Goal: Information Seeking & Learning: Learn about a topic

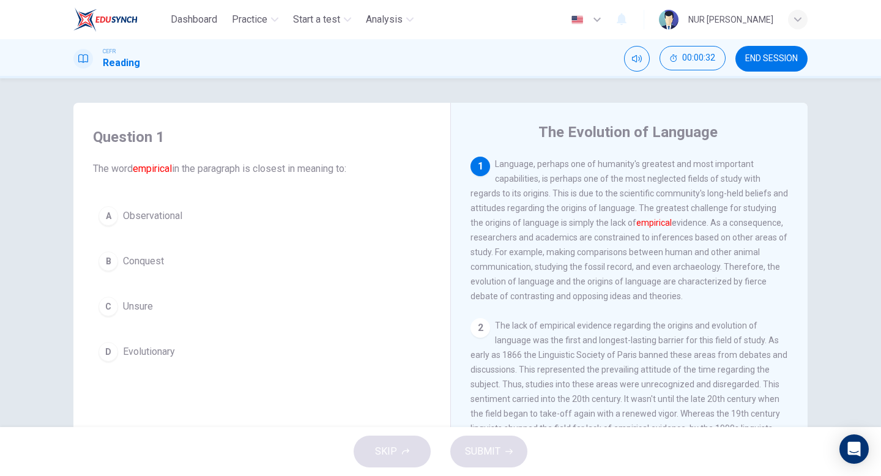
click at [155, 238] on div "A Observational B Conquest C Unsure D Evolutionary" at bounding box center [262, 284] width 338 height 166
click at [165, 218] on span "Observational" at bounding box center [152, 216] width 59 height 15
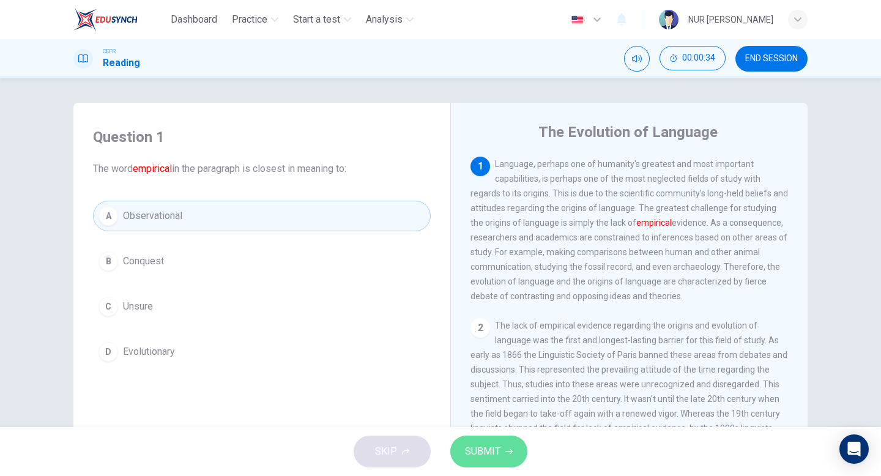
click at [508, 455] on icon "button" at bounding box center [508, 451] width 7 height 7
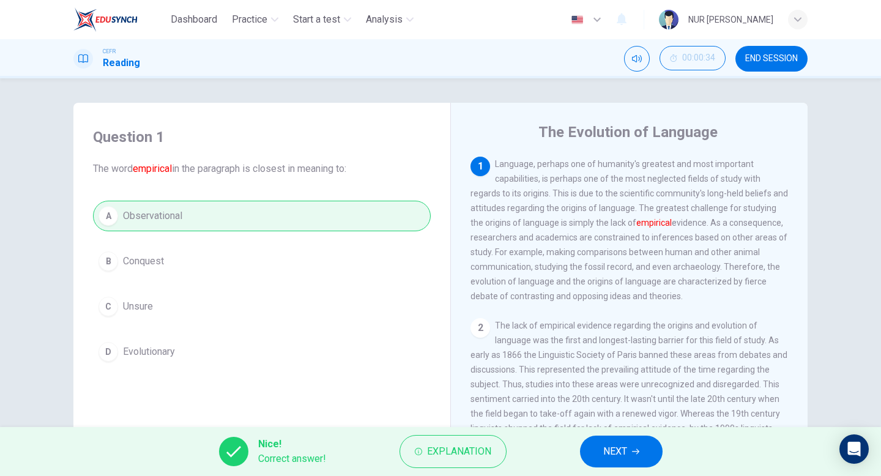
click at [635, 452] on icon "button" at bounding box center [635, 452] width 7 height 6
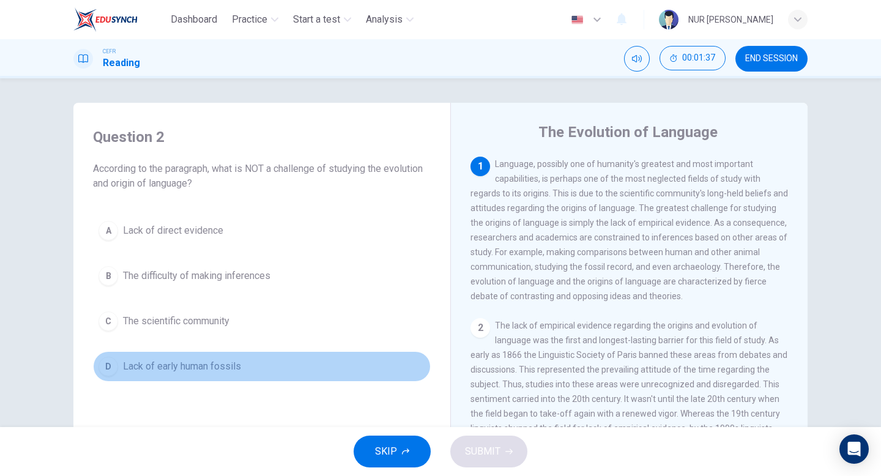
click at [280, 375] on button "D Lack of early human fossils" at bounding box center [262, 366] width 338 height 31
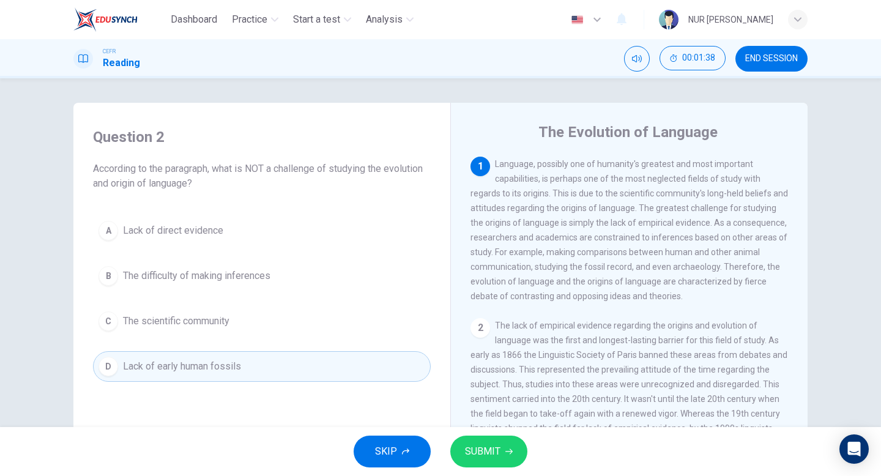
click at [507, 447] on button "SUBMIT" at bounding box center [488, 452] width 77 height 32
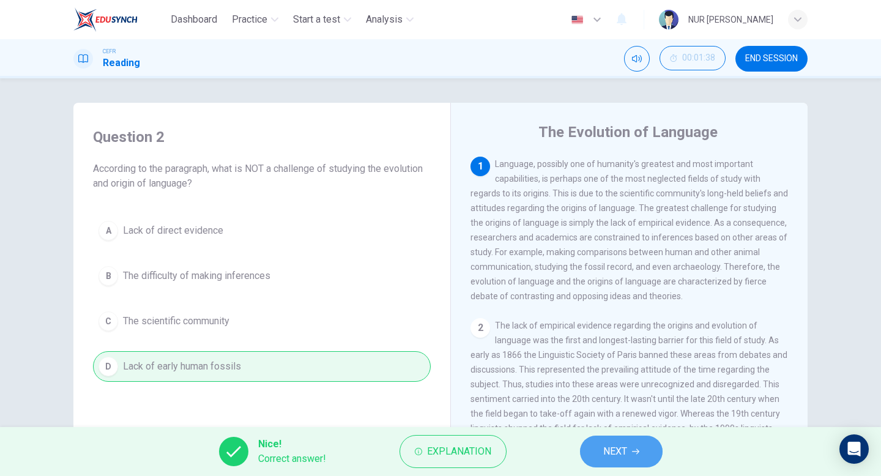
click at [589, 447] on button "NEXT" at bounding box center [621, 452] width 83 height 32
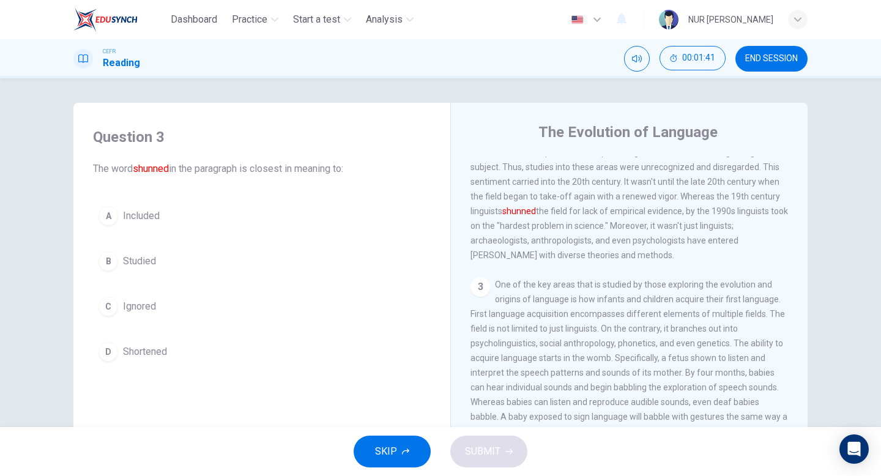
scroll to position [204, 0]
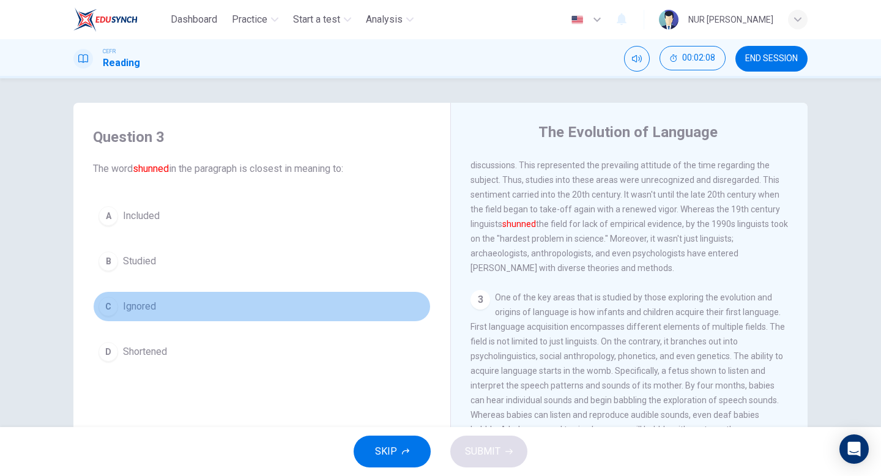
click at [222, 308] on button "C Ignored" at bounding box center [262, 306] width 338 height 31
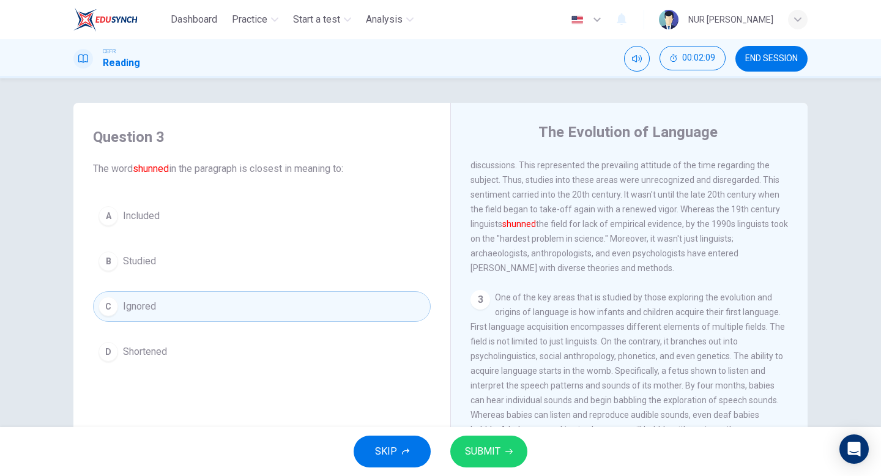
click at [529, 453] on div "SKIP SUBMIT" at bounding box center [440, 451] width 881 height 49
click at [508, 453] on icon "button" at bounding box center [508, 451] width 7 height 7
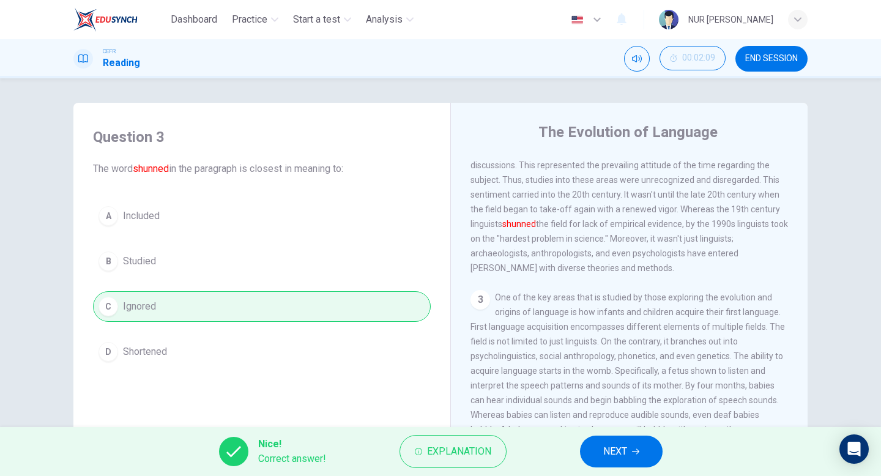
click at [589, 444] on button "NEXT" at bounding box center [621, 452] width 83 height 32
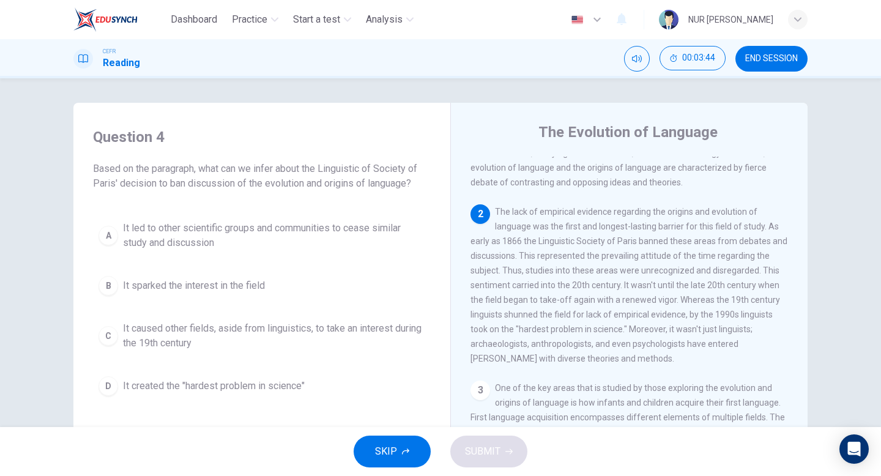
scroll to position [117, 0]
click at [292, 374] on button "D It created the "hardest problem in science"" at bounding box center [262, 386] width 338 height 31
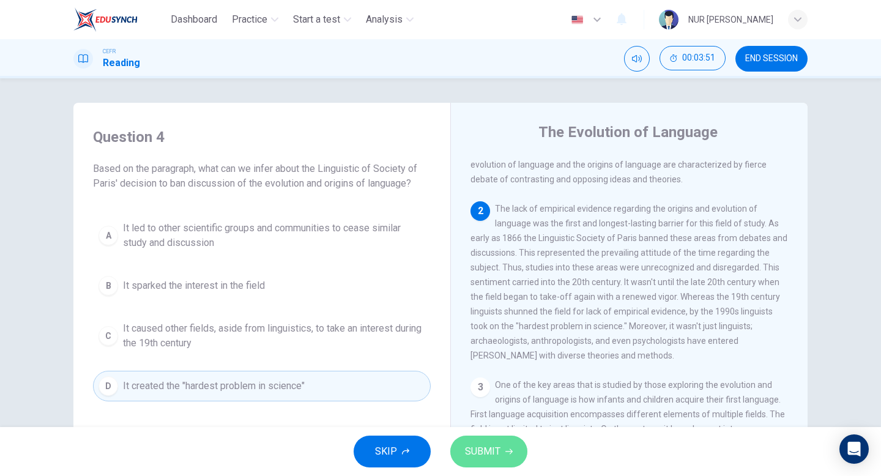
click at [496, 458] on span "SUBMIT" at bounding box center [482, 451] width 35 height 17
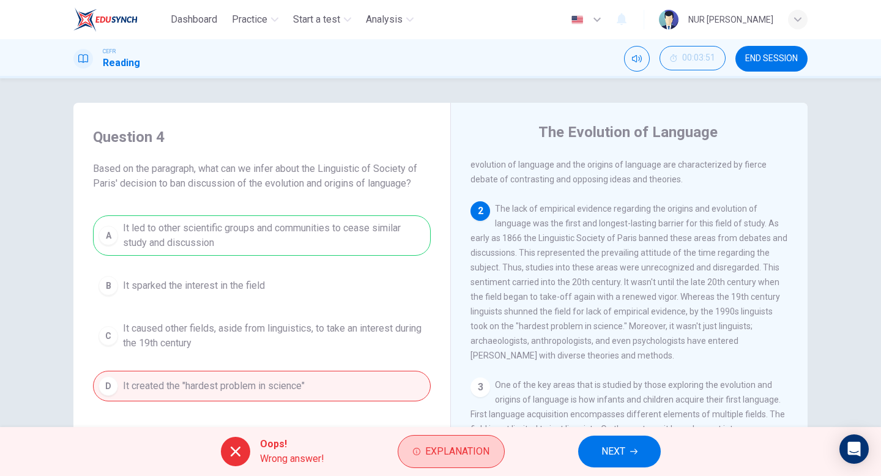
click at [461, 446] on span "Explanation" at bounding box center [457, 451] width 64 height 17
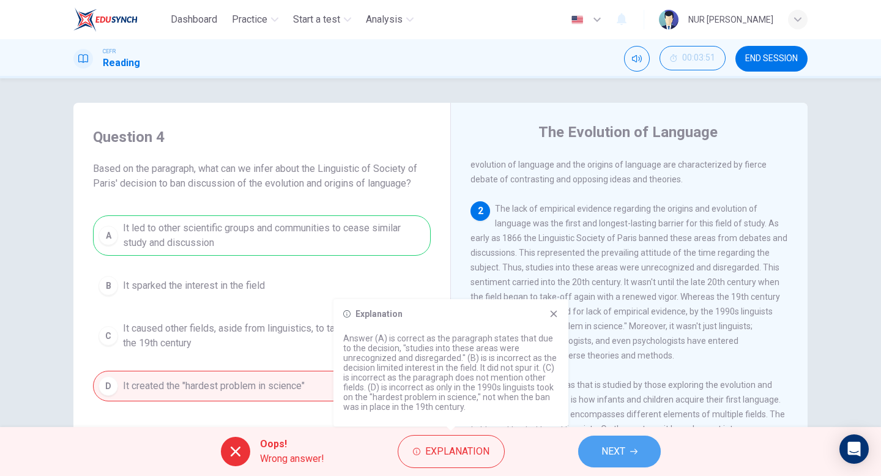
click at [617, 456] on span "NEXT" at bounding box center [613, 451] width 24 height 17
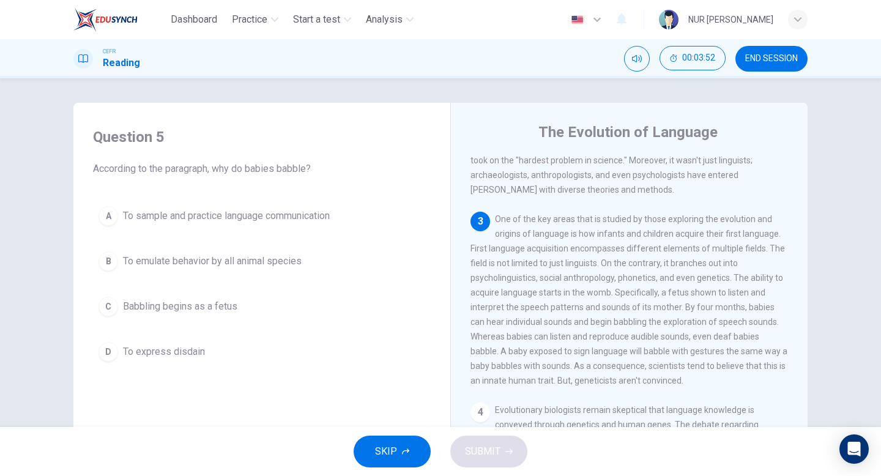
scroll to position [283, 0]
click at [354, 225] on button "A To sample and practice language communication" at bounding box center [262, 216] width 338 height 31
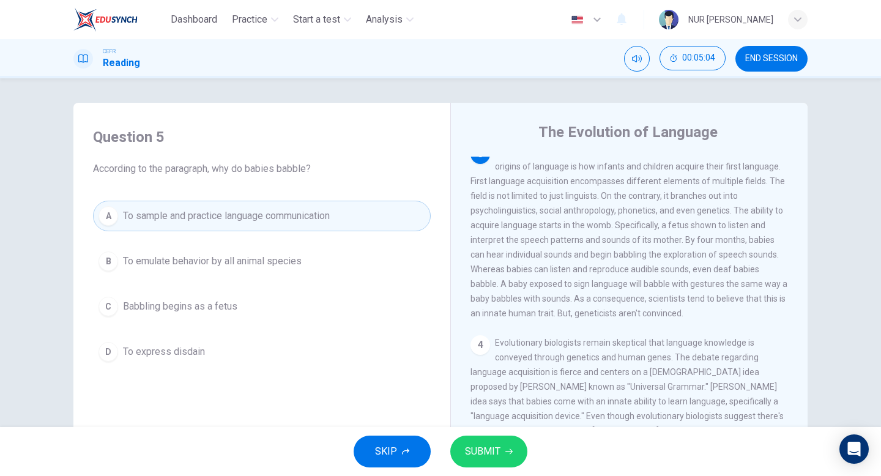
scroll to position [349, 0]
click at [503, 455] on button "SUBMIT" at bounding box center [488, 452] width 77 height 32
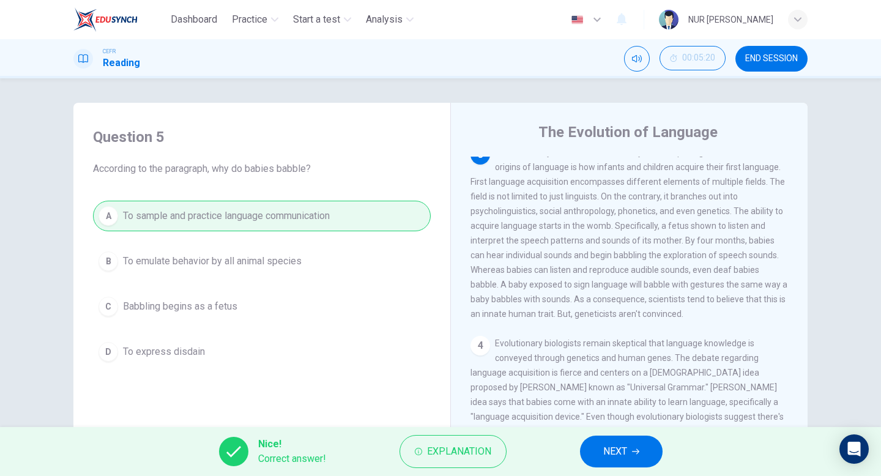
click at [613, 446] on span "NEXT" at bounding box center [615, 451] width 24 height 17
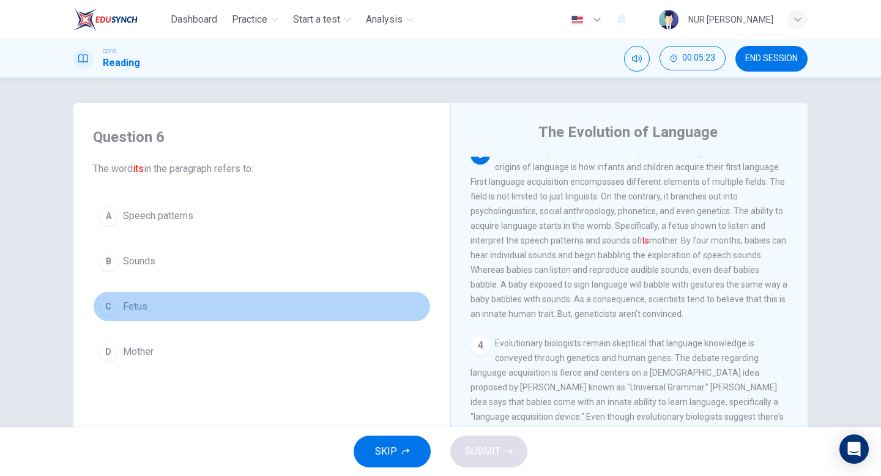
click at [247, 321] on button "C Fetus" at bounding box center [262, 306] width 338 height 31
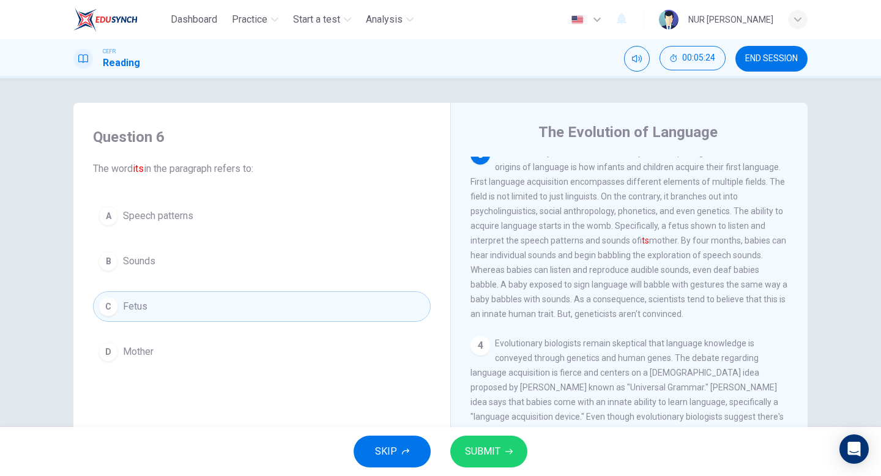
click at [489, 472] on div "SKIP SUBMIT" at bounding box center [440, 451] width 881 height 49
click at [493, 453] on span "SUBMIT" at bounding box center [482, 451] width 35 height 17
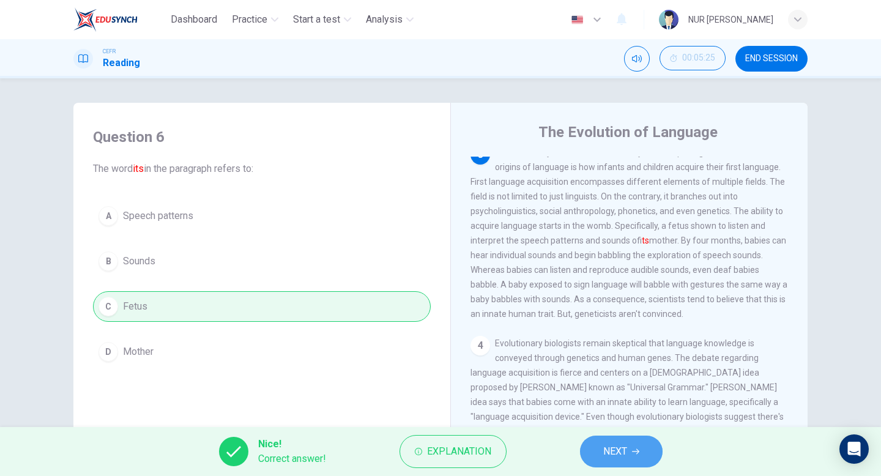
click at [636, 458] on button "NEXT" at bounding box center [621, 452] width 83 height 32
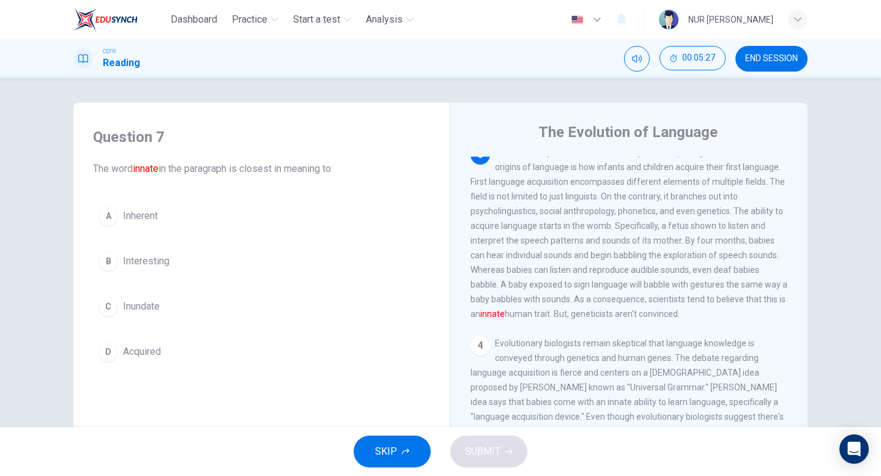
click at [356, 234] on div "A Inherent B Interesting C Inundate D Acquired" at bounding box center [262, 284] width 338 height 166
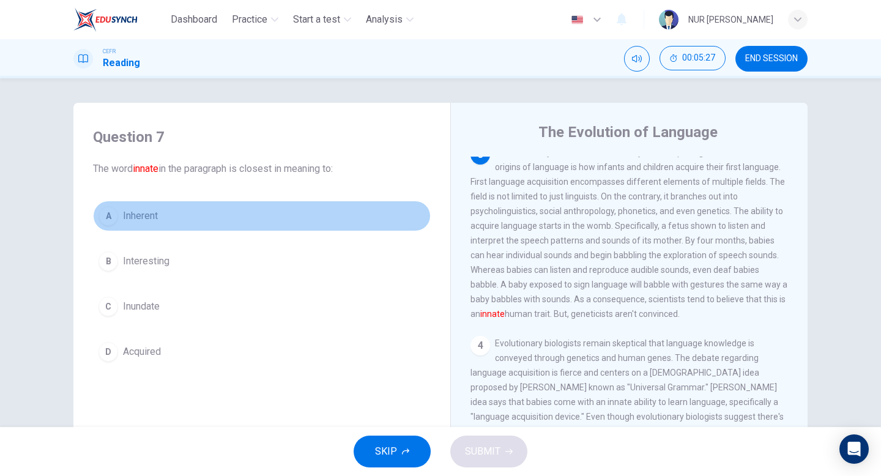
click at [311, 214] on button "A Inherent" at bounding box center [262, 216] width 338 height 31
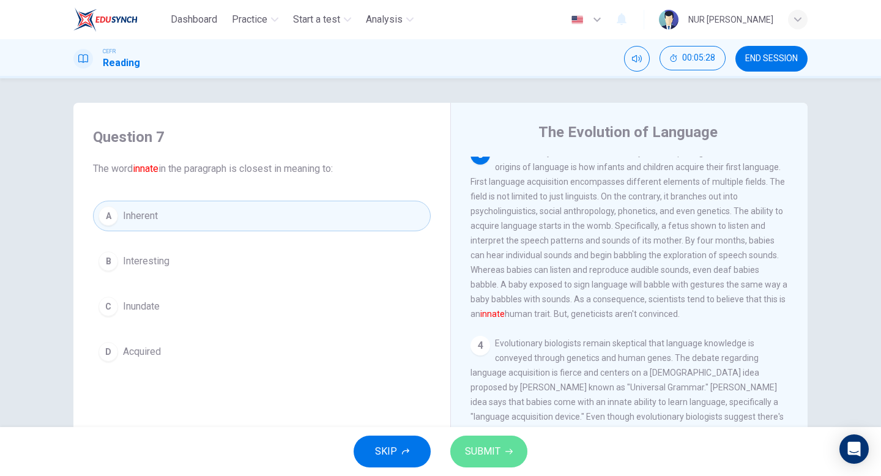
click at [469, 445] on span "SUBMIT" at bounding box center [482, 451] width 35 height 17
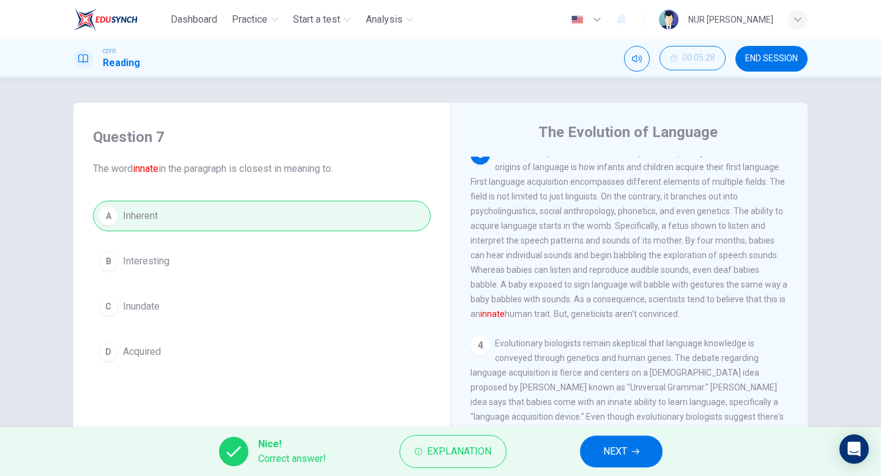
click at [608, 453] on span "NEXT" at bounding box center [615, 451] width 24 height 17
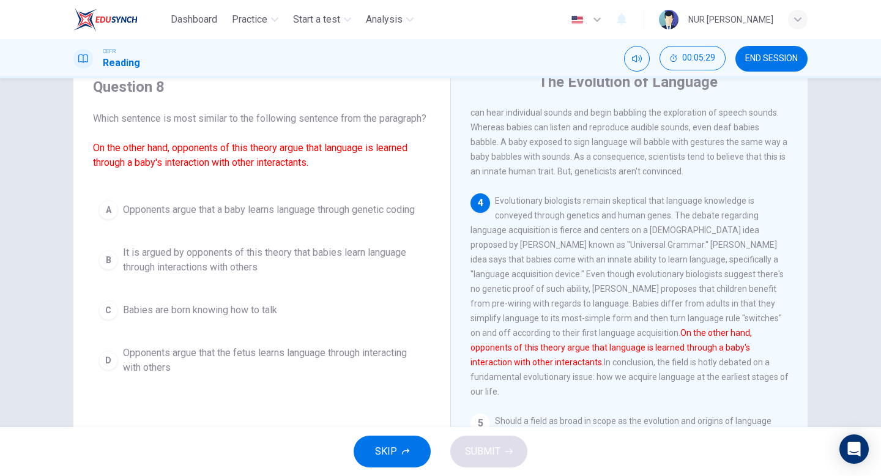
scroll to position [59, 0]
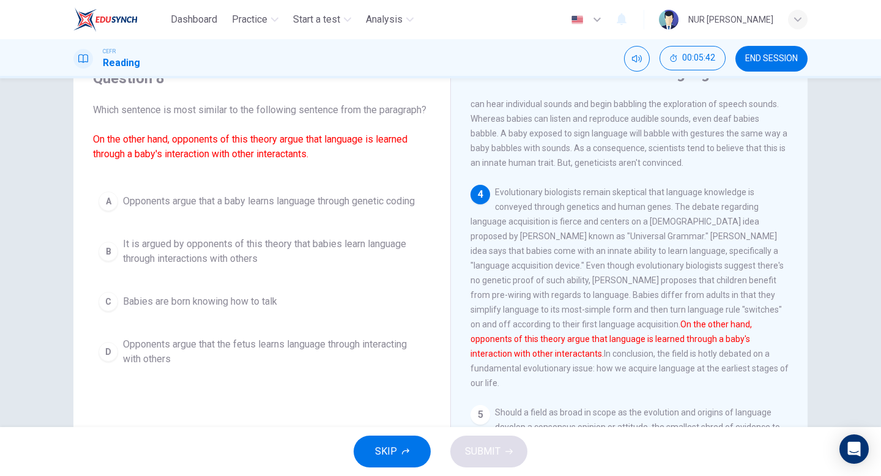
click at [329, 266] on span "It is argued by opponents of this theory that babies learn language through int…" at bounding box center [274, 251] width 302 height 29
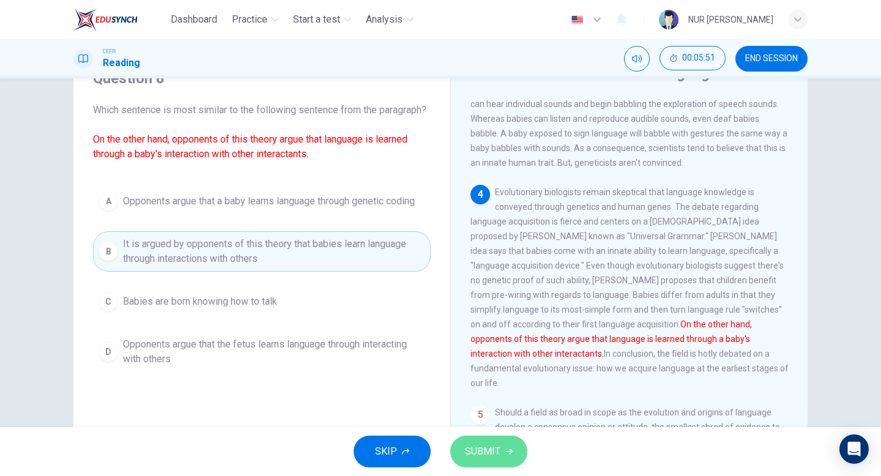
click at [513, 452] on button "SUBMIT" at bounding box center [488, 452] width 77 height 32
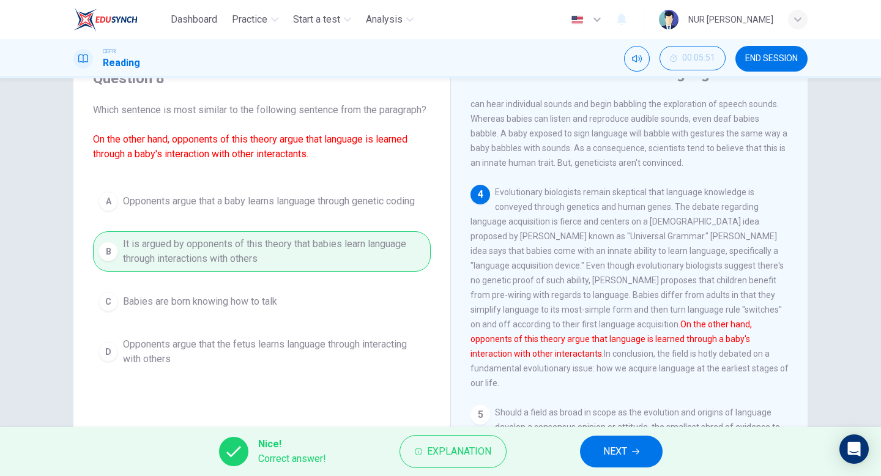
click at [614, 450] on span "NEXT" at bounding box center [615, 451] width 24 height 17
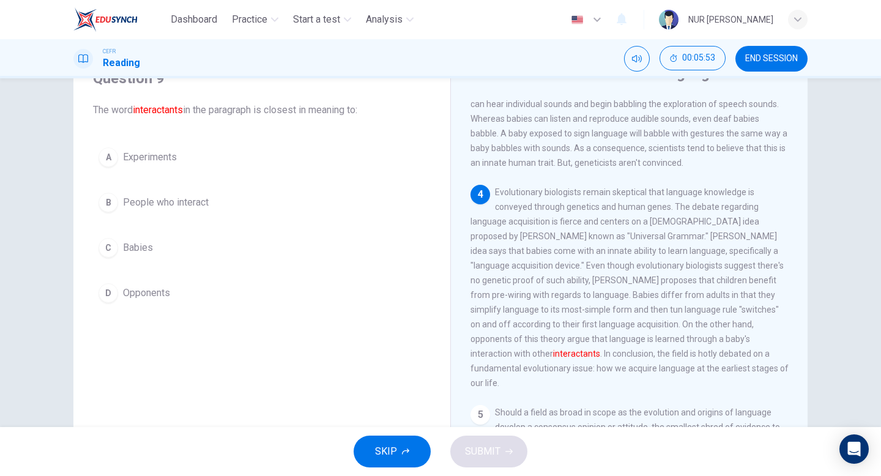
click at [170, 221] on div "A Experiments B People who interact C Babies D Opponents" at bounding box center [262, 225] width 338 height 166
click at [177, 208] on span "People who interact" at bounding box center [166, 202] width 86 height 15
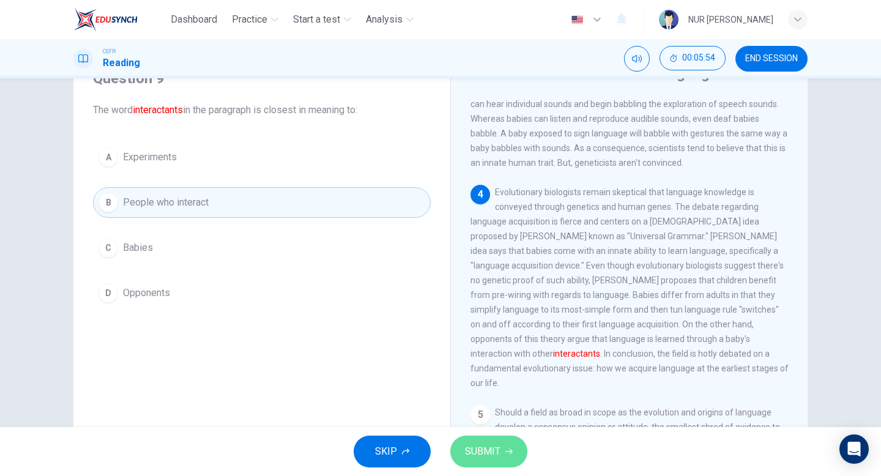
click at [487, 450] on span "SUBMIT" at bounding box center [482, 451] width 35 height 17
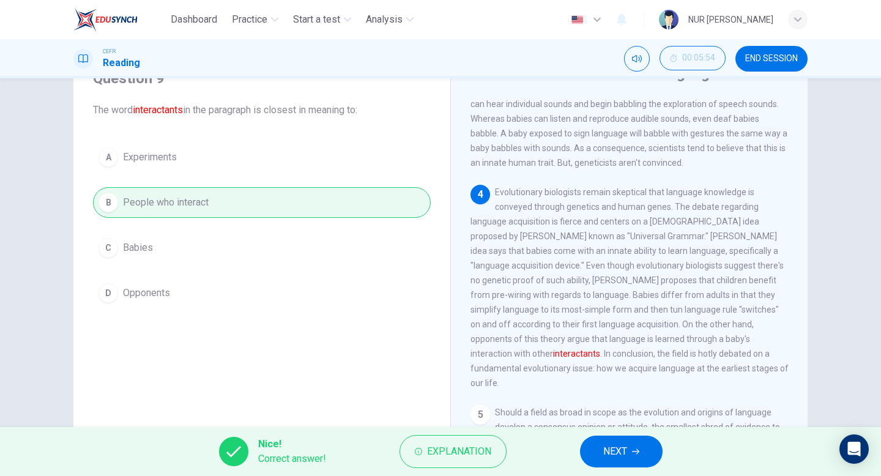
click at [608, 447] on span "NEXT" at bounding box center [615, 451] width 24 height 17
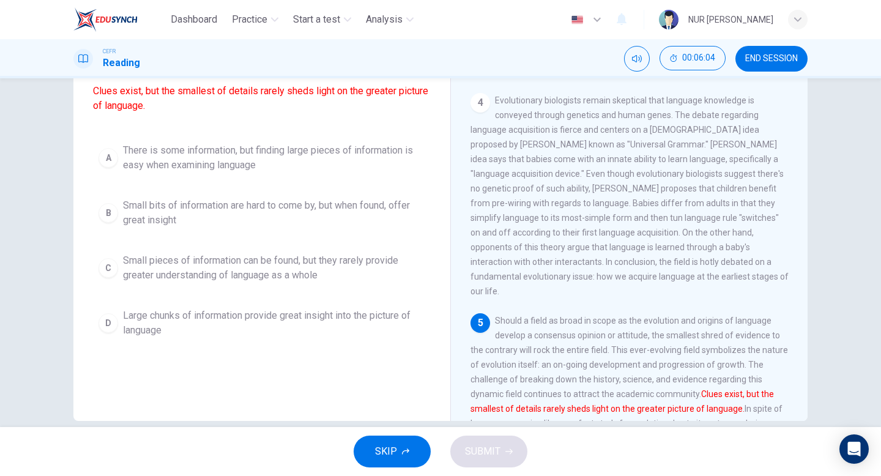
scroll to position [589, 0]
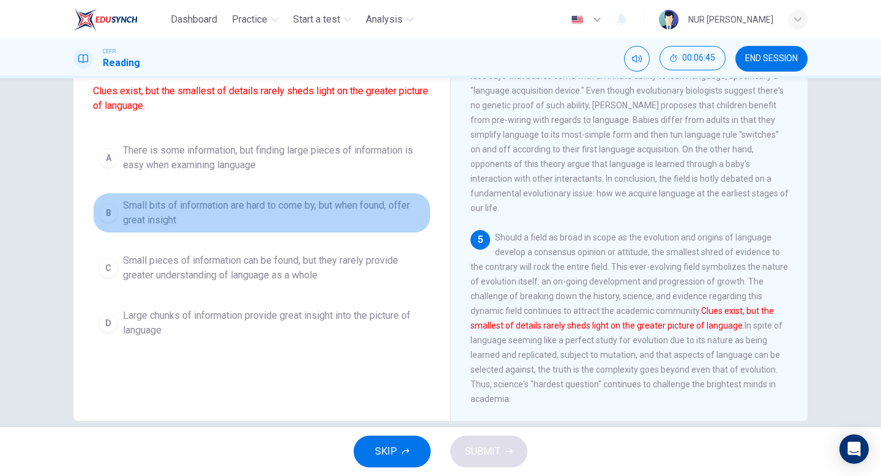
click at [344, 228] on span "Small bits of information are hard to come by, but when found, offer great insi…" at bounding box center [274, 212] width 302 height 29
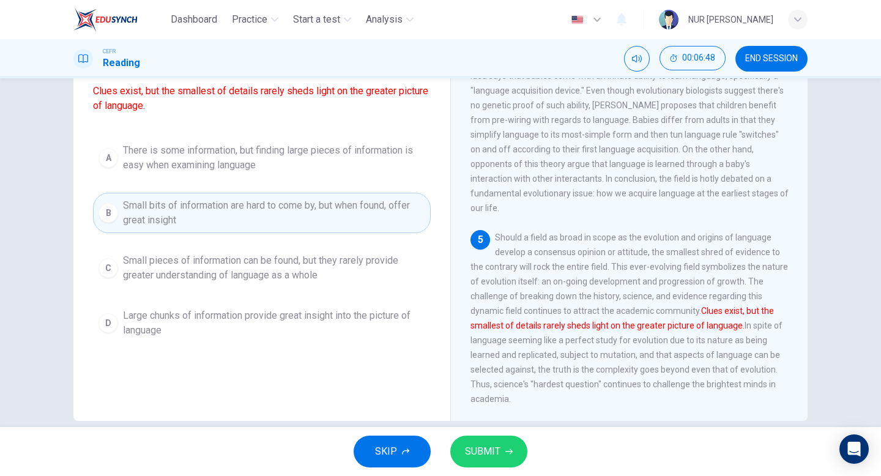
click at [325, 283] on span "Small pieces of information can be found, but they rarely provide greater under…" at bounding box center [274, 267] width 302 height 29
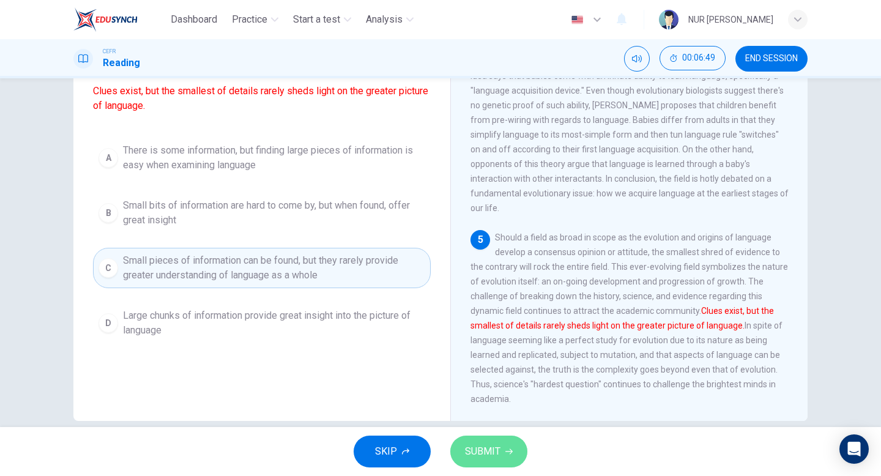
click at [461, 444] on button "SUBMIT" at bounding box center [488, 452] width 77 height 32
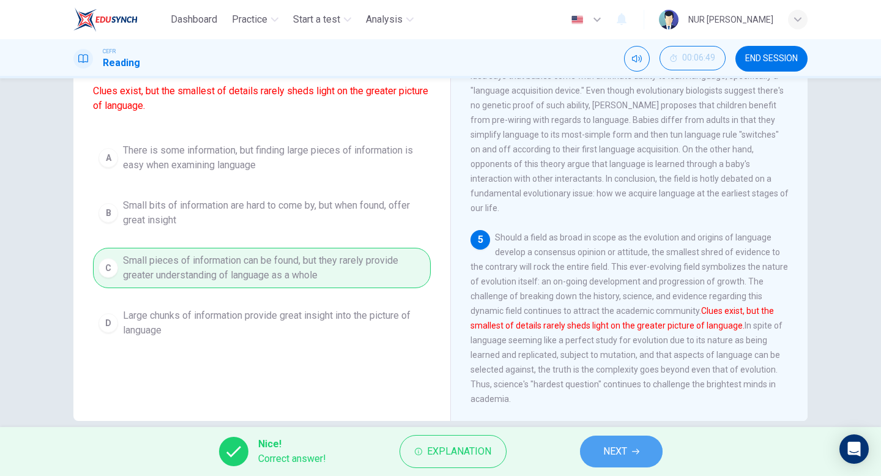
click at [630, 465] on button "NEXT" at bounding box center [621, 452] width 83 height 32
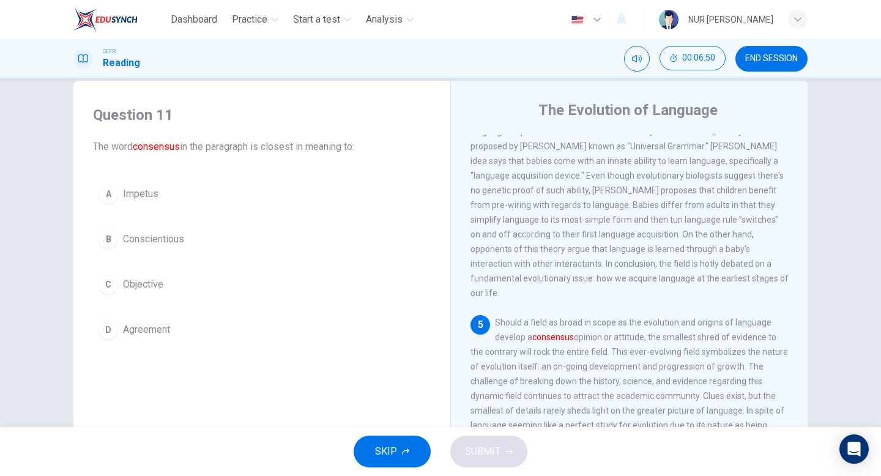
scroll to position [125, 0]
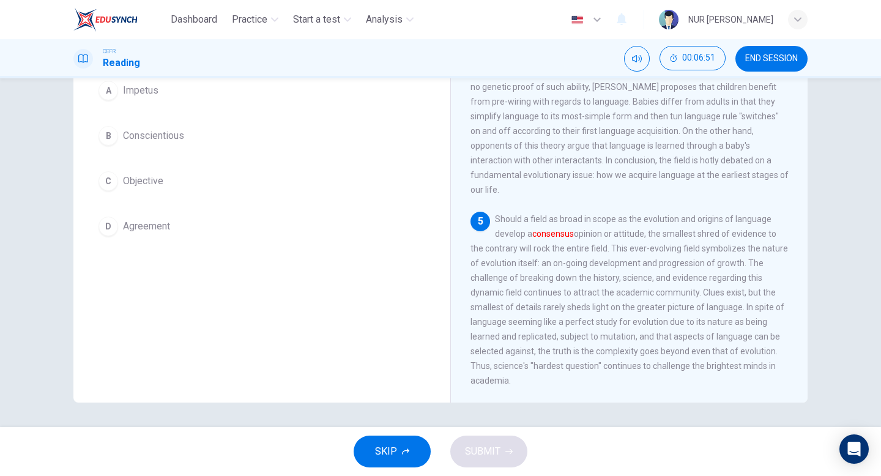
click at [218, 232] on button "D Agreement" at bounding box center [262, 226] width 338 height 31
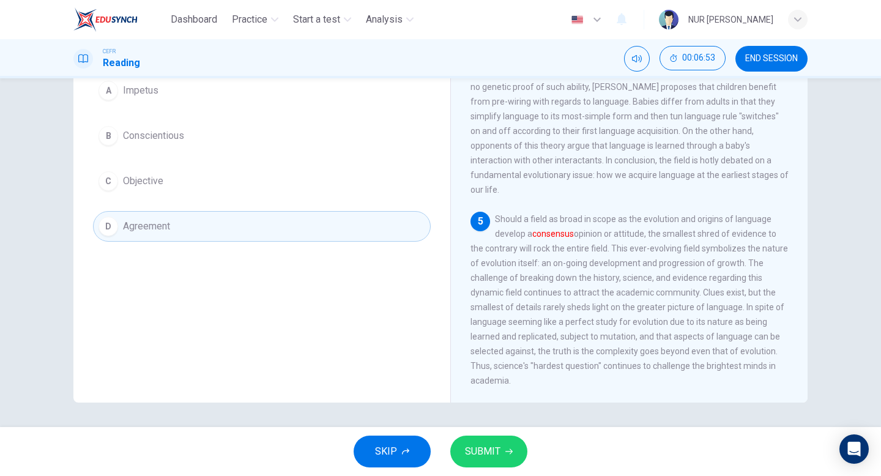
click at [482, 459] on span "SUBMIT" at bounding box center [482, 451] width 35 height 17
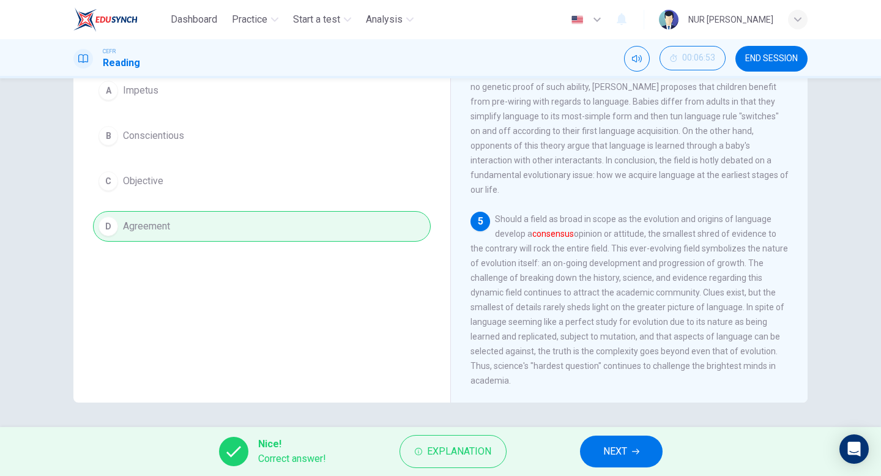
click at [603, 458] on button "NEXT" at bounding box center [621, 452] width 83 height 32
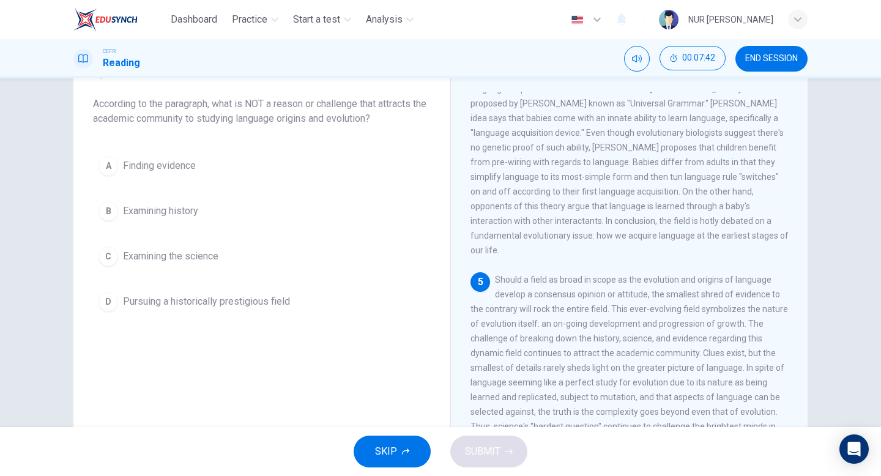
scroll to position [64, 0]
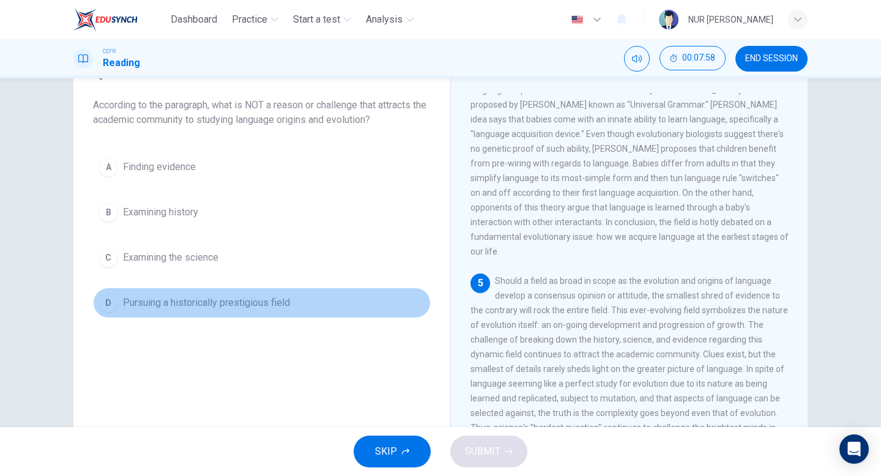
click at [334, 307] on button "D Pursuing a historically prestigious field" at bounding box center [262, 303] width 338 height 31
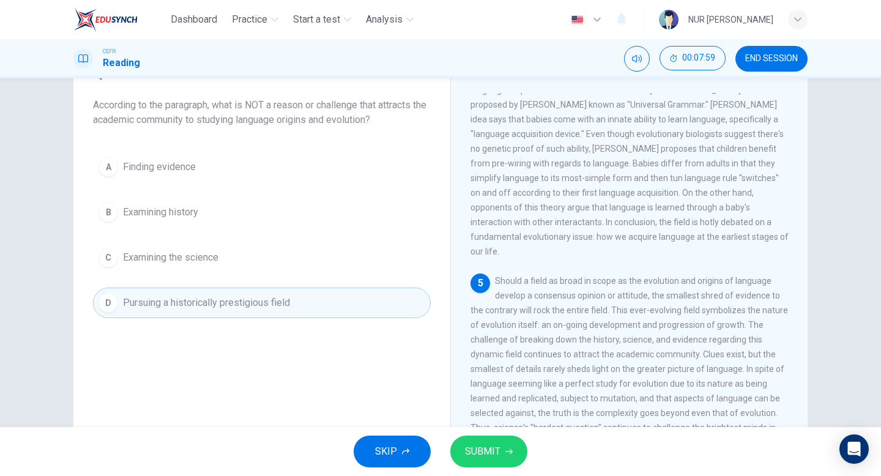
click at [511, 450] on icon "button" at bounding box center [508, 451] width 7 height 7
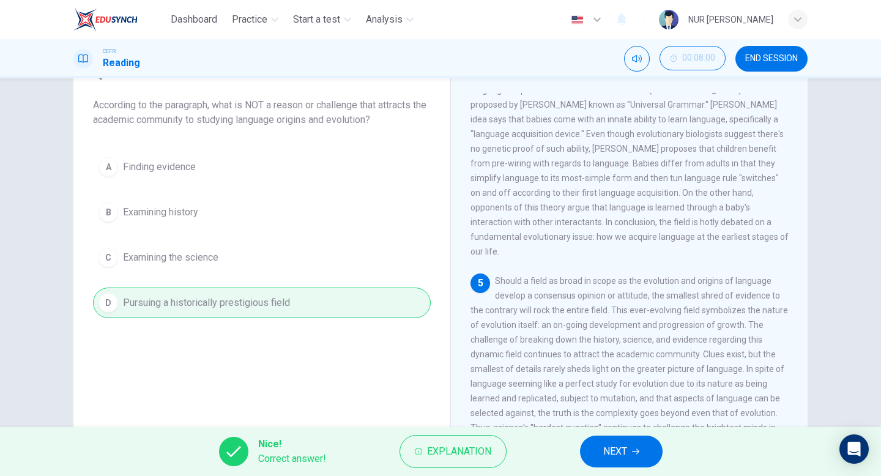
click at [600, 453] on button "NEXT" at bounding box center [621, 452] width 83 height 32
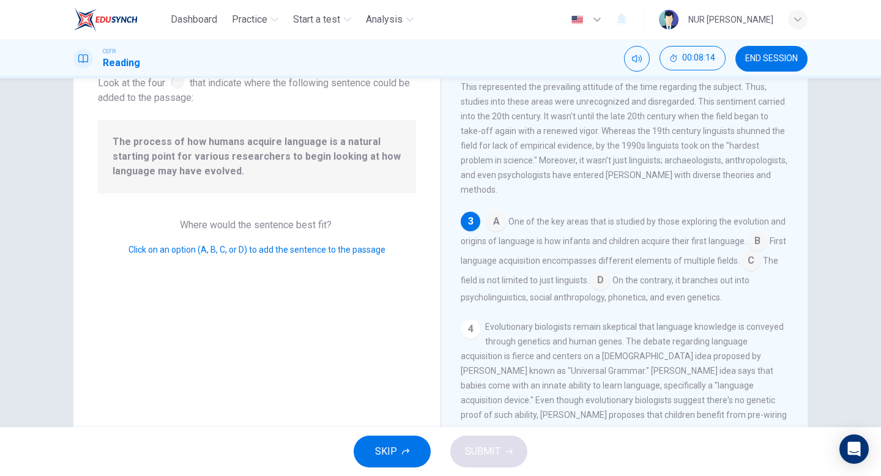
scroll to position [83, 0]
click at [757, 239] on input at bounding box center [758, 244] width 20 height 20
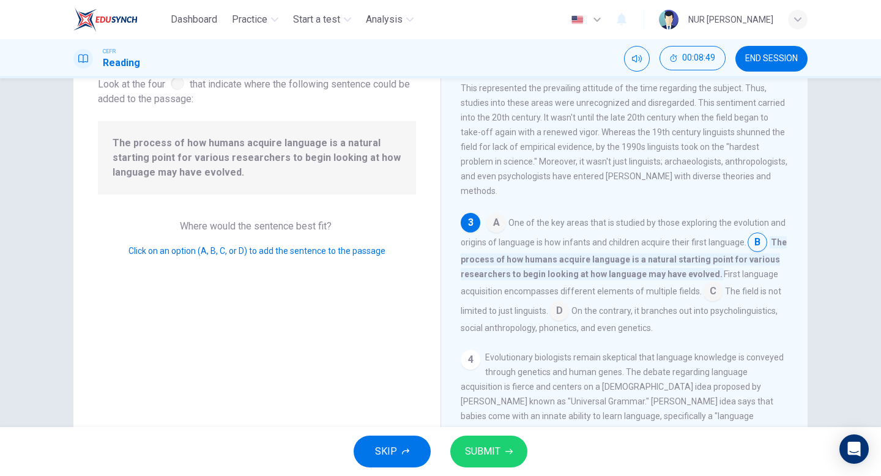
click at [485, 454] on span "SUBMIT" at bounding box center [482, 451] width 35 height 17
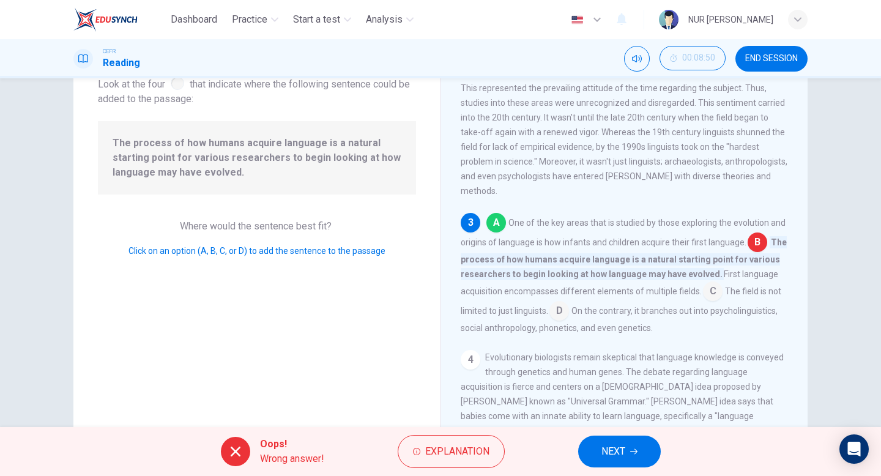
click at [485, 454] on span "Explanation" at bounding box center [457, 451] width 64 height 17
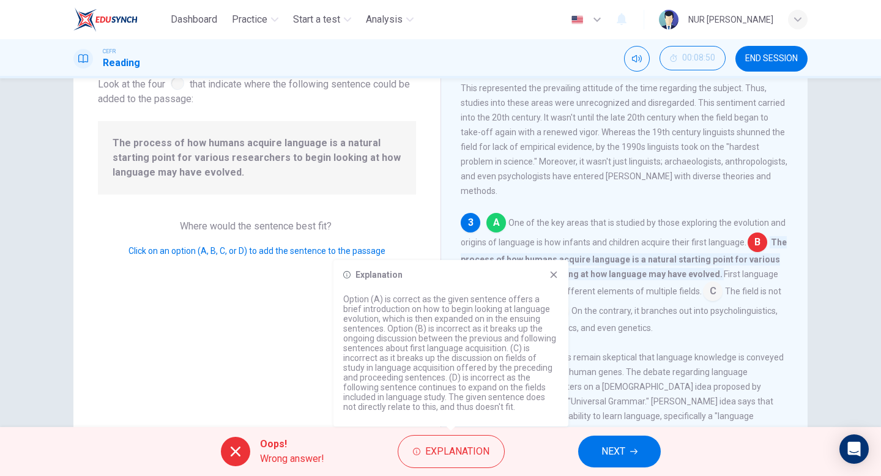
click at [552, 270] on icon at bounding box center [554, 275] width 10 height 10
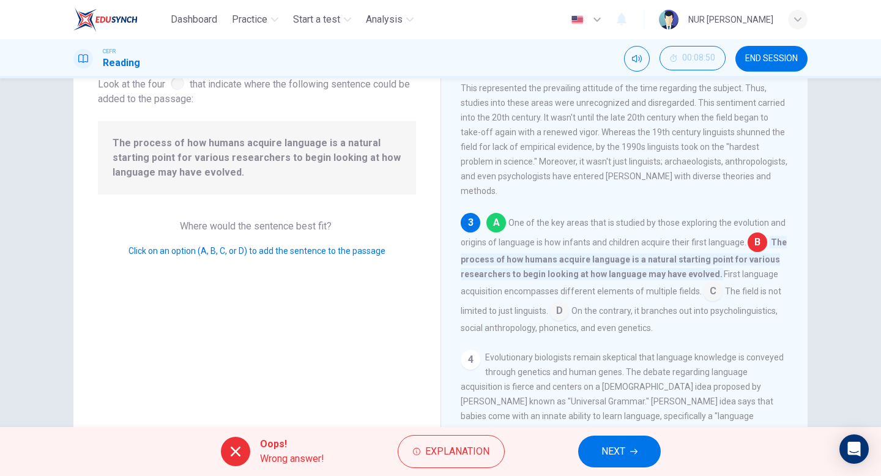
click at [621, 469] on div "Oops! Wrong answer! Explanation NEXT" at bounding box center [440, 451] width 881 height 49
click at [619, 458] on span "NEXT" at bounding box center [613, 451] width 24 height 17
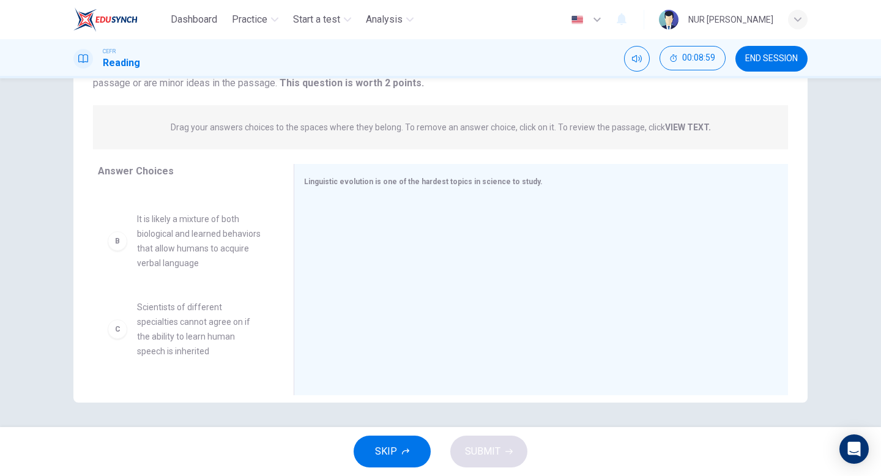
scroll to position [0, 0]
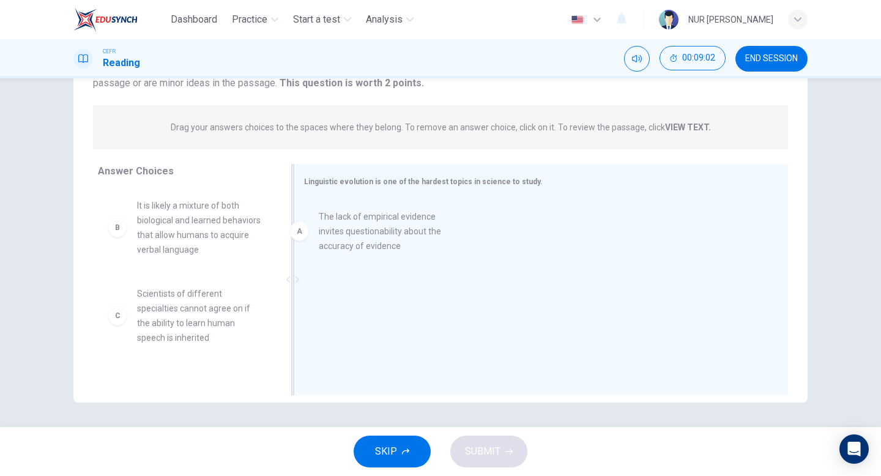
drag, startPoint x: 239, startPoint y: 232, endPoint x: 425, endPoint y: 243, distance: 185.7
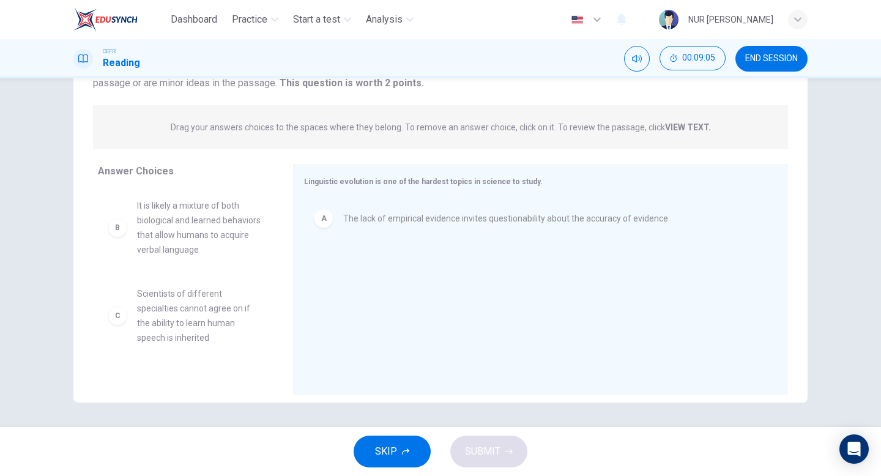
scroll to position [1, 0]
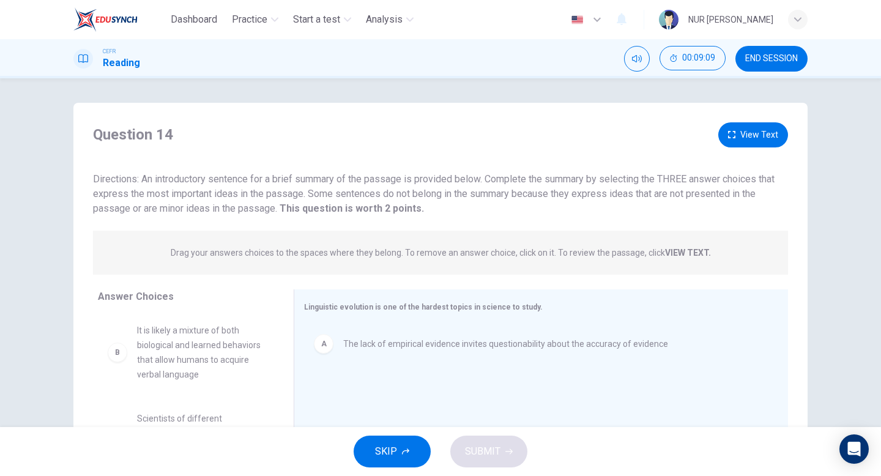
click at [759, 147] on div "Question 14 View Text Directions: An introductory sentence for a brief summary …" at bounding box center [440, 169] width 734 height 94
click at [755, 139] on button "View Text" at bounding box center [753, 134] width 70 height 25
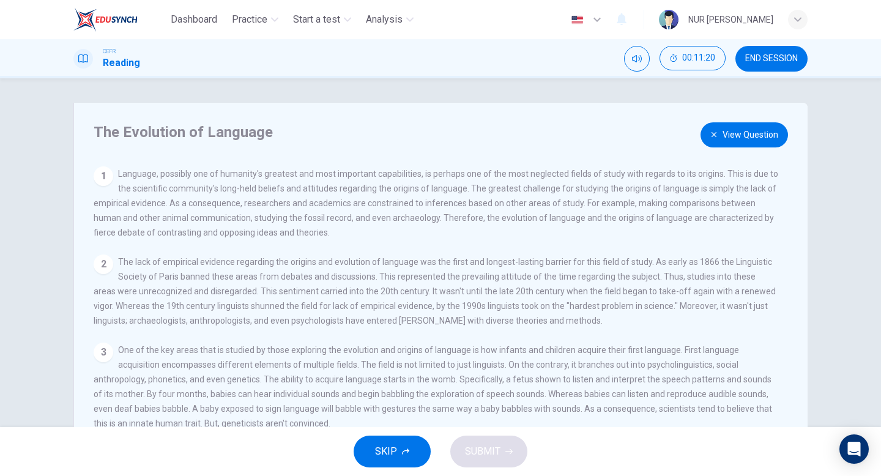
click at [713, 130] on button "View Question" at bounding box center [744, 134] width 87 height 25
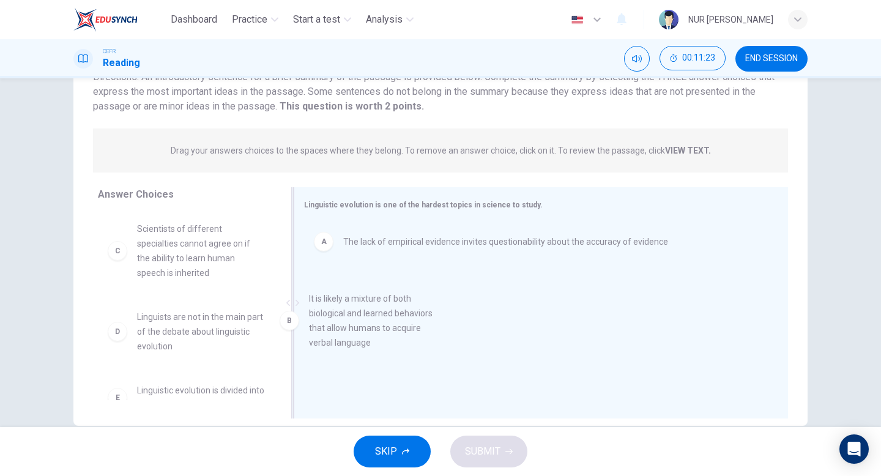
drag, startPoint x: 257, startPoint y: 258, endPoint x: 433, endPoint y: 329, distance: 190.0
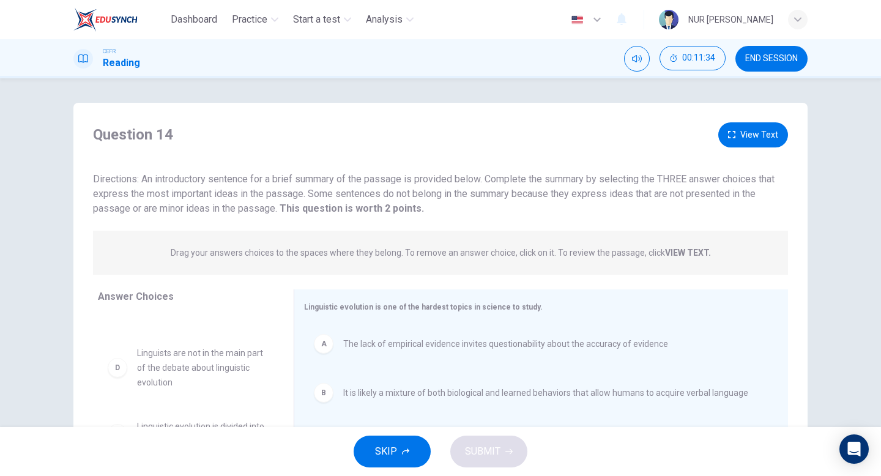
click at [748, 134] on button "View Text" at bounding box center [753, 134] width 70 height 25
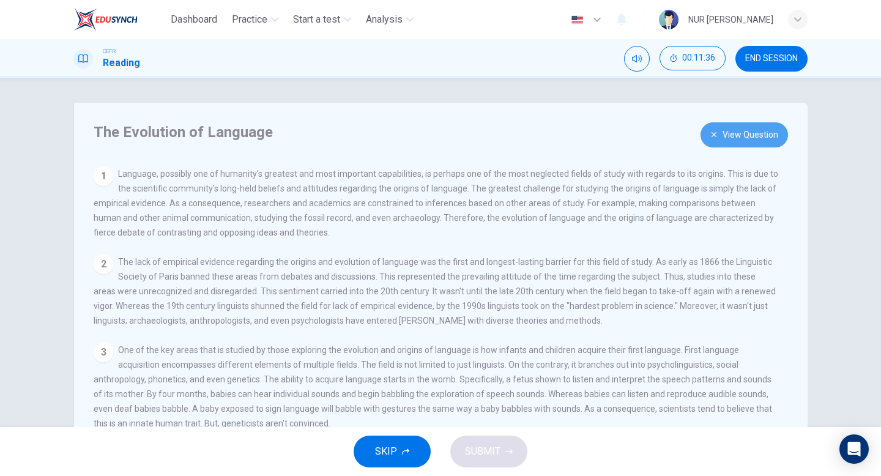
click at [713, 137] on icon "button" at bounding box center [714, 134] width 5 height 5
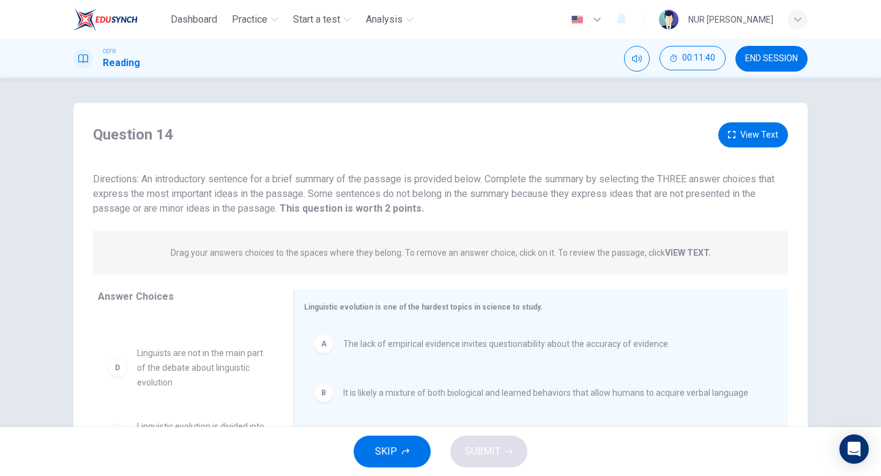
click at [738, 133] on button "View Text" at bounding box center [753, 134] width 70 height 25
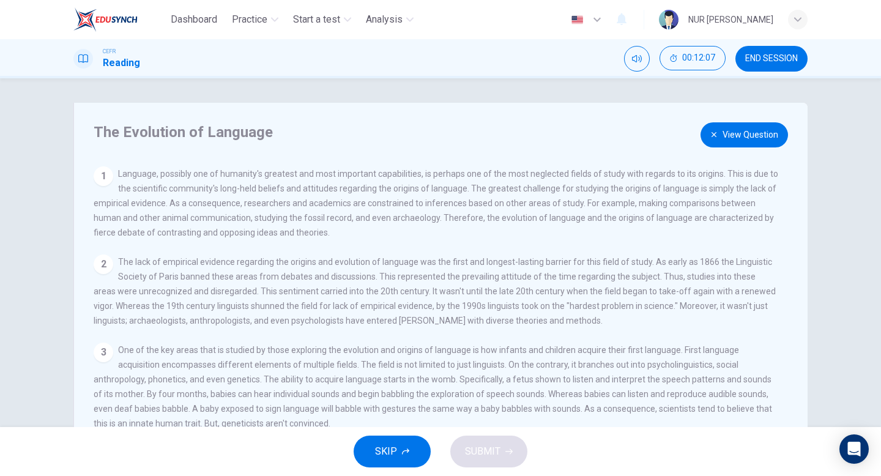
click at [742, 132] on button "View Question" at bounding box center [744, 134] width 87 height 25
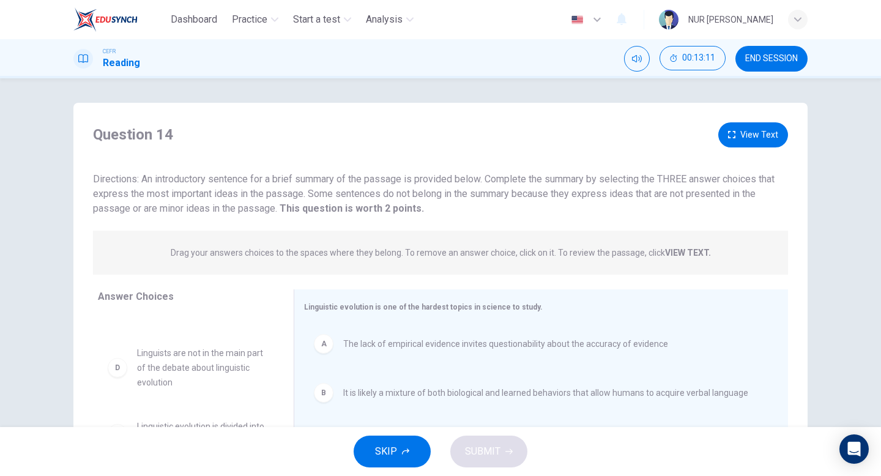
click at [742, 138] on button "View Text" at bounding box center [753, 134] width 70 height 25
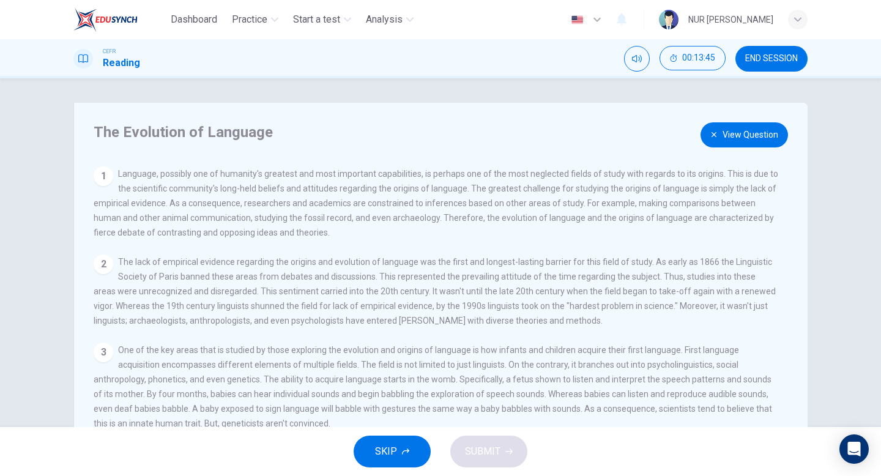
click at [723, 133] on button "View Question" at bounding box center [744, 134] width 87 height 25
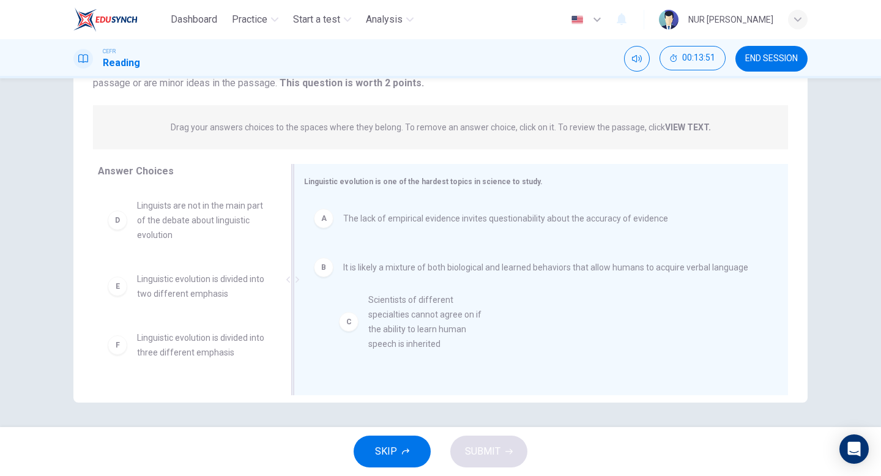
drag, startPoint x: 180, startPoint y: 236, endPoint x: 415, endPoint y: 328, distance: 253.0
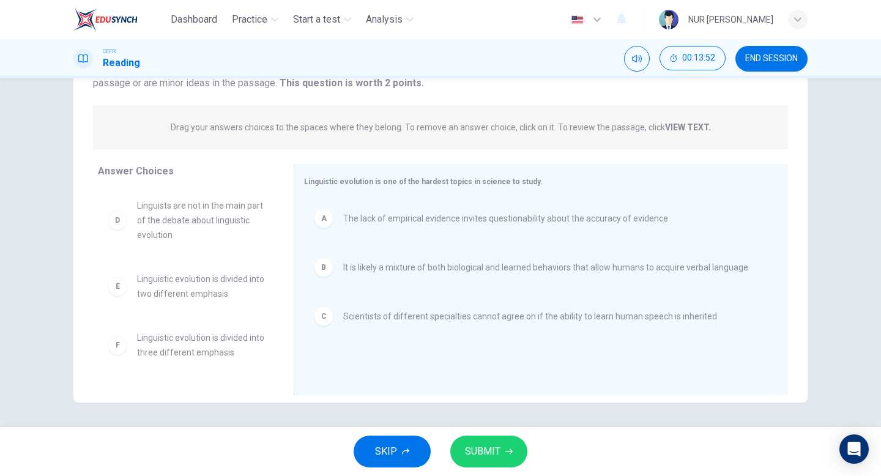
click at [502, 462] on button "SUBMIT" at bounding box center [488, 452] width 77 height 32
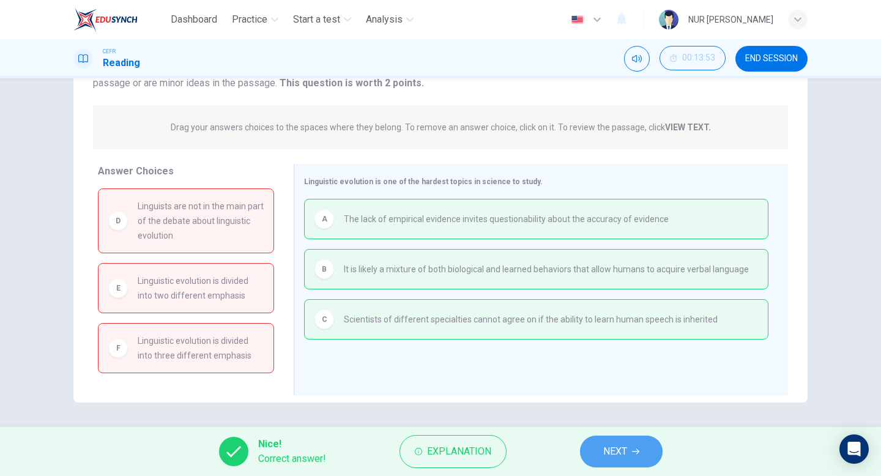
click at [618, 452] on span "NEXT" at bounding box center [615, 451] width 24 height 17
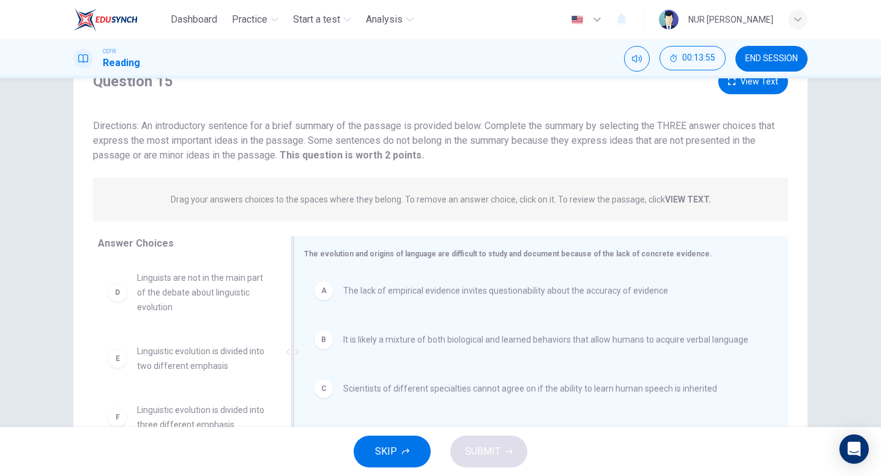
scroll to position [29, 0]
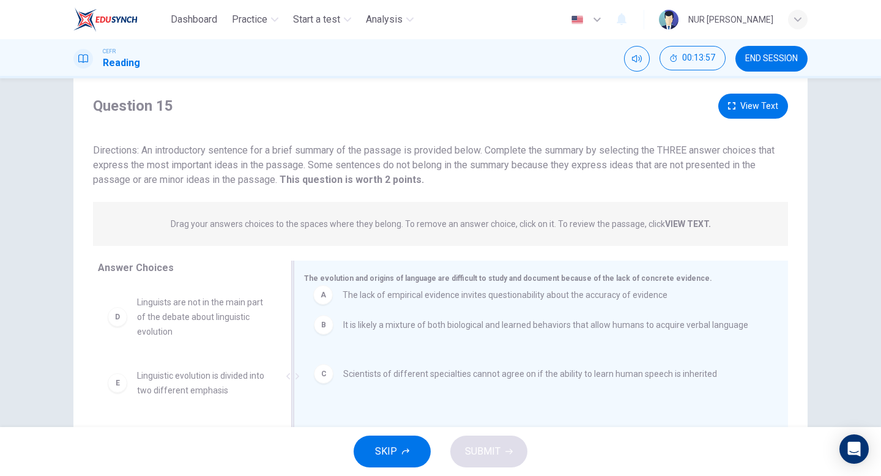
drag, startPoint x: 396, startPoint y: 331, endPoint x: 398, endPoint y: 309, distance: 22.1
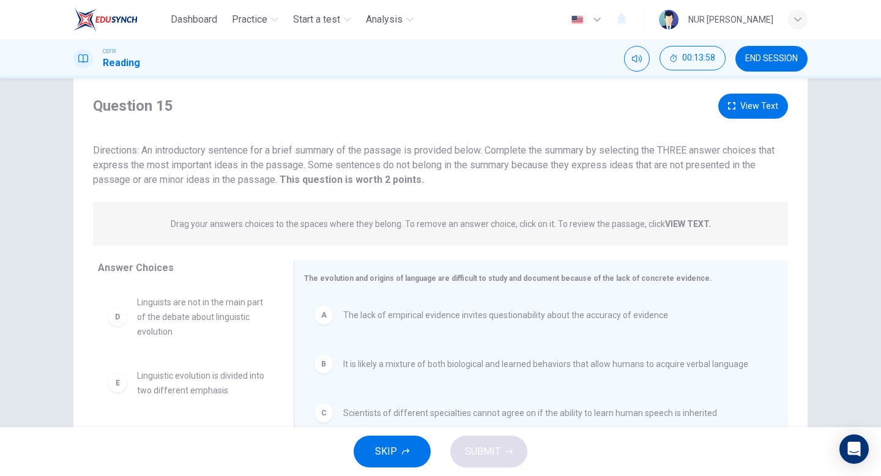
click at [398, 446] on button "SKIP" at bounding box center [392, 452] width 77 height 32
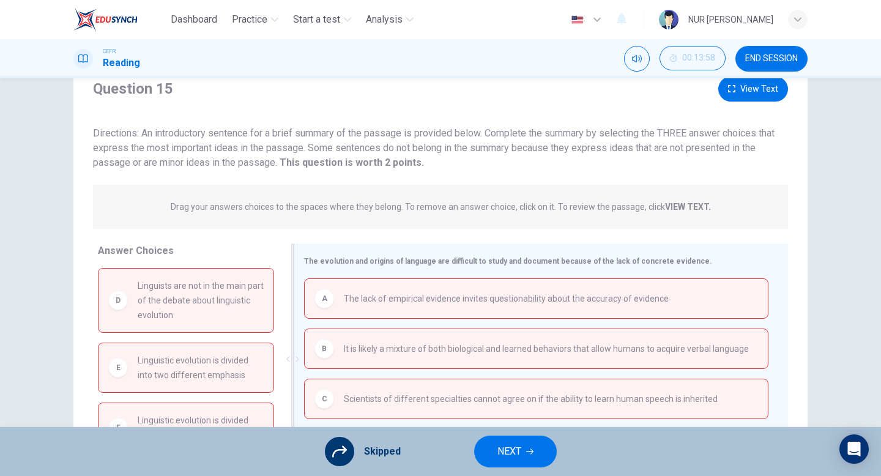
scroll to position [35, 0]
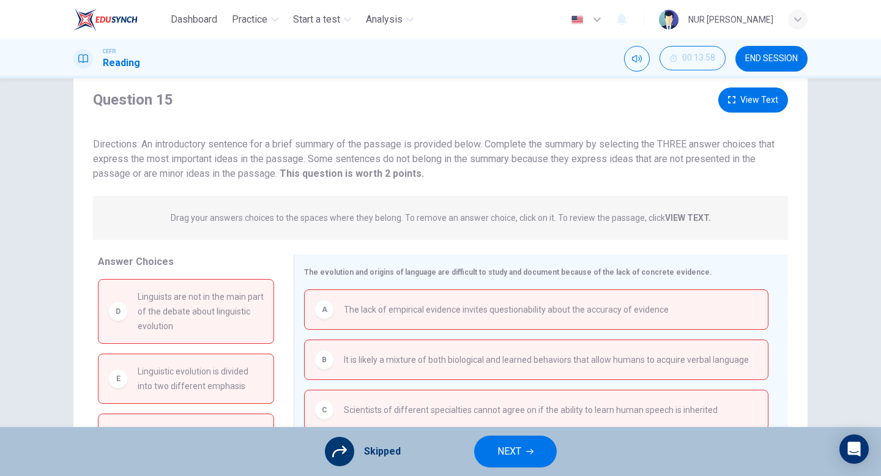
click at [494, 440] on button "NEXT" at bounding box center [515, 452] width 83 height 32
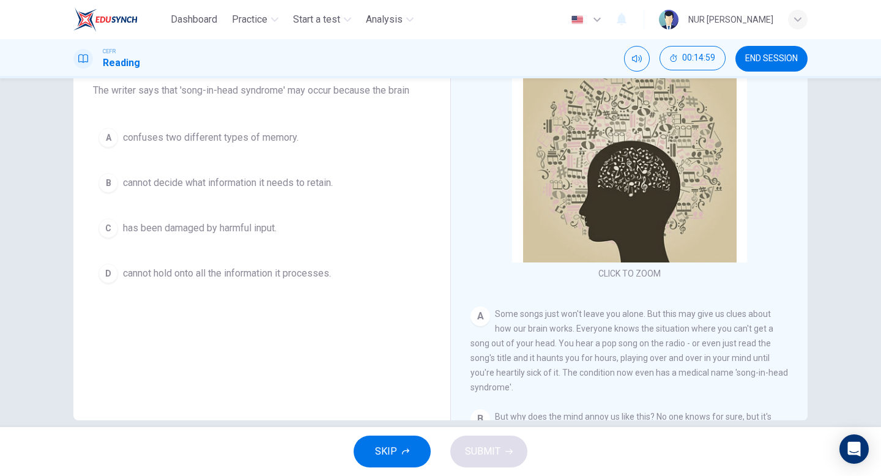
scroll to position [125, 0]
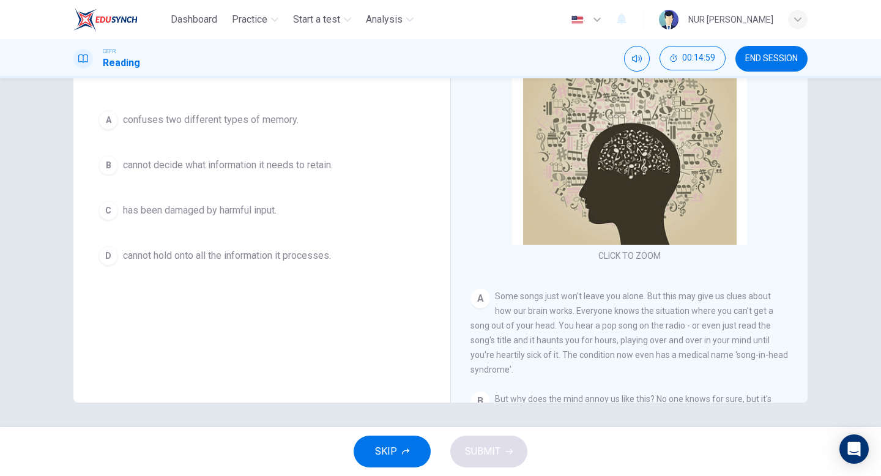
click at [355, 167] on button "B cannot decide what information it needs to retain." at bounding box center [262, 165] width 338 height 31
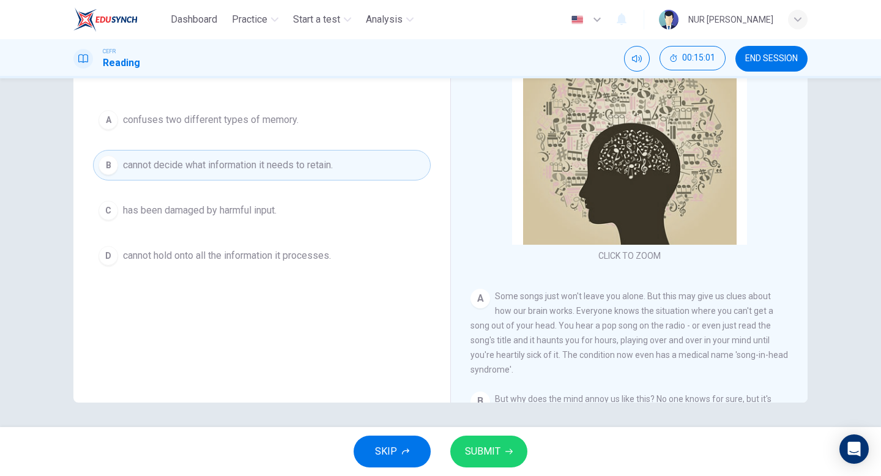
click at [474, 447] on span "SUBMIT" at bounding box center [482, 451] width 35 height 17
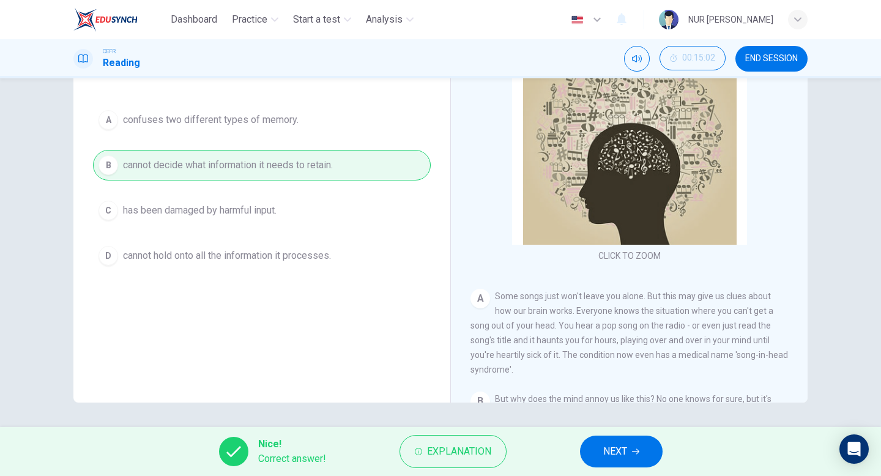
click at [584, 453] on button "NEXT" at bounding box center [621, 452] width 83 height 32
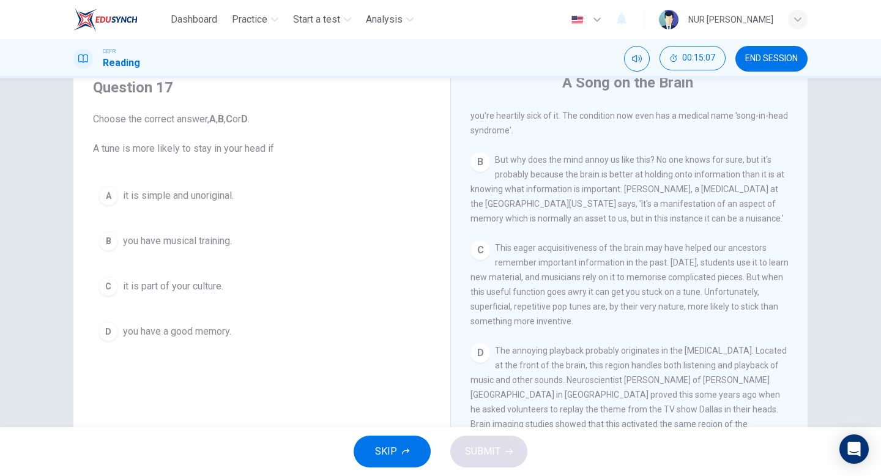
scroll to position [319, 0]
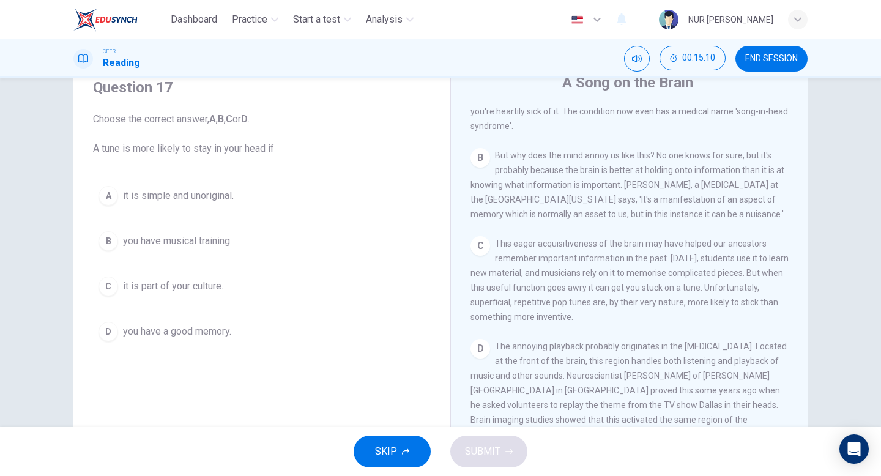
drag, startPoint x: 519, startPoint y: 298, endPoint x: 623, endPoint y: 298, distance: 104.0
click at [623, 298] on span "This eager acquisitiveness of the brain may have helped our ancestors remember …" at bounding box center [629, 280] width 318 height 83
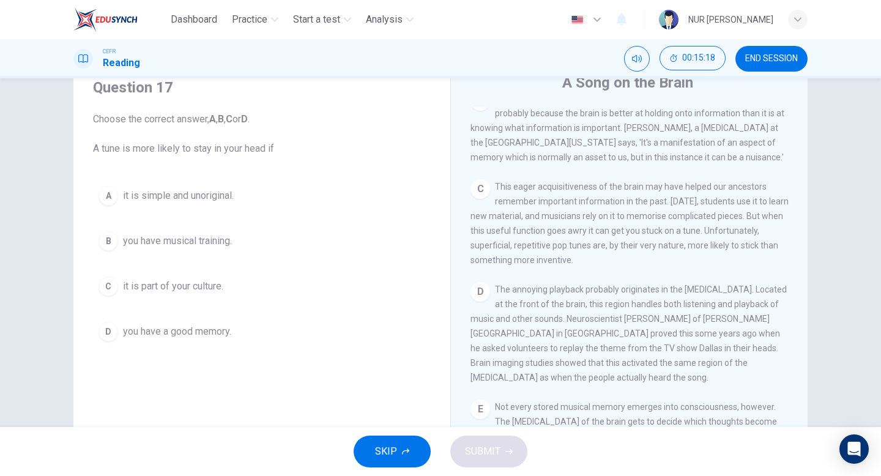
click at [187, 200] on span "it is simple and unoriginal." at bounding box center [178, 195] width 111 height 15
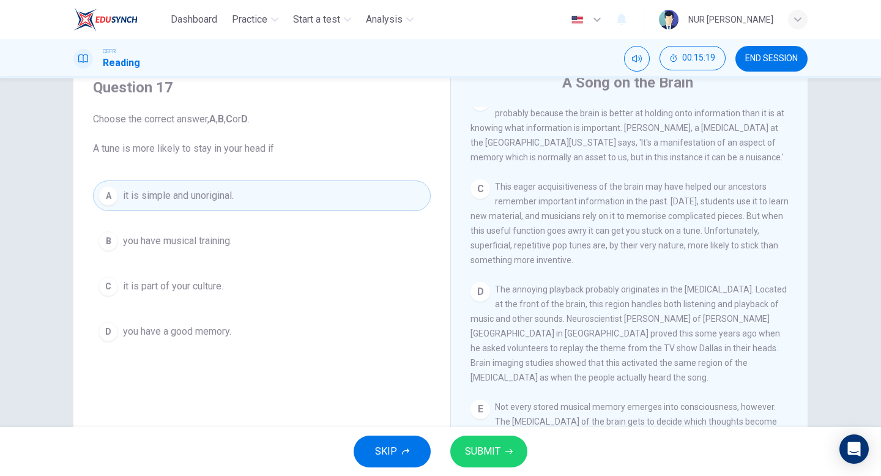
click at [473, 448] on span "SUBMIT" at bounding box center [482, 451] width 35 height 17
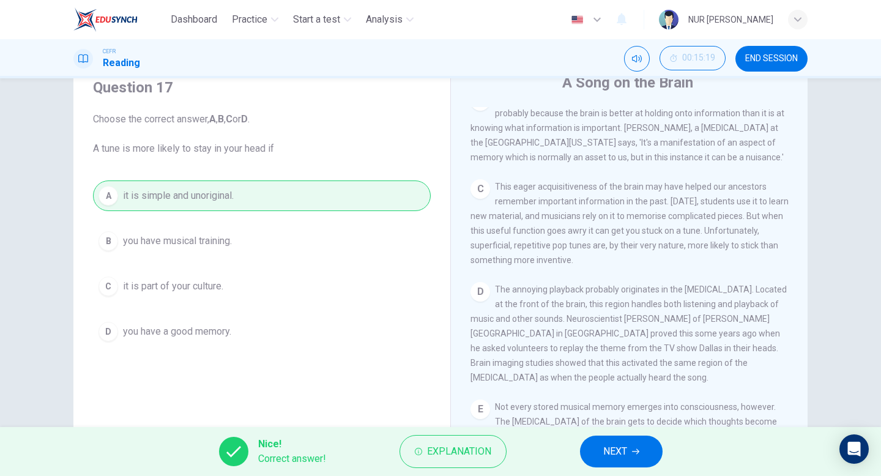
click at [618, 456] on span "NEXT" at bounding box center [615, 451] width 24 height 17
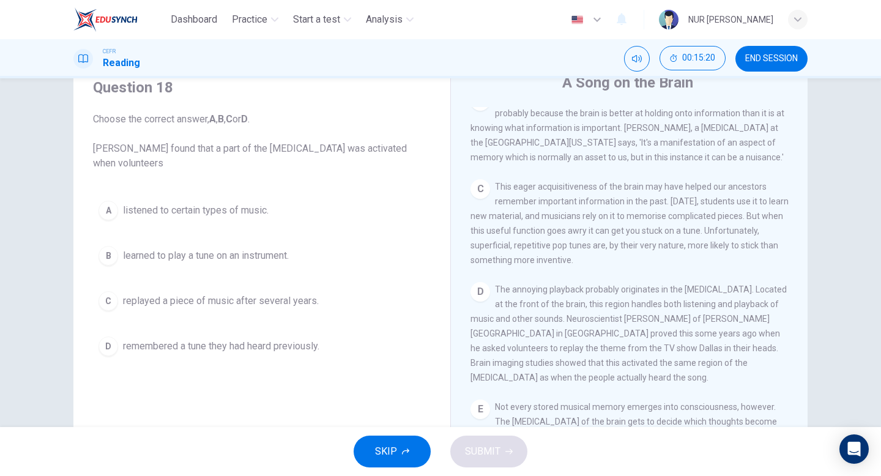
scroll to position [442, 0]
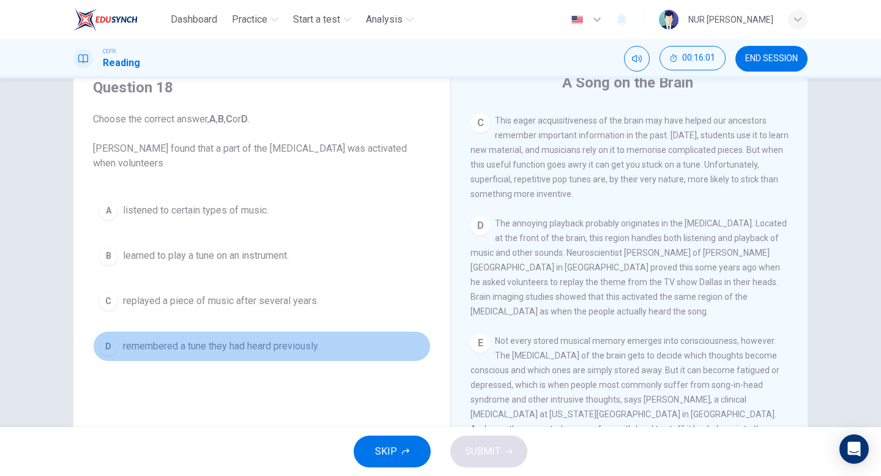
click at [356, 351] on button "D remembered a tune they had heard previously." at bounding box center [262, 346] width 338 height 31
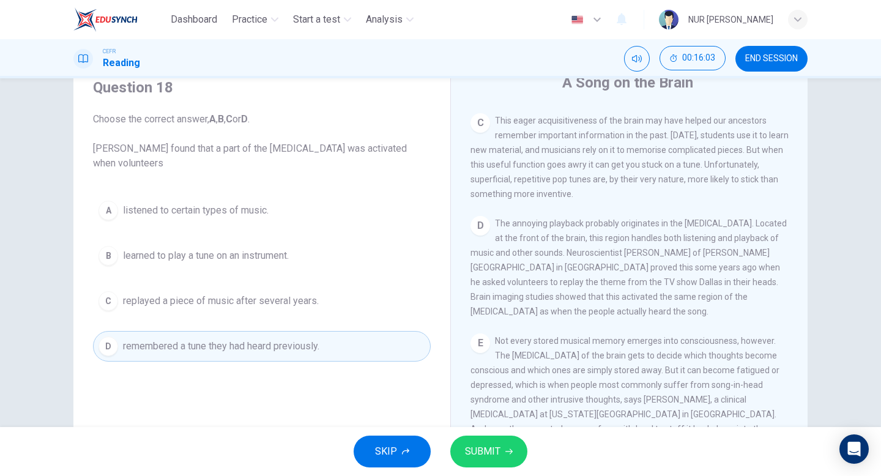
drag, startPoint x: 179, startPoint y: 148, endPoint x: 294, endPoint y: 139, distance: 116.0
click at [294, 139] on span "Choose the correct answer, A , B , C or D . [PERSON_NAME] found that a part of …" at bounding box center [262, 141] width 338 height 59
click at [516, 450] on button "SUBMIT" at bounding box center [488, 452] width 77 height 32
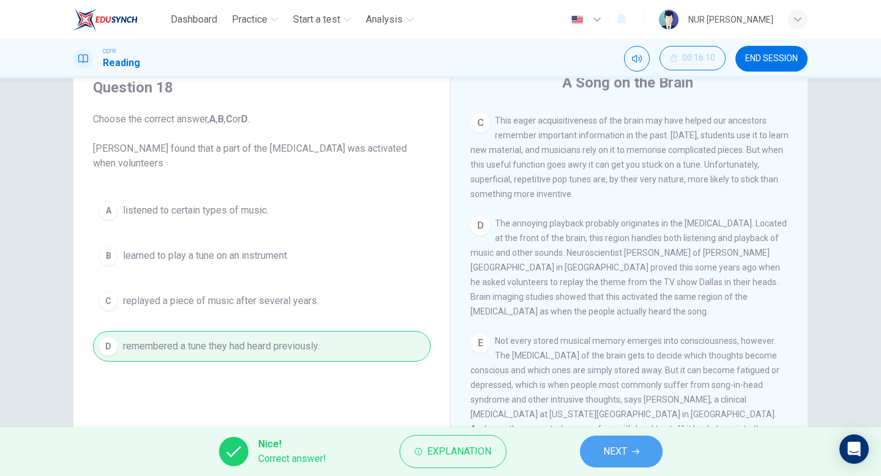
click at [626, 447] on span "NEXT" at bounding box center [615, 451] width 24 height 17
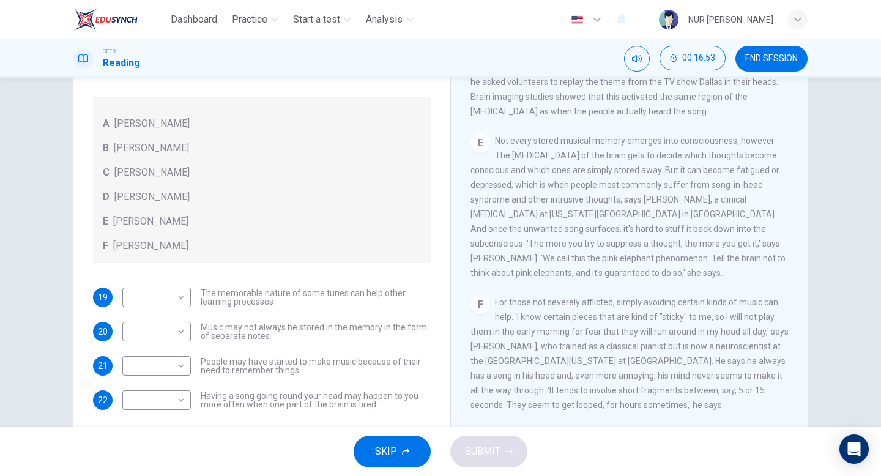
scroll to position [125, 0]
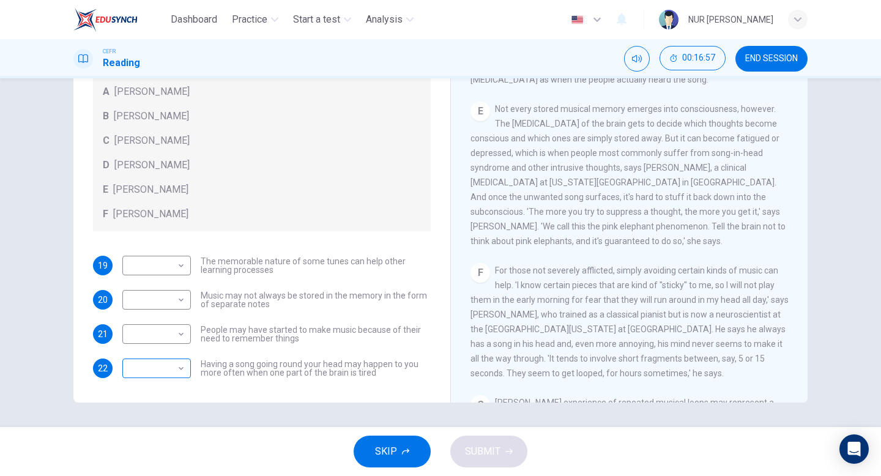
click at [172, 365] on body "Dashboard Practice Start a test Analysis English en ​ NUR [PERSON_NAME] ZURAIDI…" at bounding box center [440, 238] width 881 height 476
click at [162, 381] on li "B" at bounding box center [156, 378] width 69 height 20
type input "B"
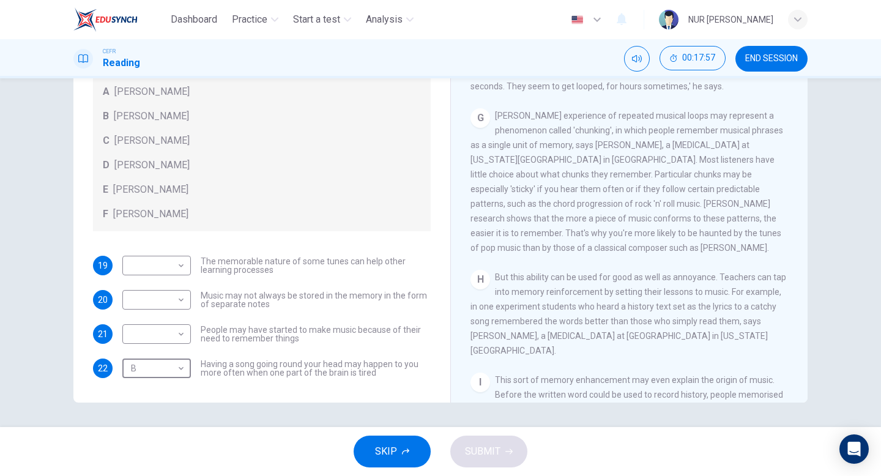
scroll to position [888, 0]
click at [169, 261] on body "Dashboard Practice Start a test Analysis English en ​ NUR [PERSON_NAME] CEFR Re…" at bounding box center [440, 238] width 881 height 476
click at [172, 358] on li "E" at bounding box center [156, 364] width 69 height 20
type input "E"
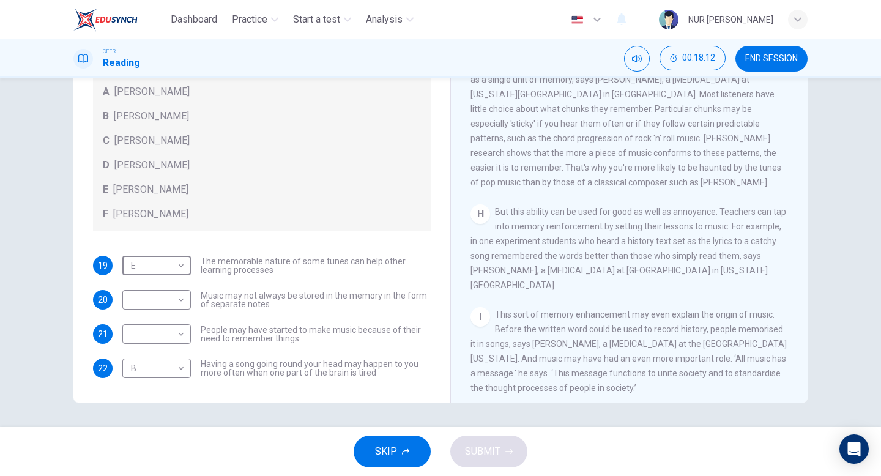
scroll to position [951, 0]
click at [169, 336] on body "Dashboard Practice Start a test Analysis English en ​ NUR [PERSON_NAME] ZURAIDI…" at bounding box center [440, 238] width 881 height 476
click at [151, 452] on li "F" at bounding box center [156, 452] width 69 height 20
type input "F"
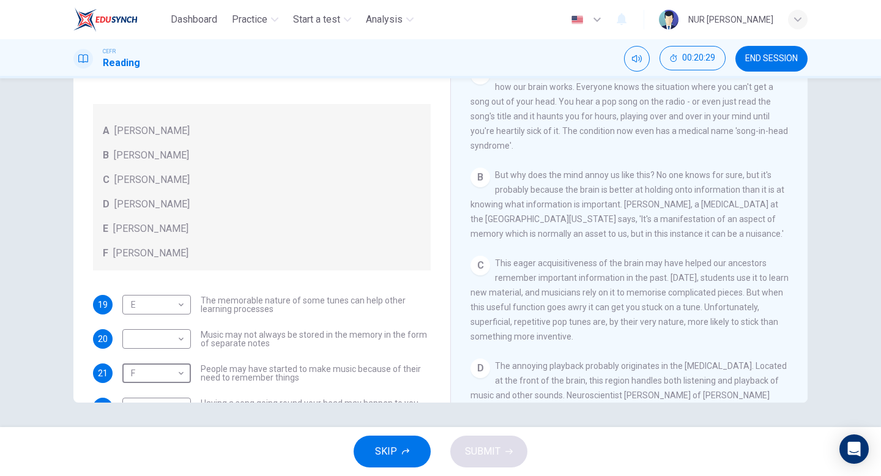
scroll to position [225, 0]
click at [177, 335] on body "Dashboard Practice Start a test Analysis English en ​ NUR [PERSON_NAME] ZURAIDI…" at bounding box center [440, 238] width 881 height 476
click at [173, 366] on li "A" at bounding box center [156, 359] width 69 height 20
type input "A"
click at [507, 453] on icon "button" at bounding box center [508, 451] width 7 height 7
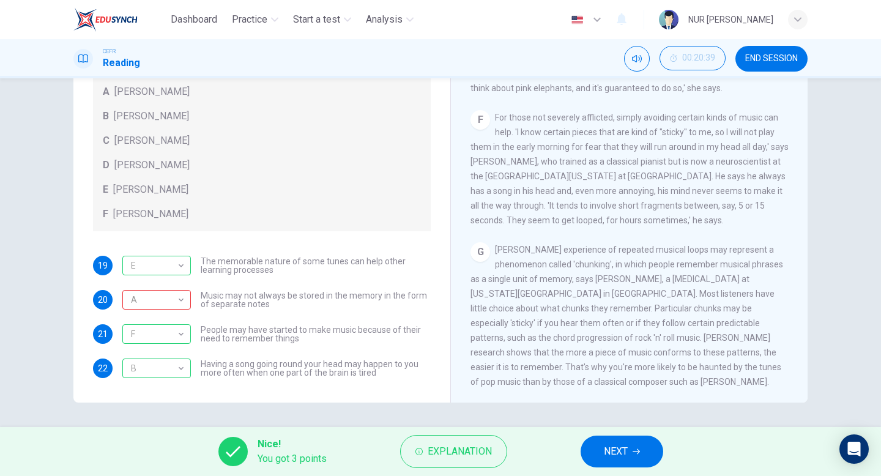
scroll to position [753, 0]
drag, startPoint x: 574, startPoint y: 272, endPoint x: 671, endPoint y: 274, distance: 97.3
click at [671, 274] on span "[PERSON_NAME] experience of repeated musical loops may represent a phenomenon c…" at bounding box center [626, 315] width 313 height 142
click at [620, 447] on span "NEXT" at bounding box center [616, 451] width 24 height 17
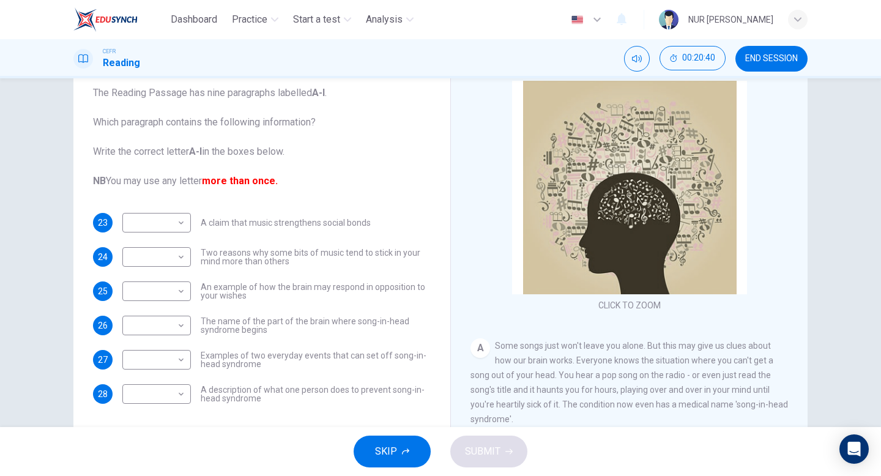
scroll to position [69, 0]
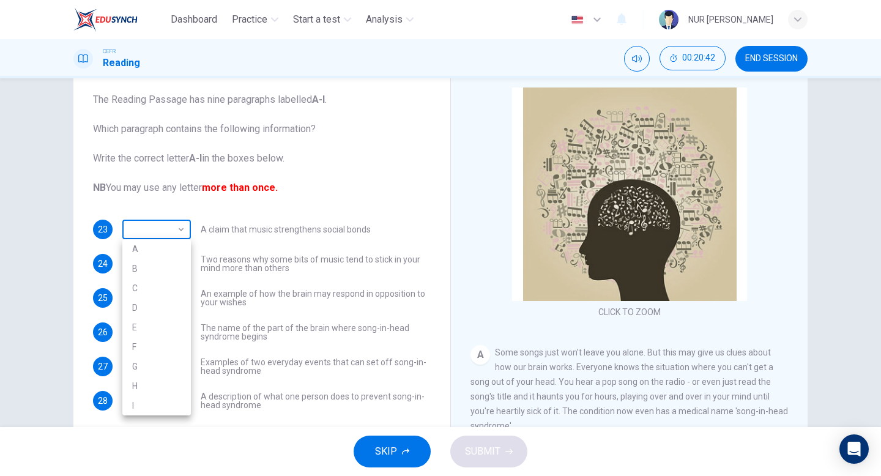
click at [166, 218] on body "Dashboard Practice Start a test Analysis English en ​ NUR QISTINA [PERSON_NAME]…" at bounding box center [440, 238] width 881 height 476
click at [229, 223] on div at bounding box center [440, 238] width 881 height 476
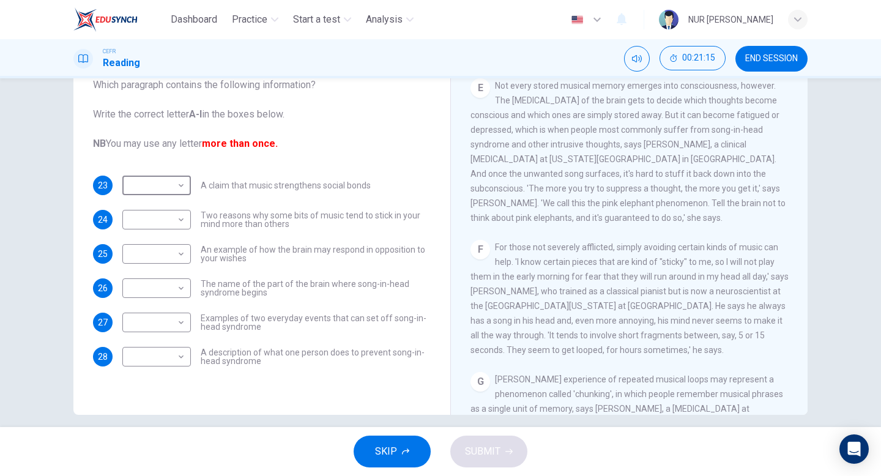
scroll to position [114, 0]
click at [178, 356] on body "Dashboard Practice Start a test Analysis English en ​ NUR QISTINA [PERSON_NAME]…" at bounding box center [440, 238] width 881 height 476
click at [255, 325] on div at bounding box center [440, 238] width 881 height 476
click at [190, 355] on div "​ ​" at bounding box center [156, 356] width 69 height 20
click at [180, 362] on body "Dashboard Practice Start a test Analysis English en ​ NUR QISTINA [PERSON_NAME]…" at bounding box center [440, 238] width 881 height 476
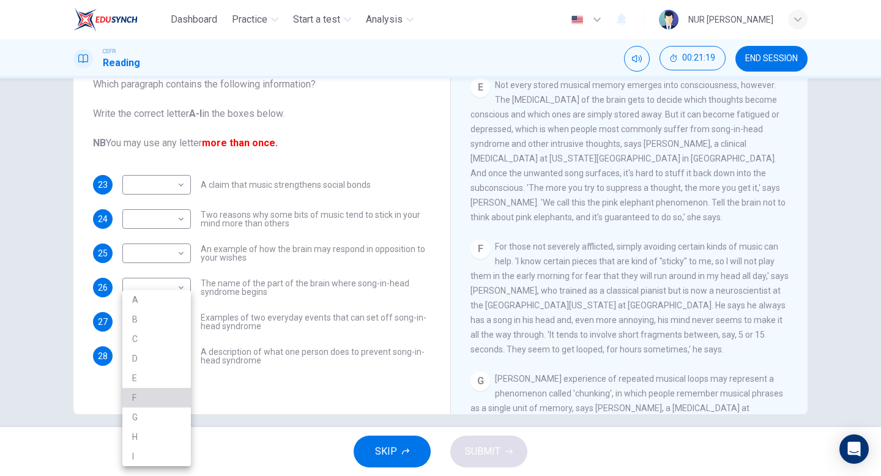
click at [163, 394] on li "F" at bounding box center [156, 398] width 69 height 20
type input "F"
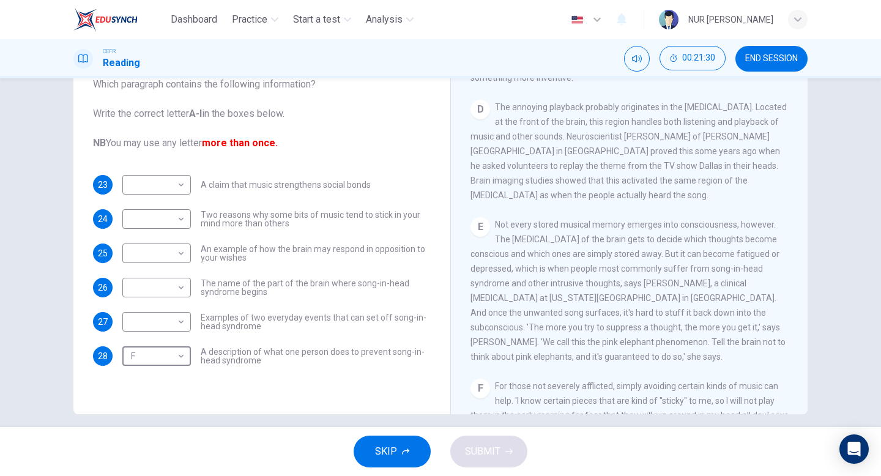
scroll to position [486, 0]
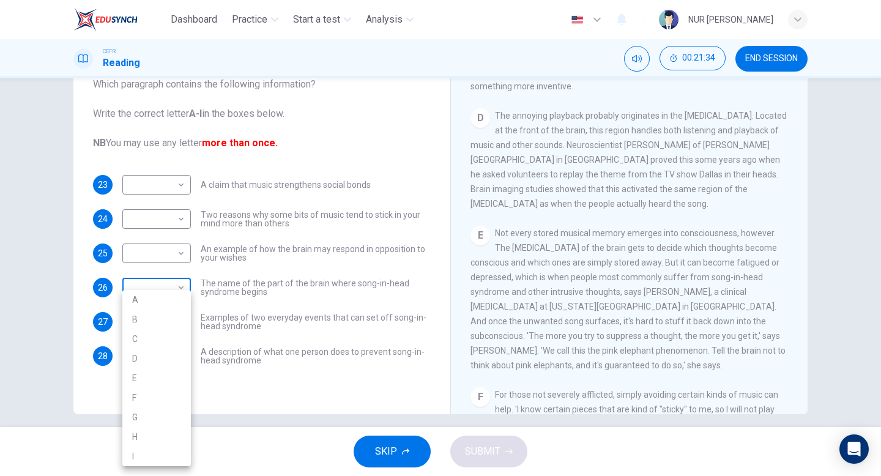
click at [170, 289] on body "Dashboard Practice Start a test Analysis English en ​ NUR QISTINA [PERSON_NAME]…" at bounding box center [440, 238] width 881 height 476
click at [163, 353] on li "D" at bounding box center [156, 359] width 69 height 20
type input "D"
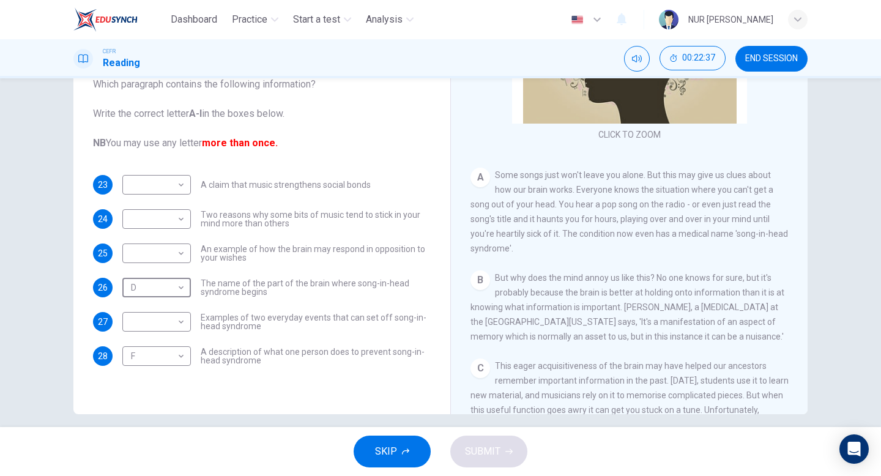
scroll to position [132, 0]
click at [156, 319] on body "Dashboard Practice Start a test Analysis English en ​ NUR QISTINA [PERSON_NAME]…" at bounding box center [440, 238] width 881 height 476
click at [161, 297] on li "A" at bounding box center [156, 300] width 69 height 20
type input "A"
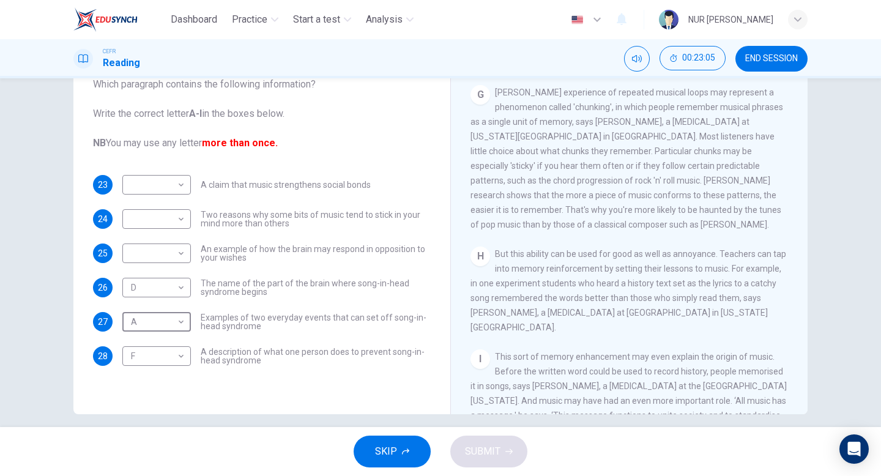
scroll to position [887, 0]
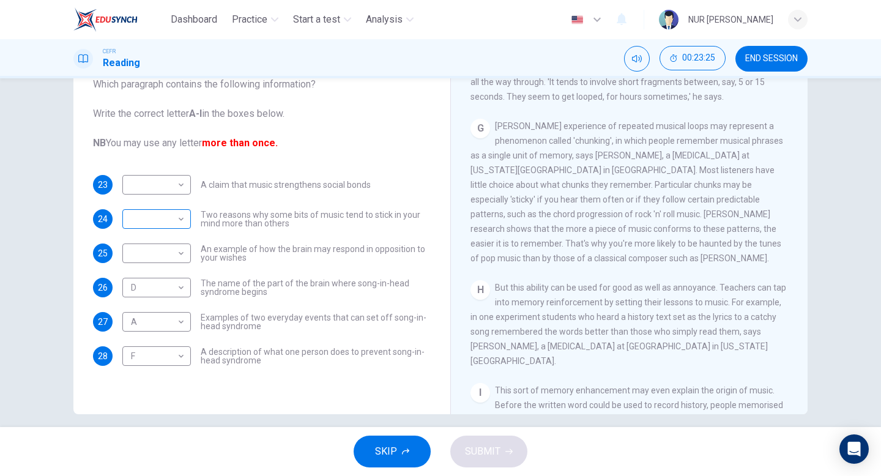
click at [190, 220] on div "​ ​" at bounding box center [156, 219] width 69 height 20
click at [182, 220] on body "Dashboard Practice Start a test Analysis English en ​ NUR QISTINA [PERSON_NAME]…" at bounding box center [440, 238] width 881 height 476
click at [156, 358] on li "G" at bounding box center [156, 356] width 69 height 20
type input "G"
click at [562, 195] on span "[PERSON_NAME] experience of repeated musical loops may represent a phenomenon c…" at bounding box center [626, 192] width 313 height 142
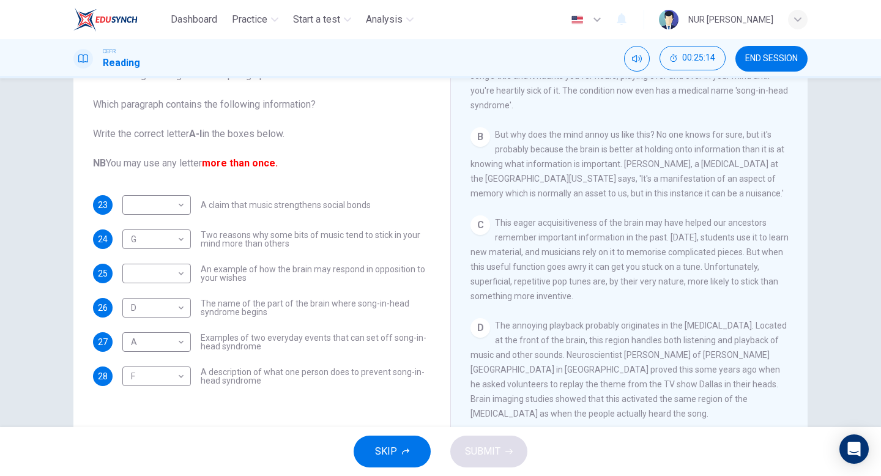
scroll to position [299, 0]
click at [146, 276] on body "Dashboard Practice Start a test Analysis English en ​ NUR QISTINA [PERSON_NAME]…" at bounding box center [440, 238] width 881 height 476
click at [150, 338] on li "C" at bounding box center [156, 332] width 69 height 20
type input "C"
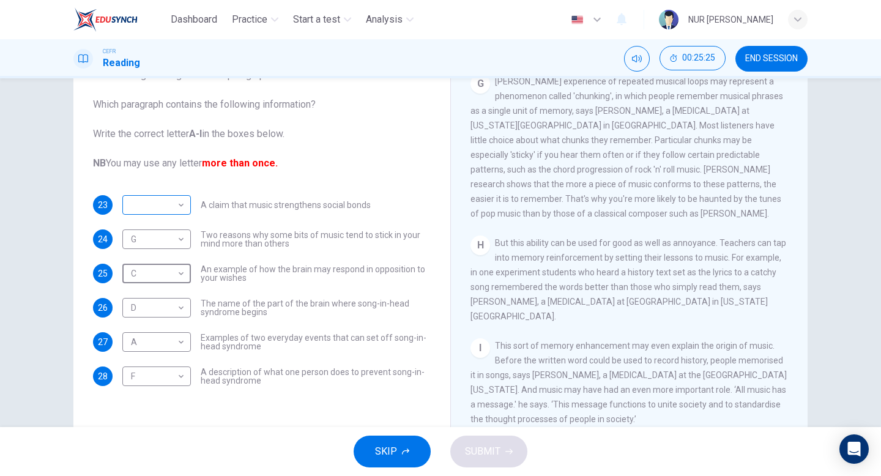
click at [184, 198] on body "Dashboard Practice Start a test Analysis English en ​ NUR QISTINA [PERSON_NAME]…" at bounding box center [440, 238] width 881 height 476
click at [169, 379] on li "I" at bounding box center [156, 381] width 69 height 20
type input "I"
click at [483, 447] on span "SUBMIT" at bounding box center [482, 451] width 35 height 17
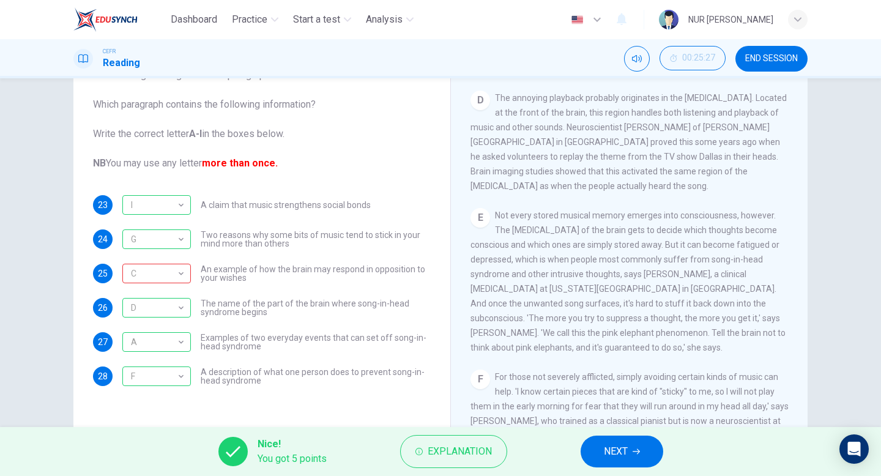
scroll to position [535, 0]
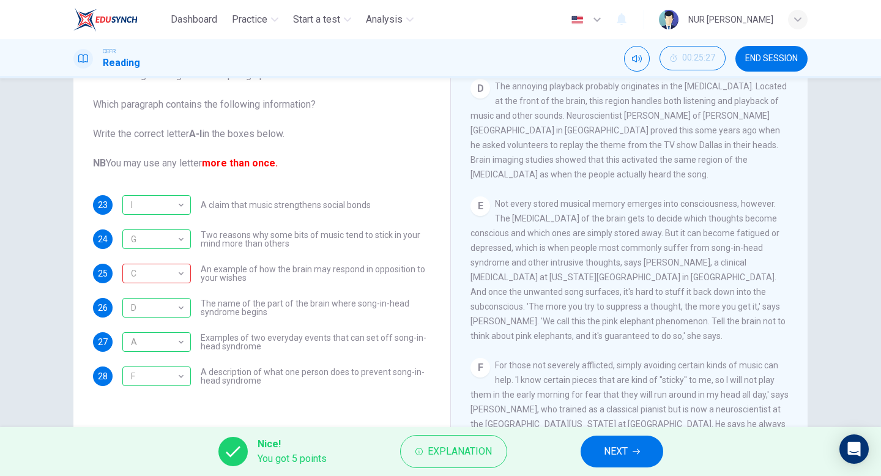
click at [630, 458] on button "NEXT" at bounding box center [622, 452] width 83 height 32
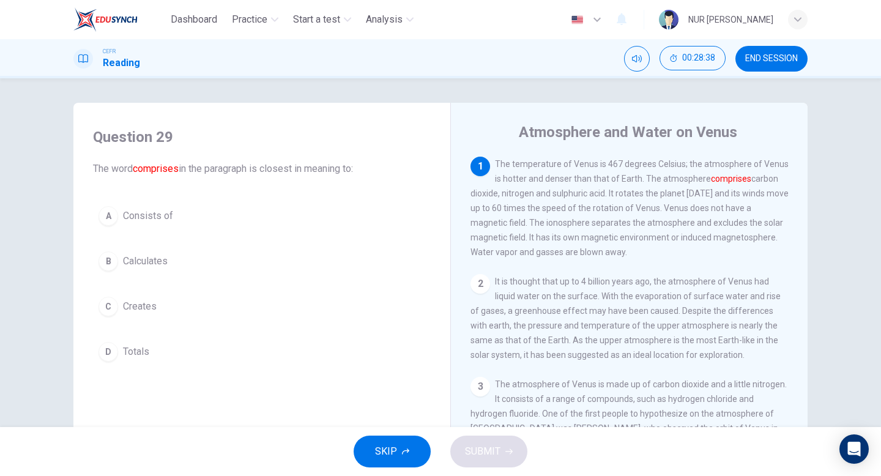
click at [269, 221] on button "A Consists of" at bounding box center [262, 216] width 338 height 31
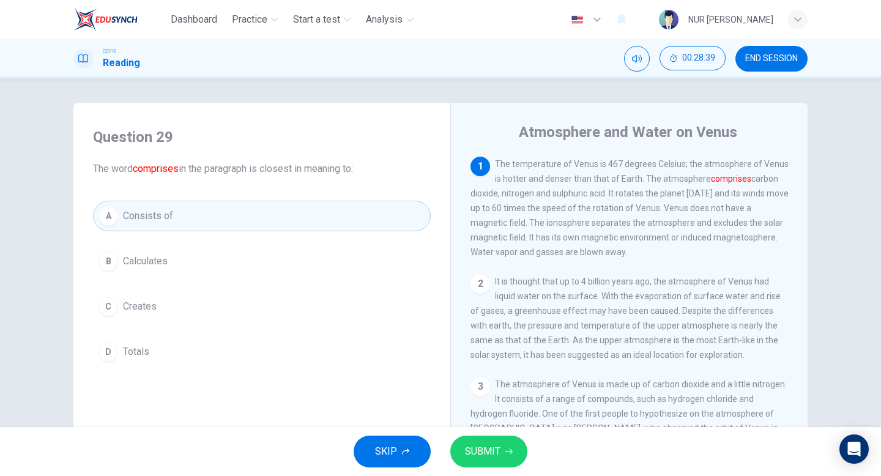
click at [516, 448] on button "SUBMIT" at bounding box center [488, 452] width 77 height 32
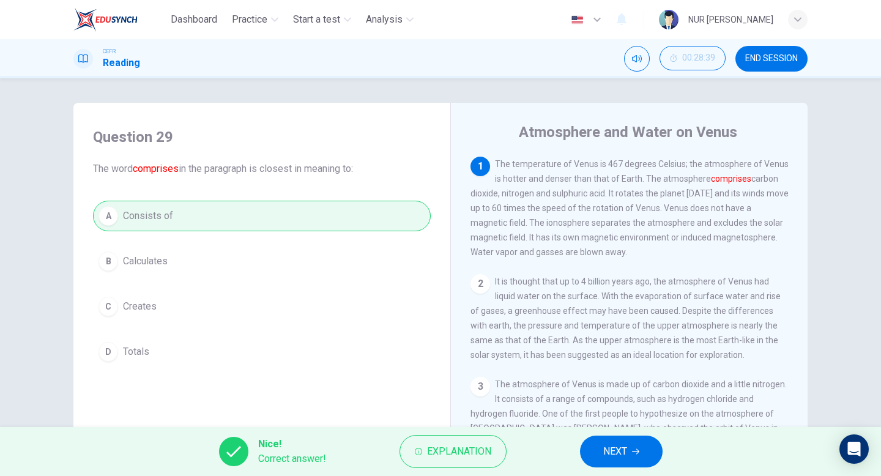
click at [625, 450] on span "NEXT" at bounding box center [615, 451] width 24 height 17
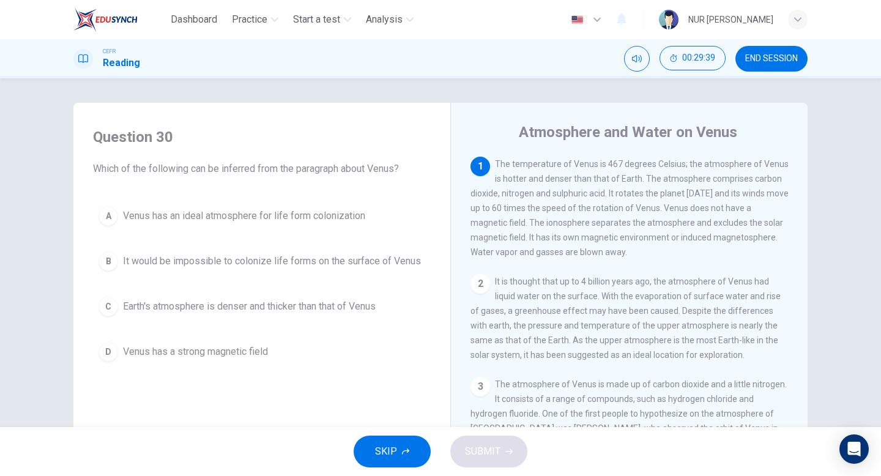
click at [387, 259] on span "It would be impossible to colonize life forms on the surface of Venus" at bounding box center [272, 261] width 298 height 15
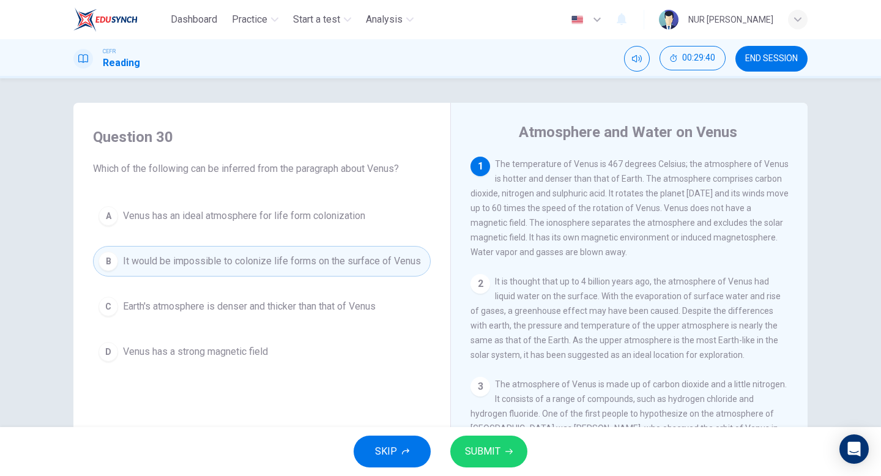
click at [505, 444] on button "SUBMIT" at bounding box center [488, 452] width 77 height 32
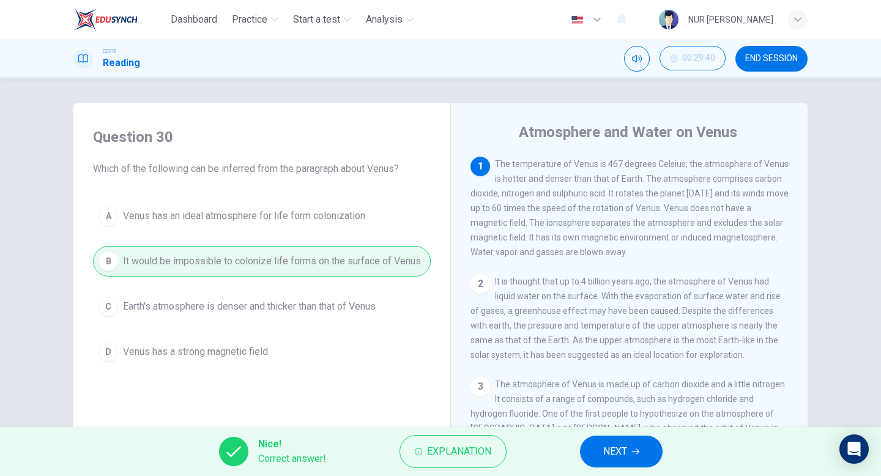
click at [629, 453] on button "NEXT" at bounding box center [621, 452] width 83 height 32
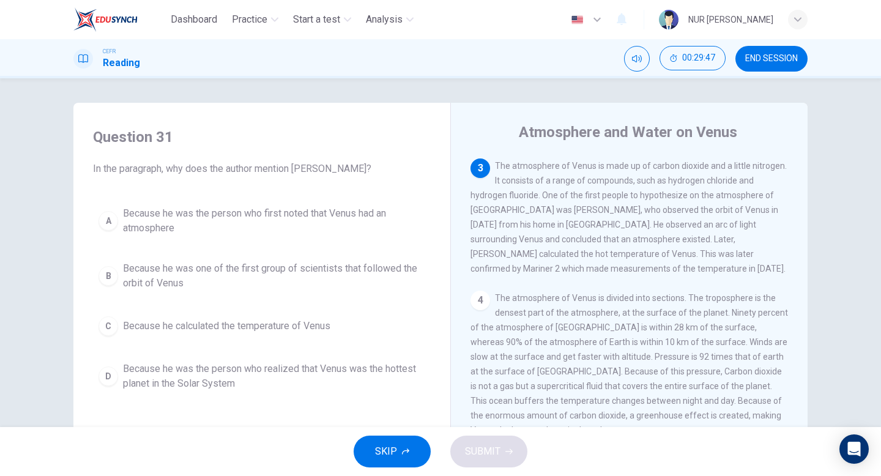
scroll to position [218, 0]
click at [403, 327] on button "C Because he calculated the temperature of Venus" at bounding box center [262, 326] width 338 height 31
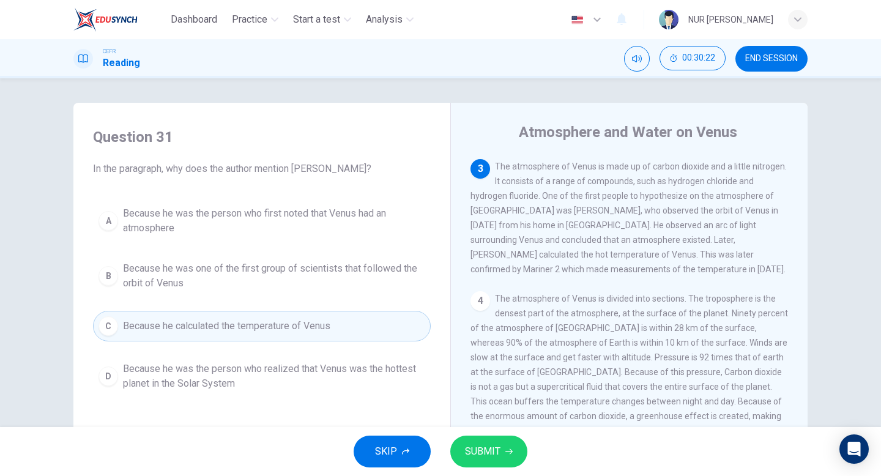
click at [507, 454] on icon "button" at bounding box center [508, 451] width 7 height 7
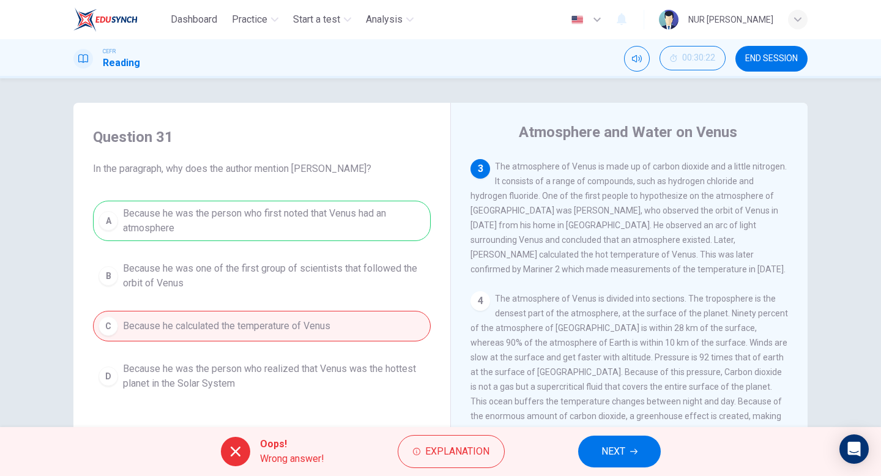
click at [614, 456] on span "NEXT" at bounding box center [613, 451] width 24 height 17
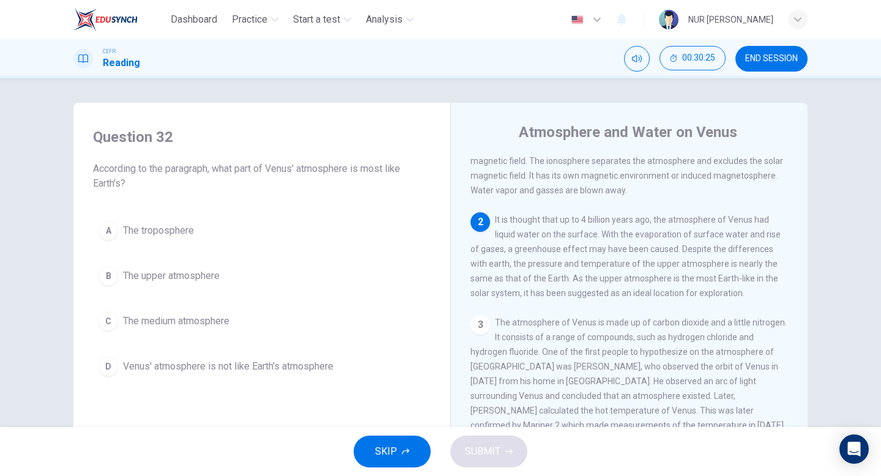
scroll to position [64, 0]
click at [222, 291] on button "B The upper atmosphere" at bounding box center [262, 276] width 338 height 31
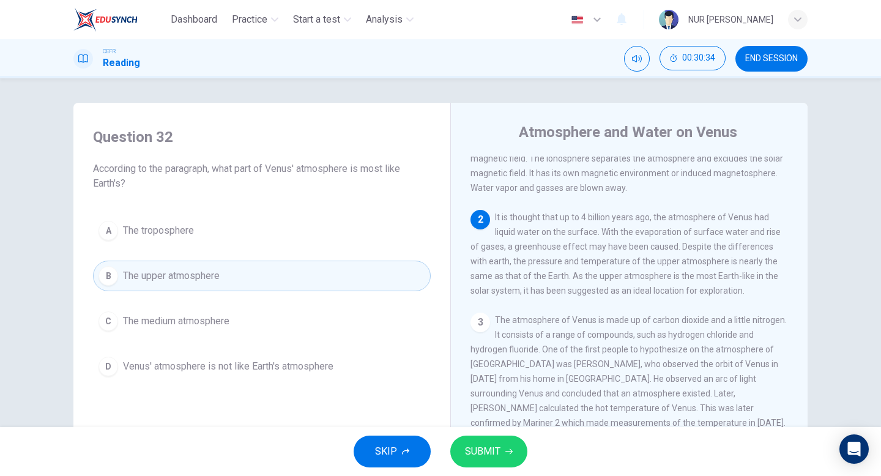
click at [483, 438] on button "SUBMIT" at bounding box center [488, 452] width 77 height 32
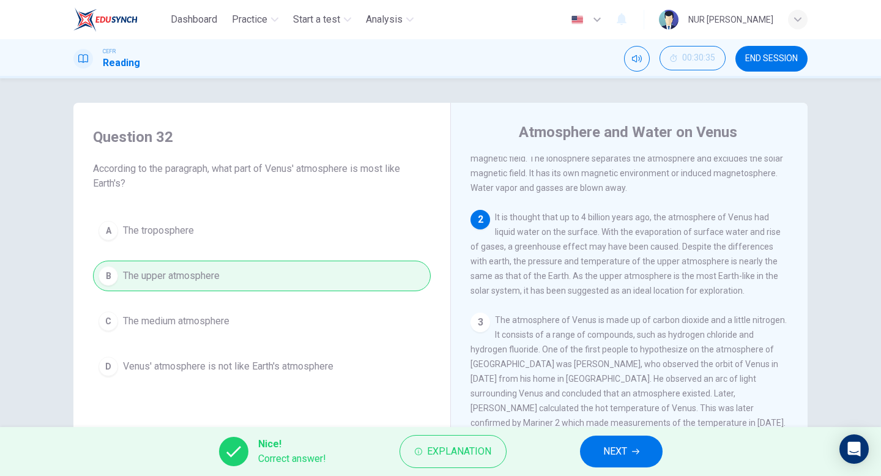
click at [637, 437] on button "NEXT" at bounding box center [621, 452] width 83 height 32
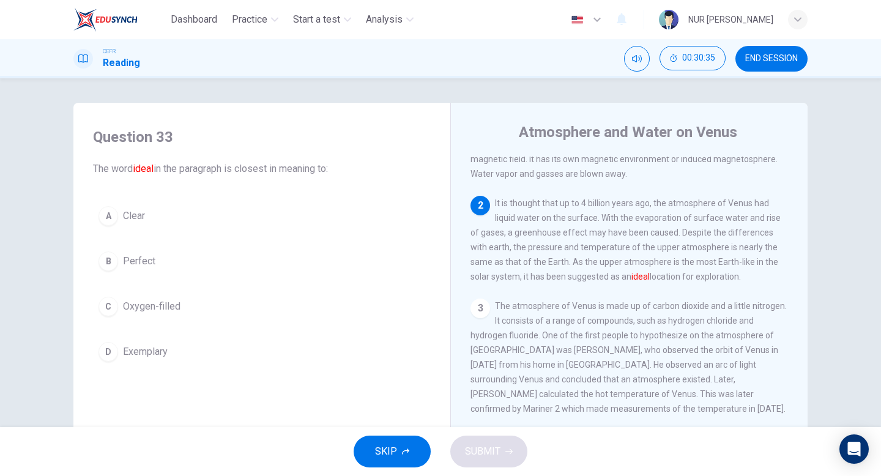
scroll to position [80, 0]
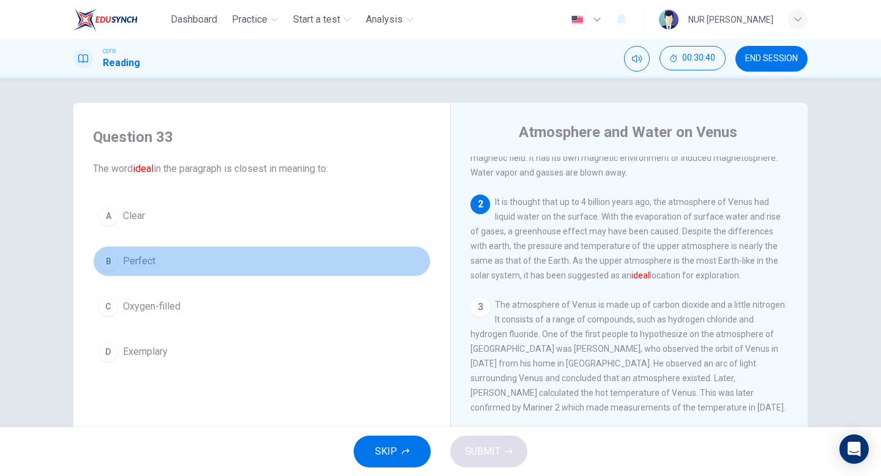
click at [312, 260] on button "B Perfect" at bounding box center [262, 261] width 338 height 31
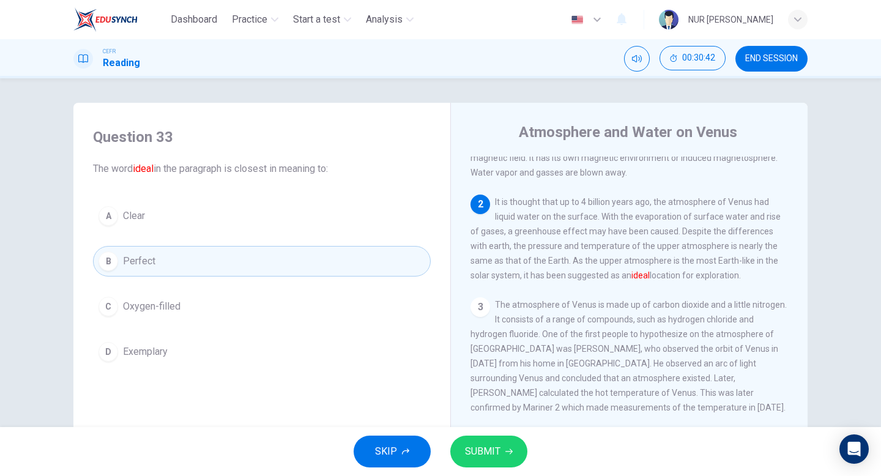
click at [496, 456] on span "SUBMIT" at bounding box center [482, 451] width 35 height 17
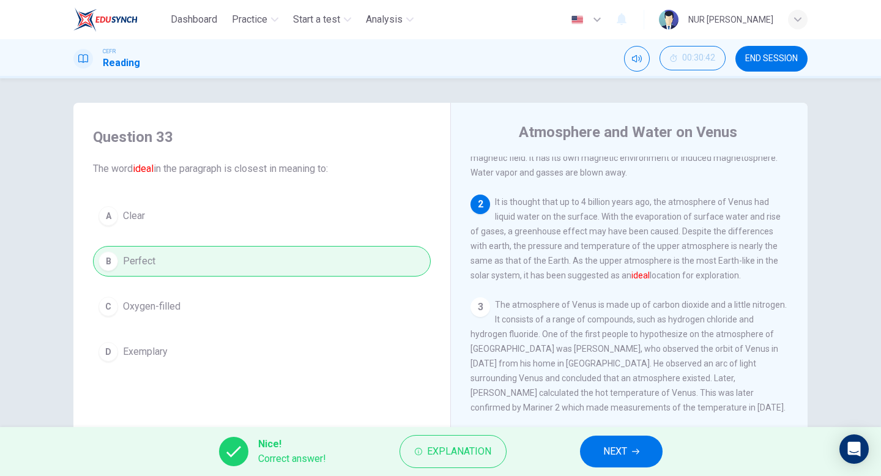
click at [619, 443] on span "NEXT" at bounding box center [615, 451] width 24 height 17
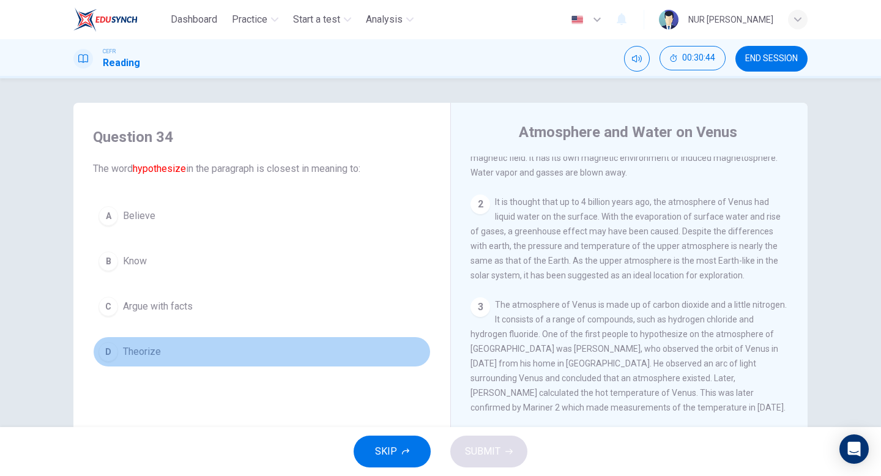
click at [292, 348] on button "D Theorize" at bounding box center [262, 351] width 338 height 31
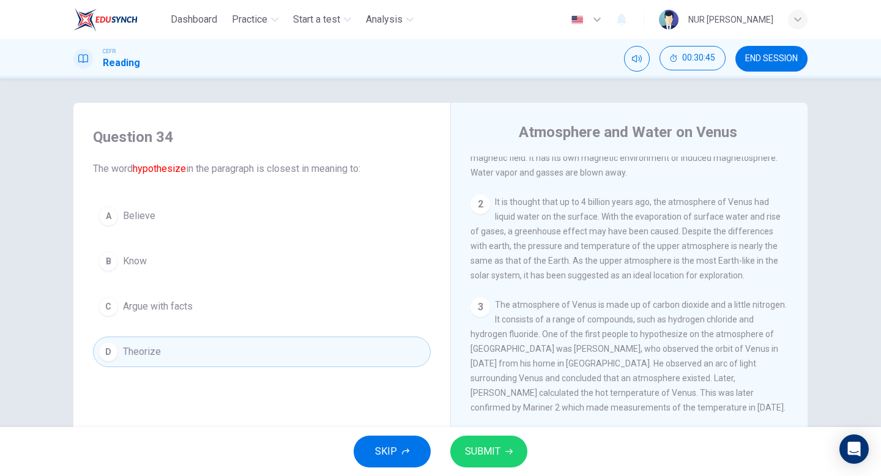
click at [494, 461] on button "SUBMIT" at bounding box center [488, 452] width 77 height 32
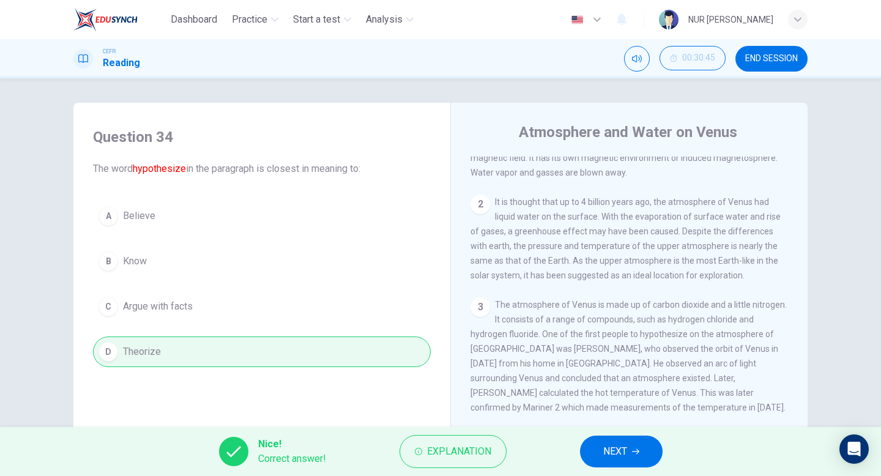
click at [657, 464] on div "Nice! Correct answer! Explanation NEXT" at bounding box center [440, 451] width 881 height 49
click at [642, 457] on button "NEXT" at bounding box center [621, 452] width 83 height 32
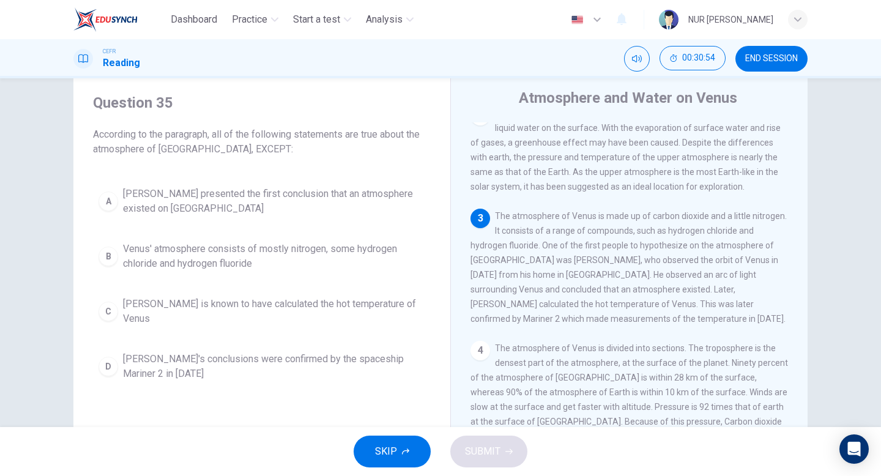
scroll to position [35, 0]
click at [349, 271] on button "B Venus' atmosphere consists of mostly nitrogen, some hydrogen chloride and hyd…" at bounding box center [262, 256] width 338 height 40
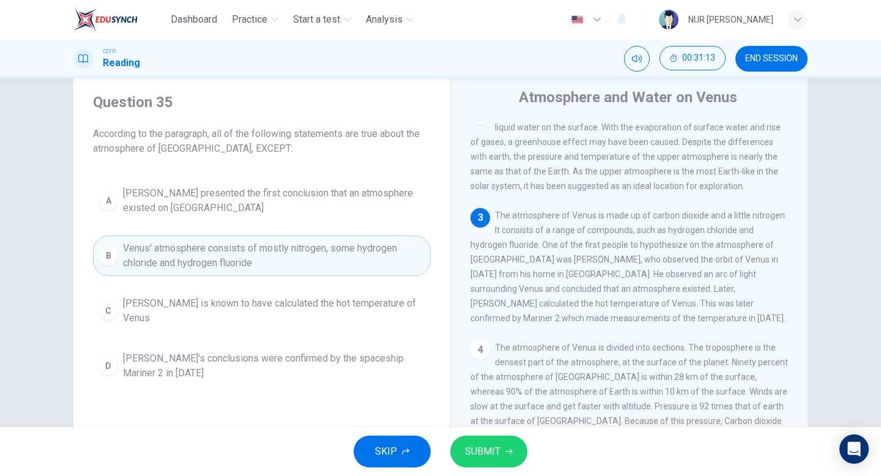
click at [500, 433] on div "SKIP SUBMIT" at bounding box center [440, 451] width 881 height 49
click at [499, 444] on span "SUBMIT" at bounding box center [482, 451] width 35 height 17
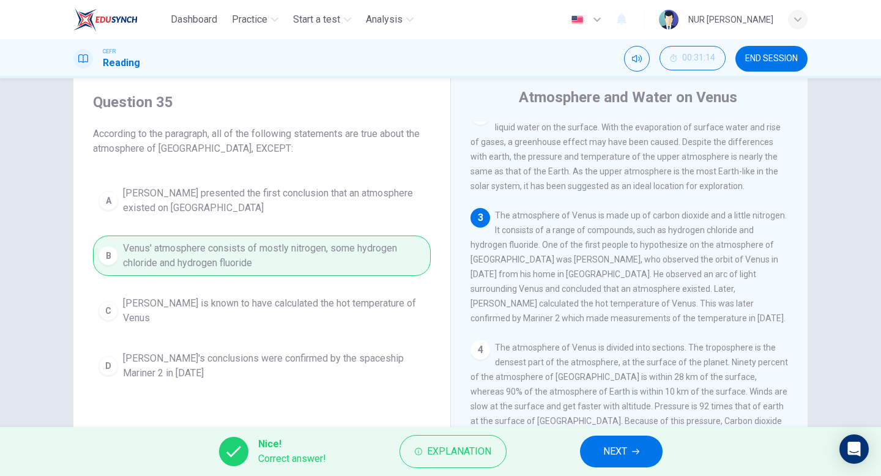
click at [645, 455] on button "NEXT" at bounding box center [621, 452] width 83 height 32
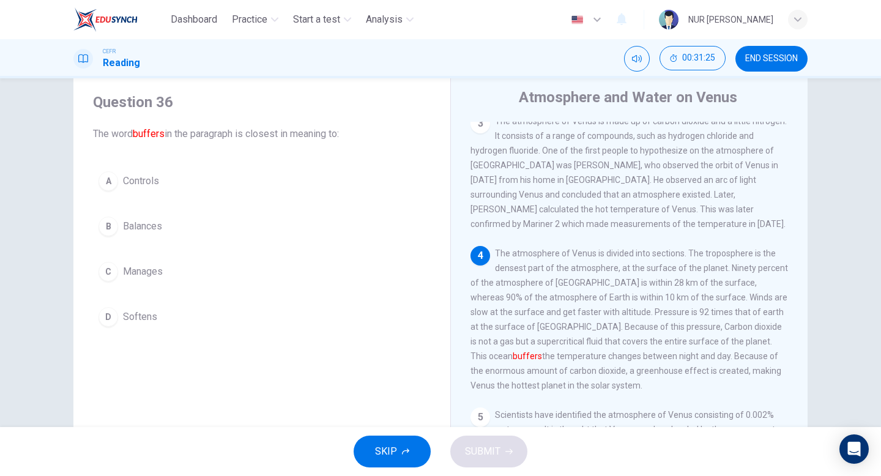
scroll to position [233, 0]
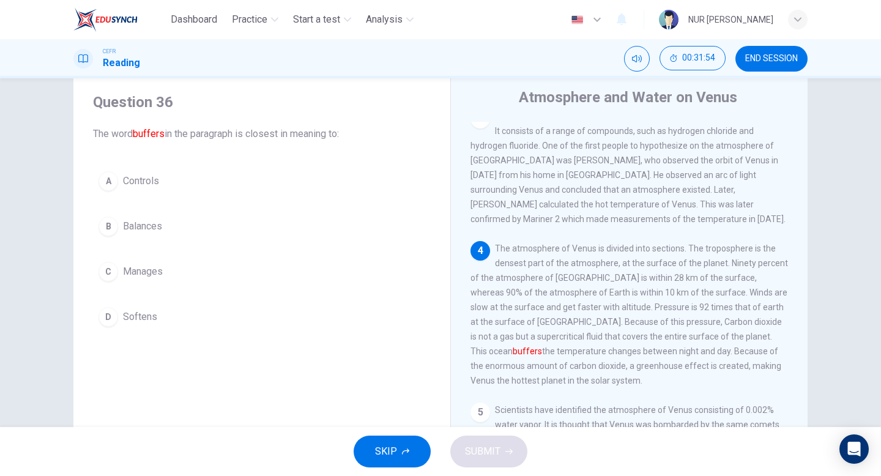
click at [330, 319] on button "D Softens" at bounding box center [262, 317] width 338 height 31
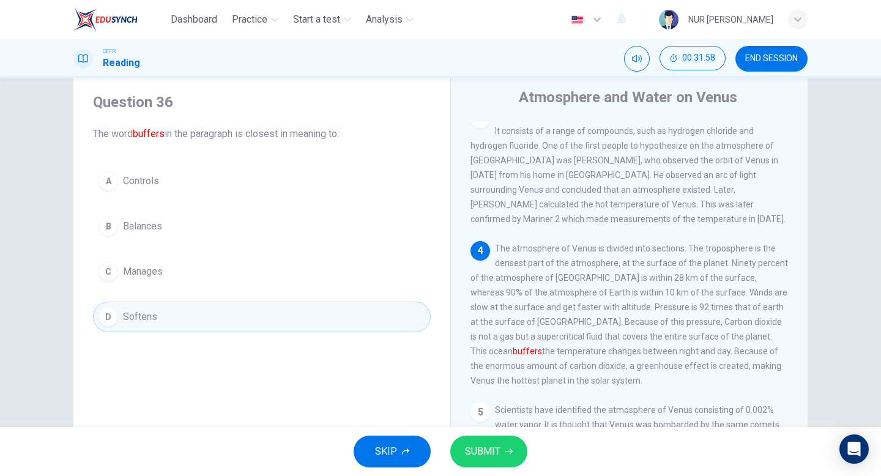
click at [499, 469] on div "SKIP SUBMIT" at bounding box center [440, 451] width 881 height 49
click at [498, 452] on span "SUBMIT" at bounding box center [482, 451] width 35 height 17
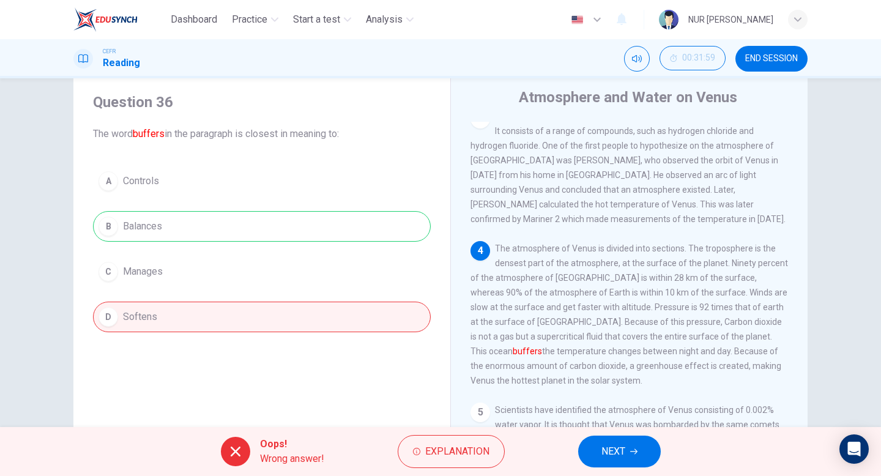
click at [498, 452] on button "Explanation" at bounding box center [451, 451] width 107 height 33
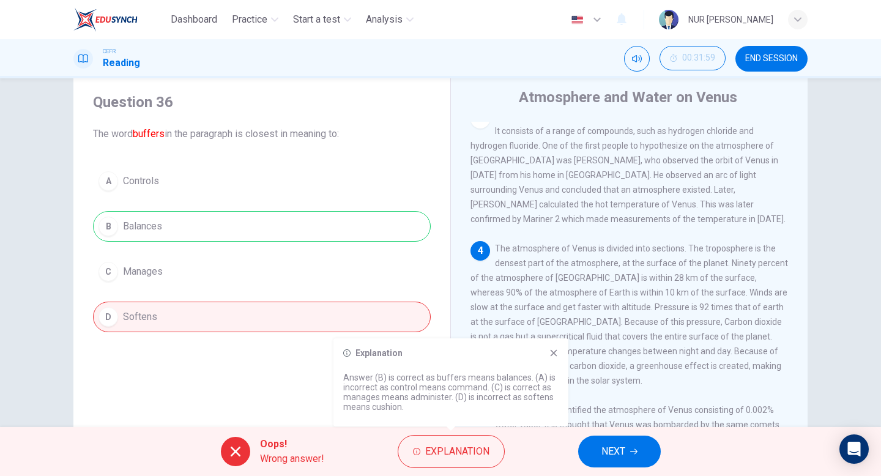
click at [605, 463] on button "NEXT" at bounding box center [619, 452] width 83 height 32
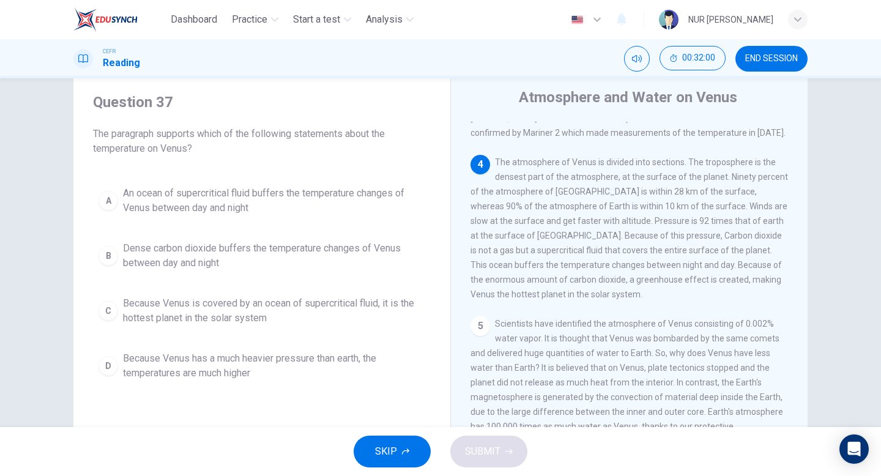
scroll to position [323, 0]
click at [395, 220] on button "A An ocean of supercritical fluid buffers the temperature changes of Venus betw…" at bounding box center [262, 200] width 338 height 40
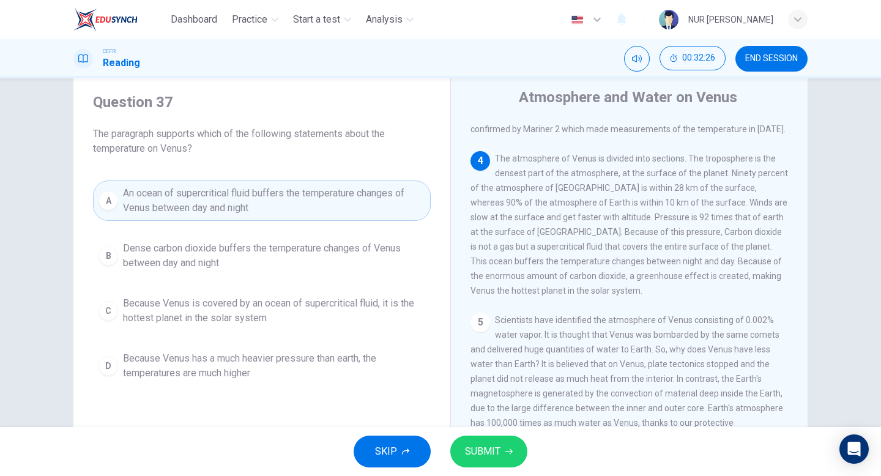
click at [480, 450] on span "SUBMIT" at bounding box center [482, 451] width 35 height 17
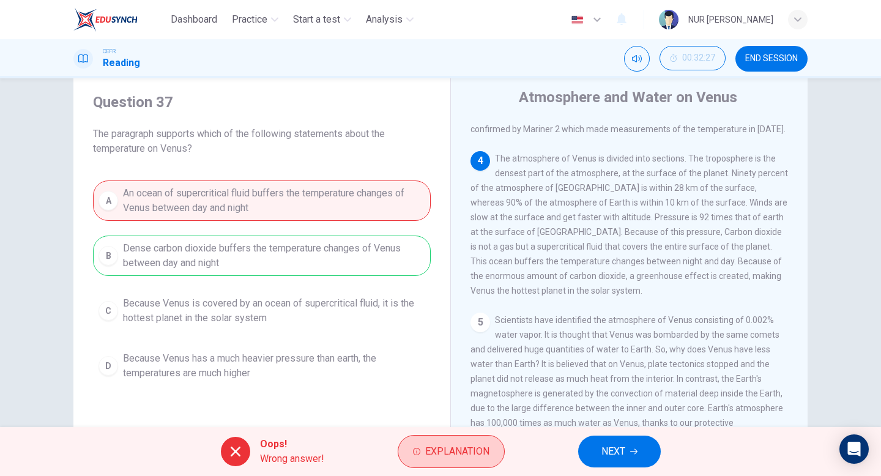
click at [493, 464] on button "Explanation" at bounding box center [451, 451] width 107 height 33
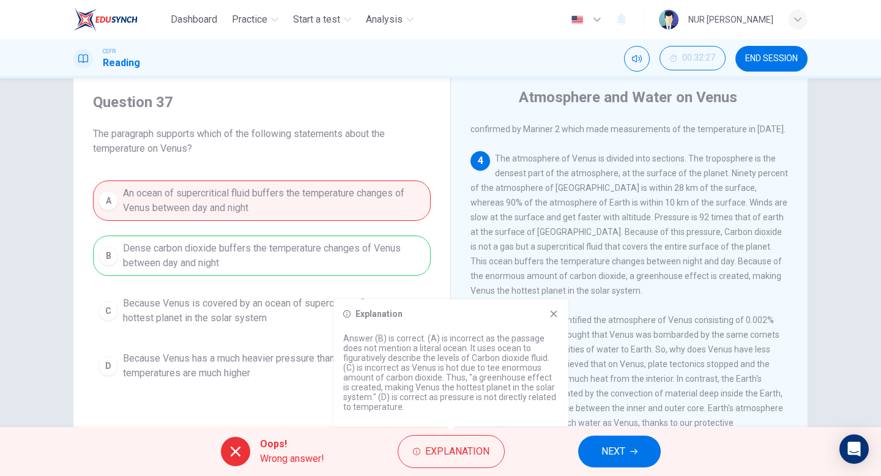
click at [549, 318] on icon at bounding box center [554, 314] width 10 height 10
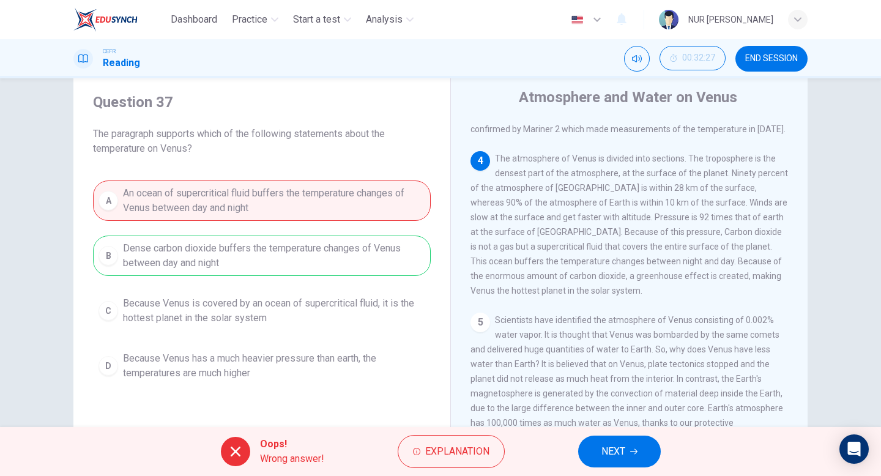
click at [620, 435] on div "Oops! Wrong answer! Explanation NEXT" at bounding box center [440, 451] width 881 height 49
click at [625, 465] on button "NEXT" at bounding box center [619, 452] width 83 height 32
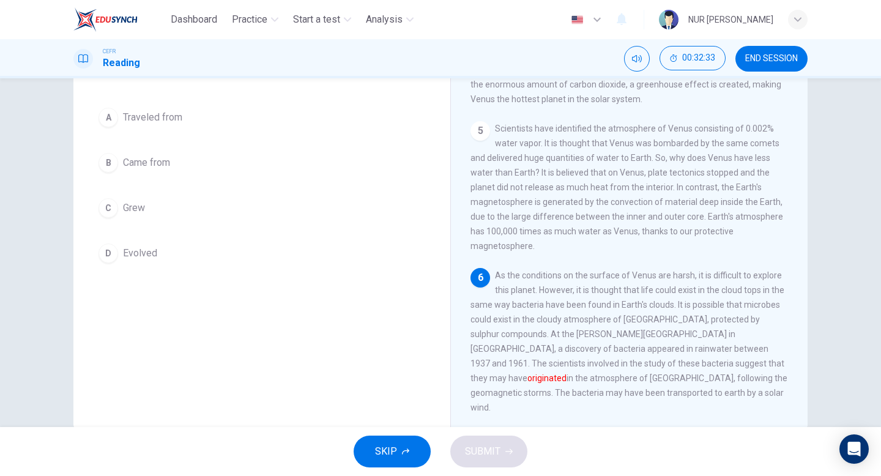
scroll to position [56, 0]
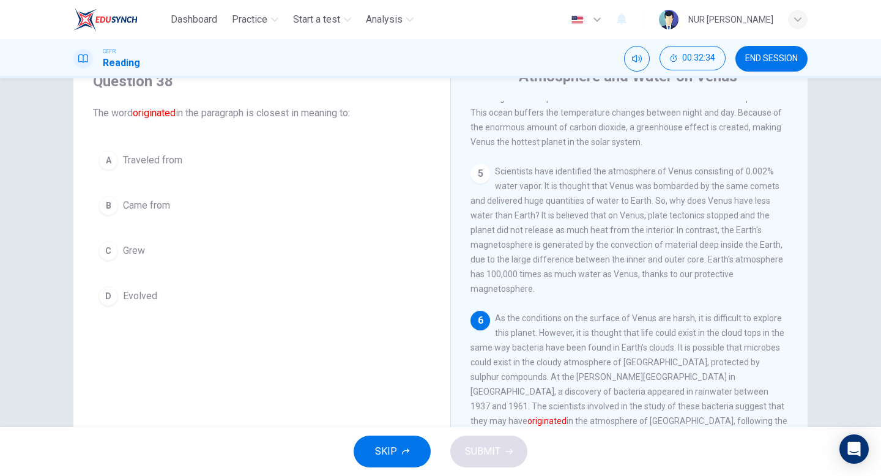
click at [259, 217] on button "B Came from" at bounding box center [262, 205] width 338 height 31
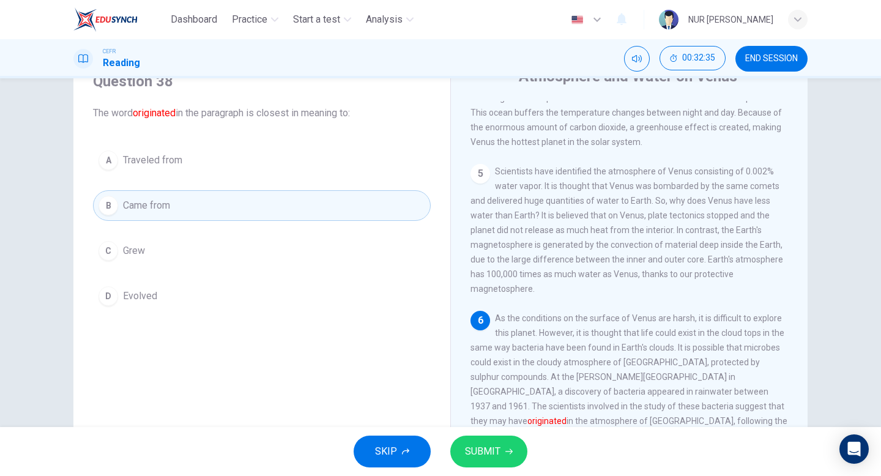
click at [475, 455] on span "SUBMIT" at bounding box center [482, 451] width 35 height 17
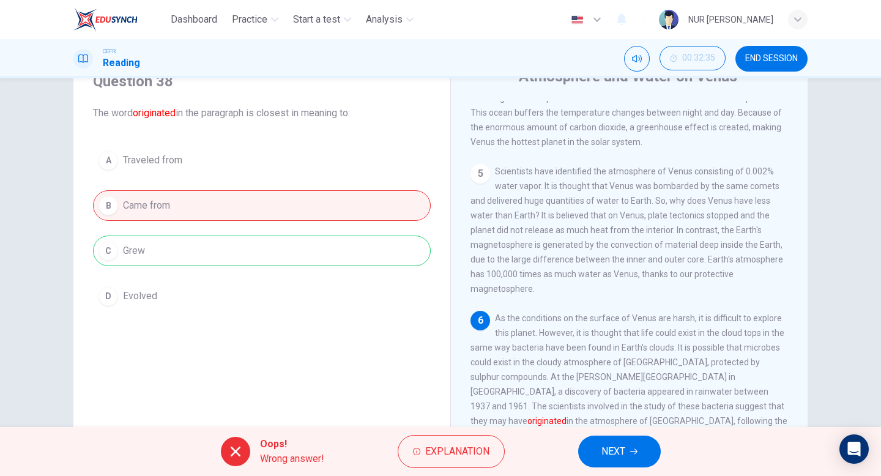
click at [475, 455] on span "Explanation" at bounding box center [457, 451] width 64 height 17
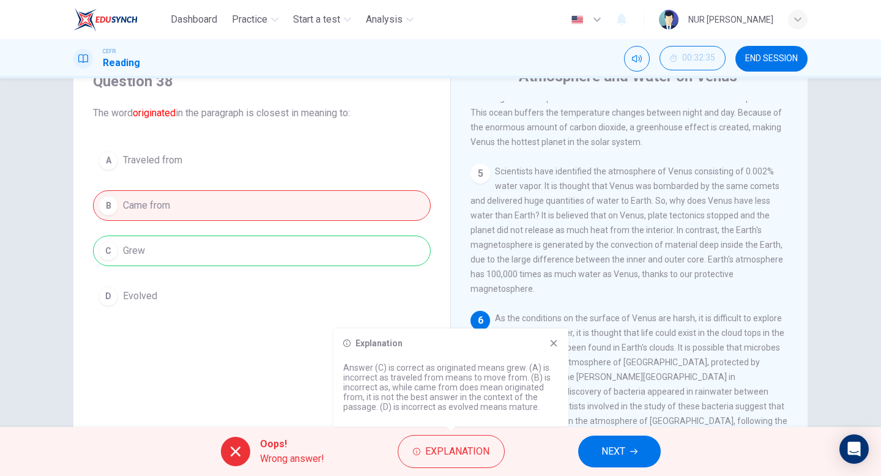
click at [615, 448] on span "NEXT" at bounding box center [613, 451] width 24 height 17
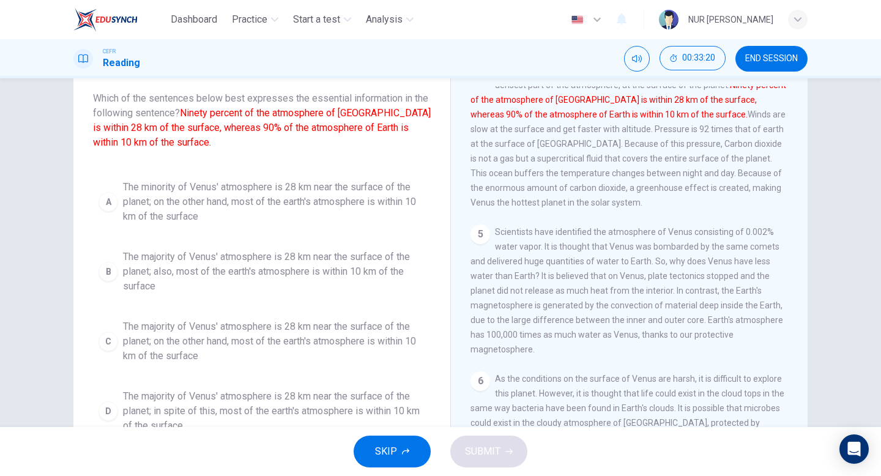
scroll to position [374, 0]
click at [241, 273] on span "The majority of Venus' atmosphere is 28 km near the surface of the planet; also…" at bounding box center [274, 272] width 302 height 44
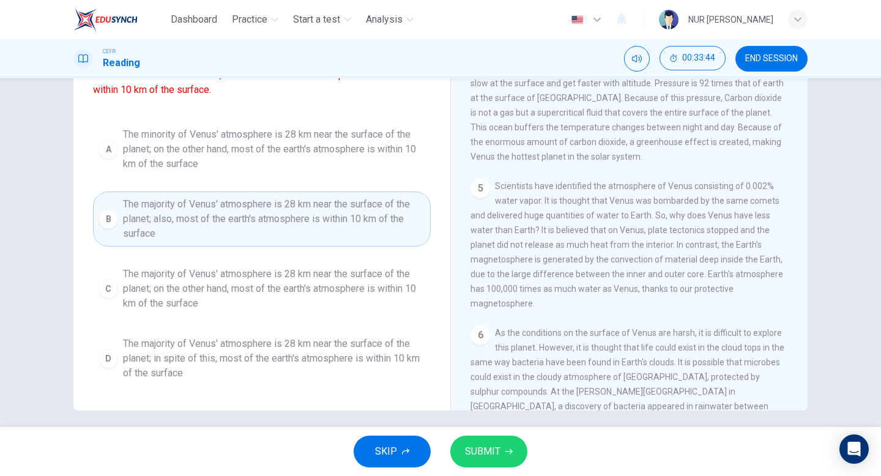
scroll to position [117, 0]
click at [496, 437] on button "SUBMIT" at bounding box center [488, 452] width 77 height 32
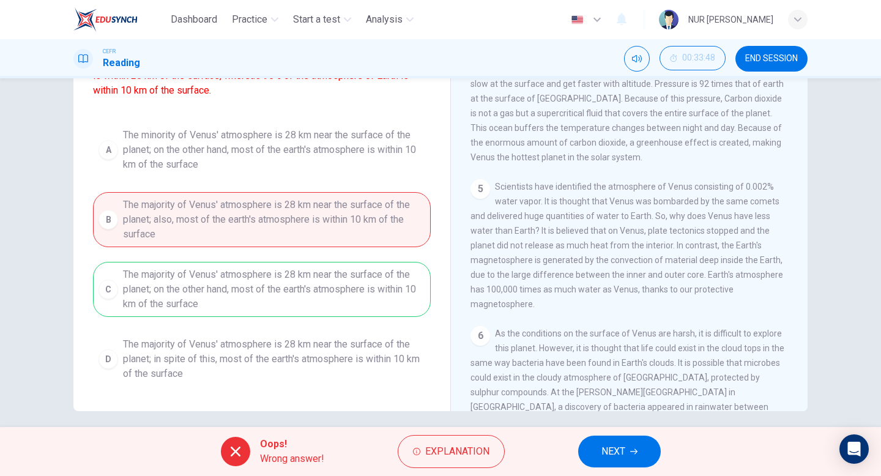
click at [496, 437] on button "Explanation" at bounding box center [451, 451] width 107 height 33
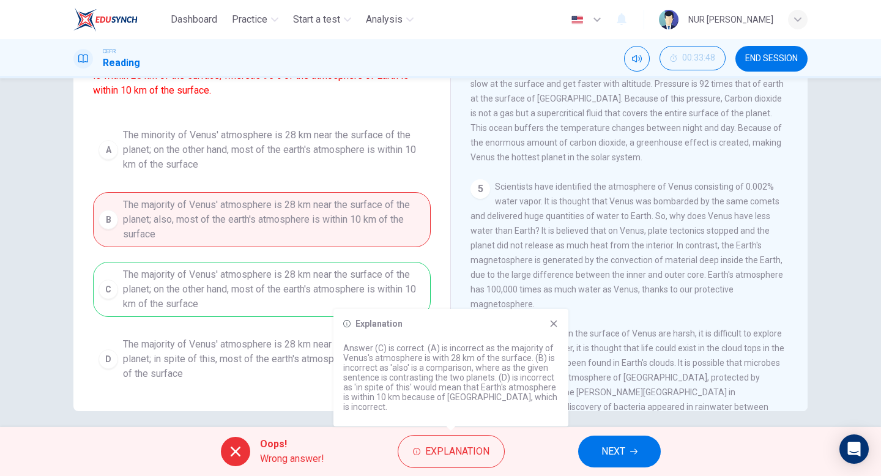
click at [615, 453] on span "NEXT" at bounding box center [613, 451] width 24 height 17
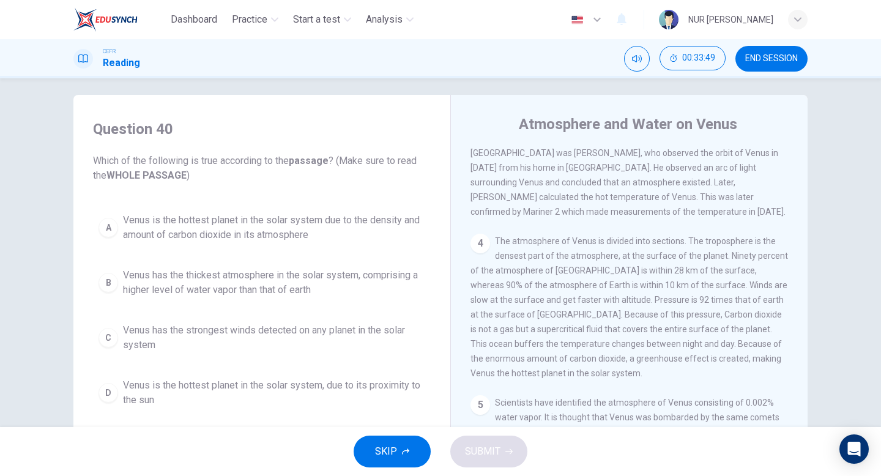
scroll to position [6, 0]
click at [767, 60] on span "END SESSION" at bounding box center [771, 59] width 53 height 10
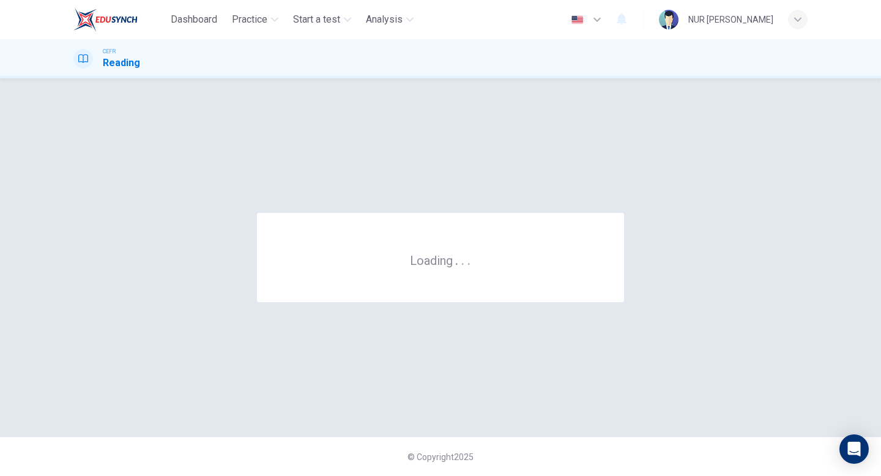
scroll to position [0, 0]
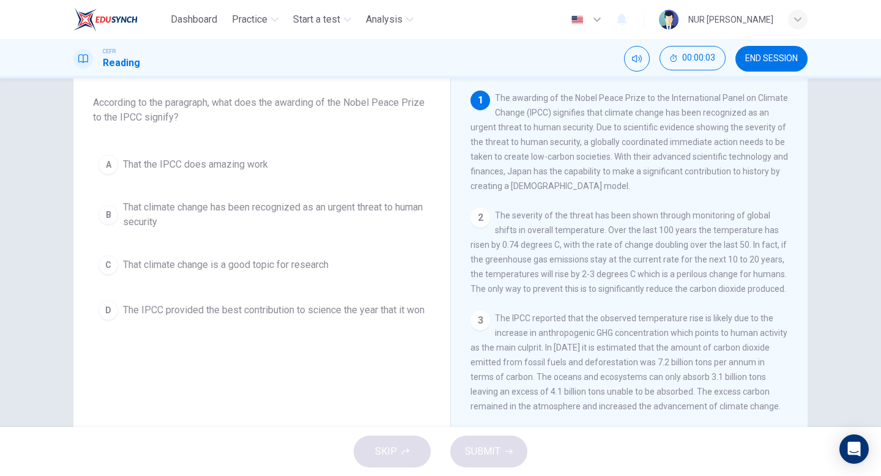
scroll to position [39, 0]
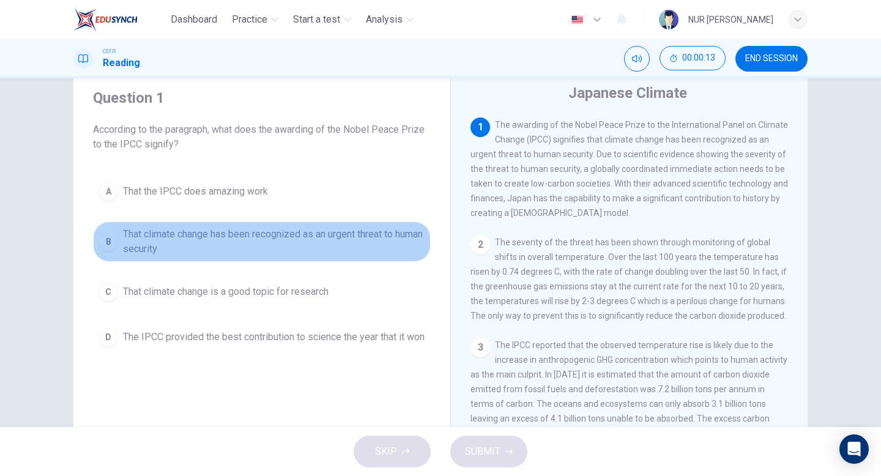
click at [408, 259] on button "B That climate change has been recognized as an urgent threat to human security" at bounding box center [262, 241] width 338 height 40
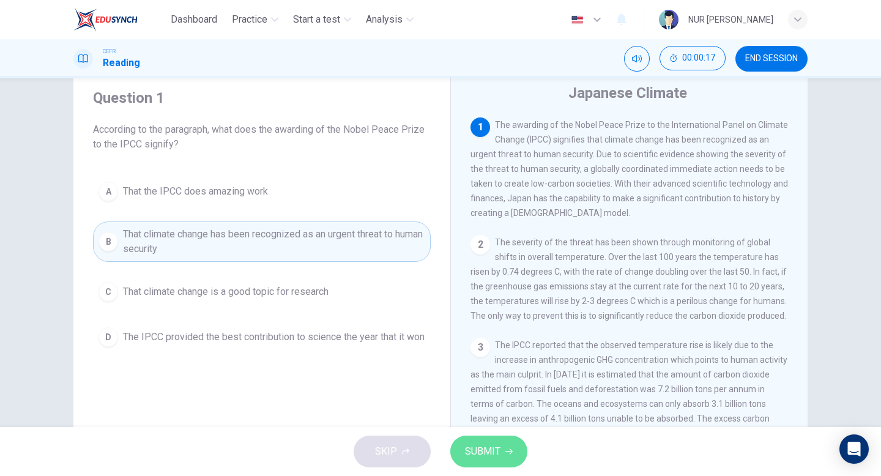
click at [507, 439] on button "SUBMIT" at bounding box center [488, 452] width 77 height 32
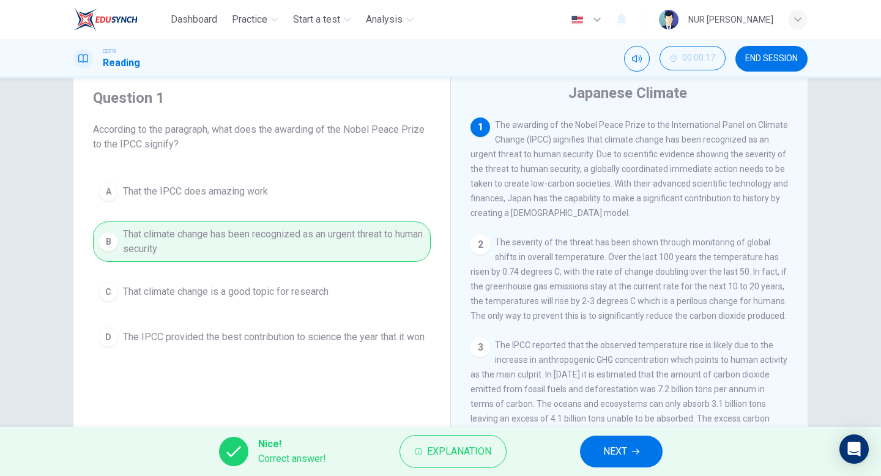
click at [597, 453] on button "NEXT" at bounding box center [621, 452] width 83 height 32
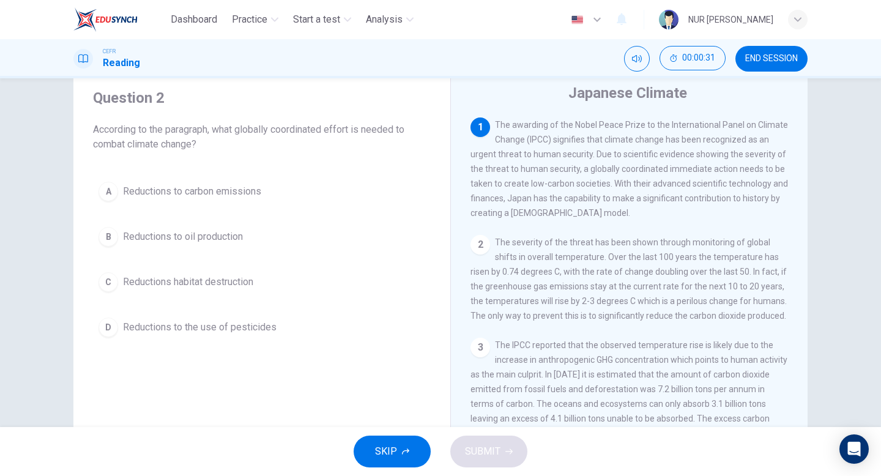
click at [381, 194] on button "A Reductions to carbon emissions" at bounding box center [262, 191] width 338 height 31
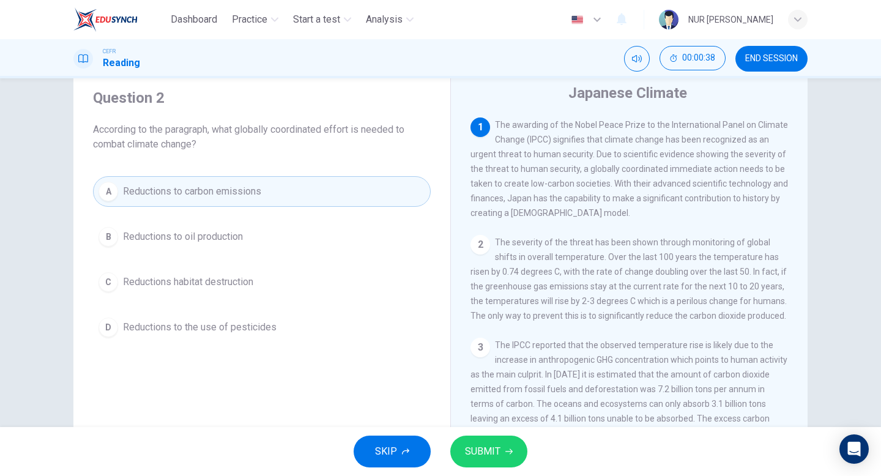
click at [495, 441] on button "SUBMIT" at bounding box center [488, 452] width 77 height 32
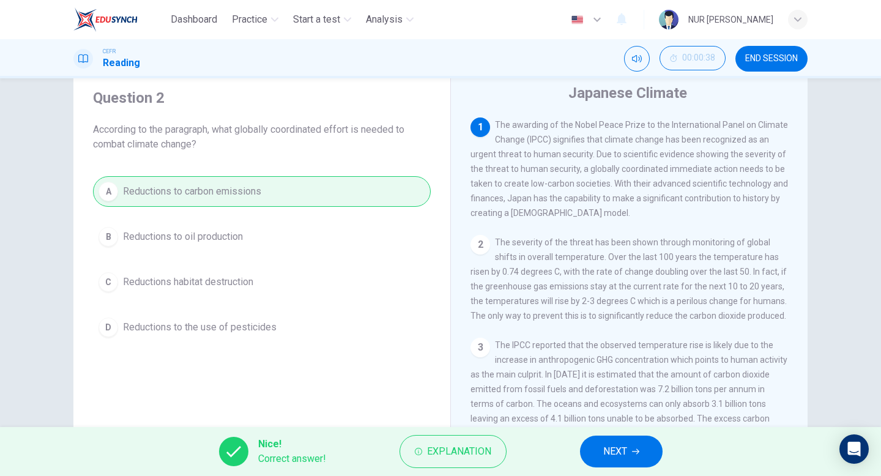
click at [593, 445] on button "NEXT" at bounding box center [621, 452] width 83 height 32
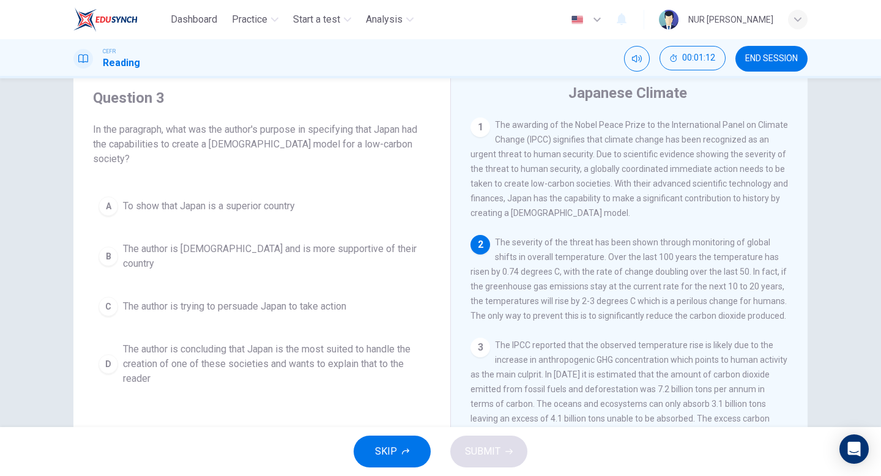
click at [359, 351] on span "The author is concluding that Japan is the most suited to handle the creation o…" at bounding box center [274, 364] width 302 height 44
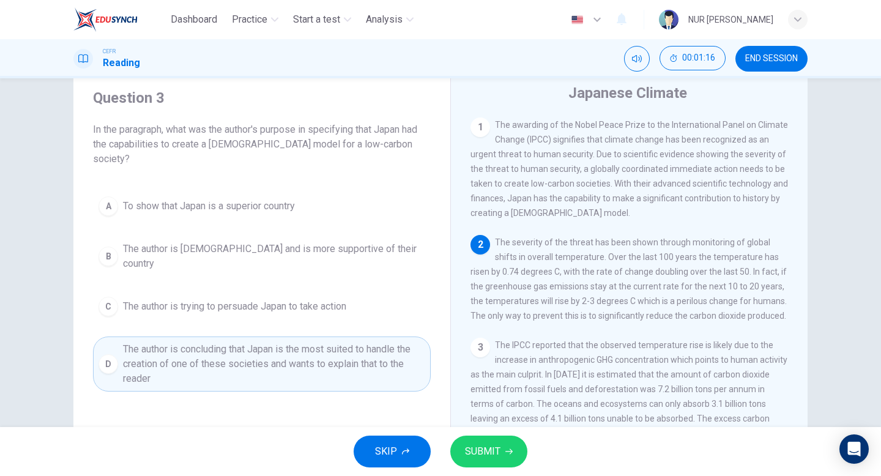
click at [504, 450] on button "SUBMIT" at bounding box center [488, 452] width 77 height 32
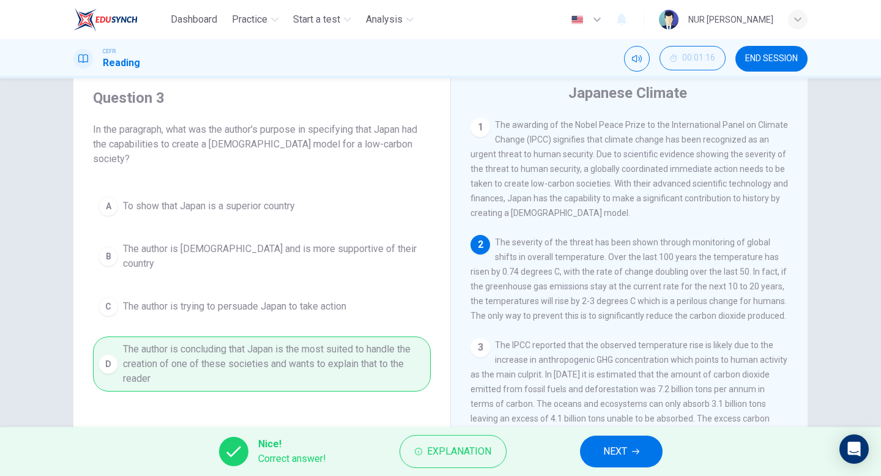
click at [642, 461] on button "NEXT" at bounding box center [621, 452] width 83 height 32
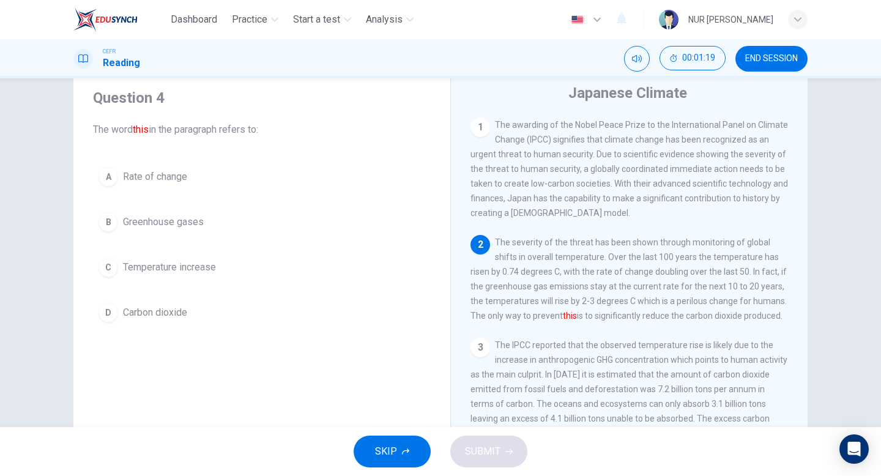
click at [259, 187] on button "A Rate of change" at bounding box center [262, 177] width 338 height 31
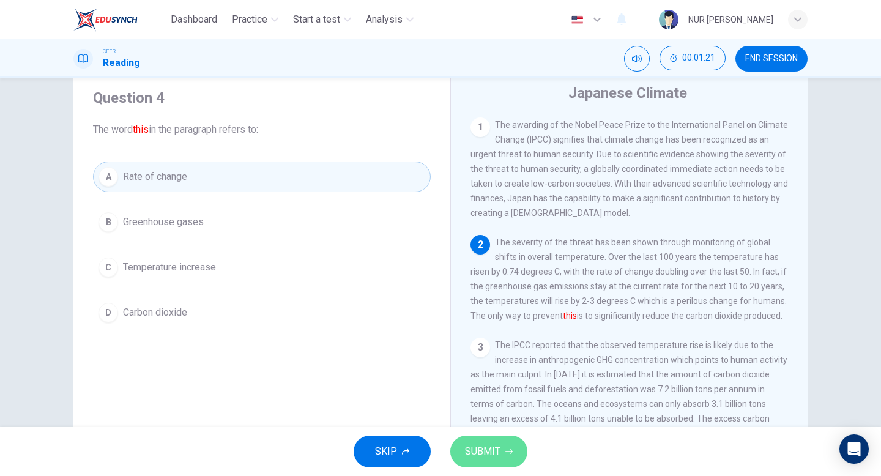
click at [488, 465] on button "SUBMIT" at bounding box center [488, 452] width 77 height 32
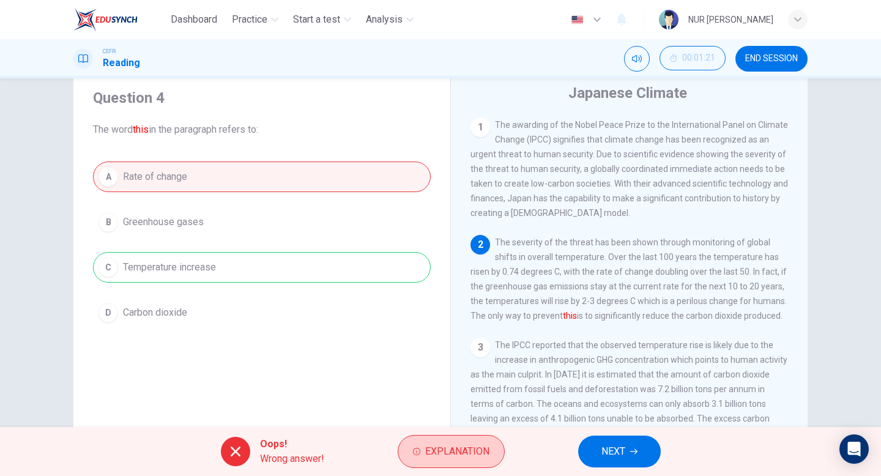
click at [472, 444] on span "Explanation" at bounding box center [457, 451] width 64 height 17
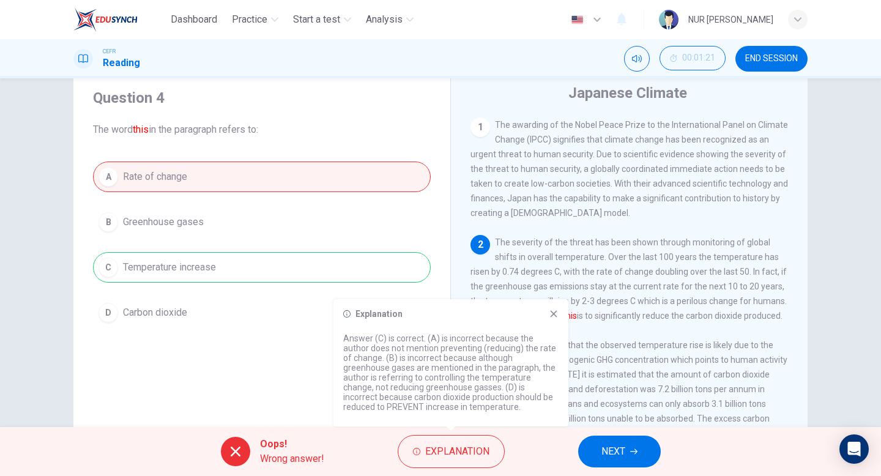
click at [553, 310] on icon at bounding box center [554, 314] width 10 height 10
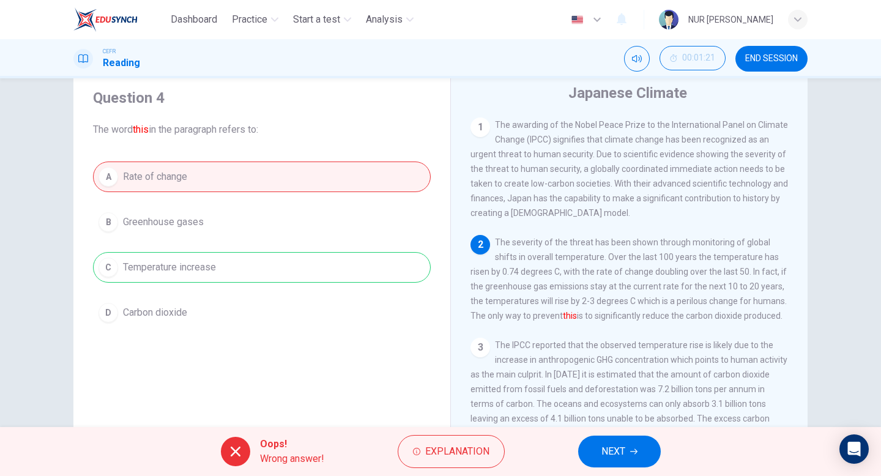
click at [654, 449] on button "NEXT" at bounding box center [619, 452] width 83 height 32
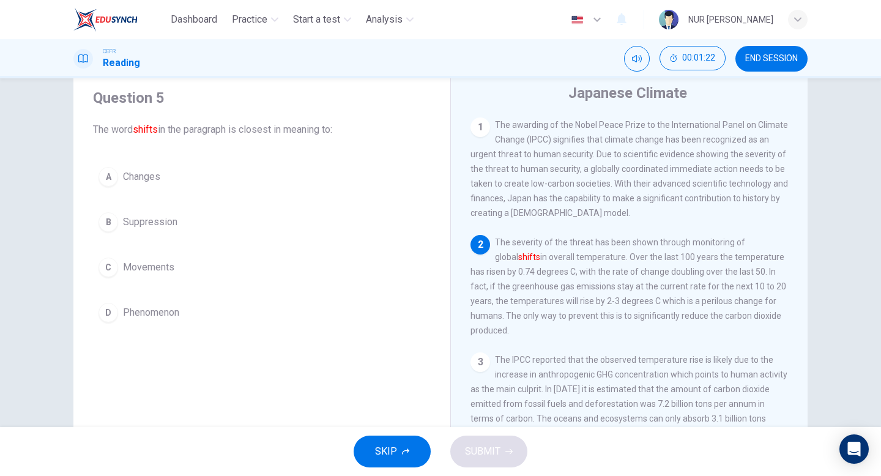
scroll to position [17, 0]
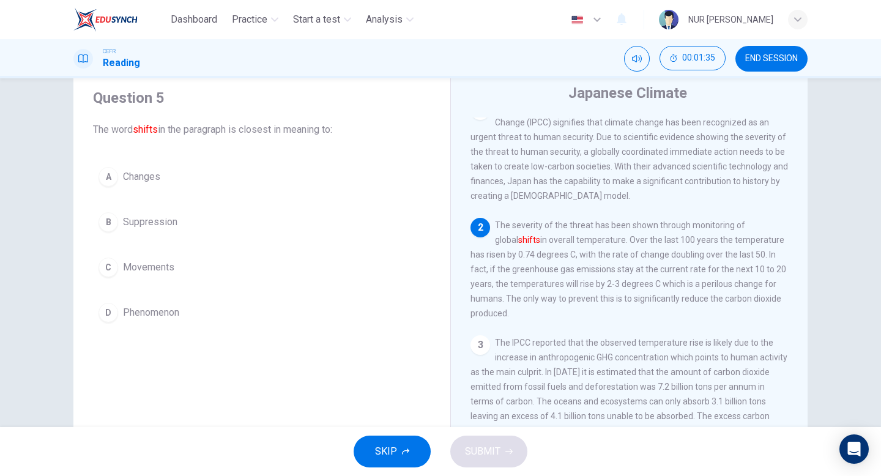
click at [385, 234] on button "B Suppression" at bounding box center [262, 222] width 338 height 31
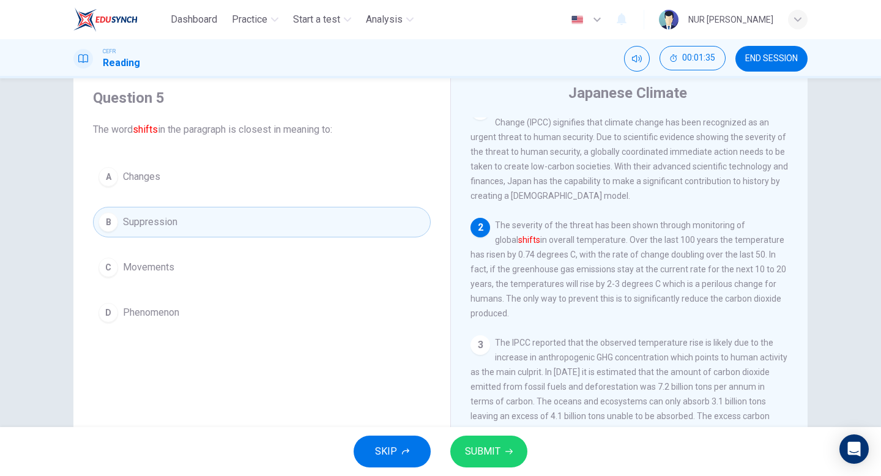
click at [354, 178] on button "A Changes" at bounding box center [262, 177] width 338 height 31
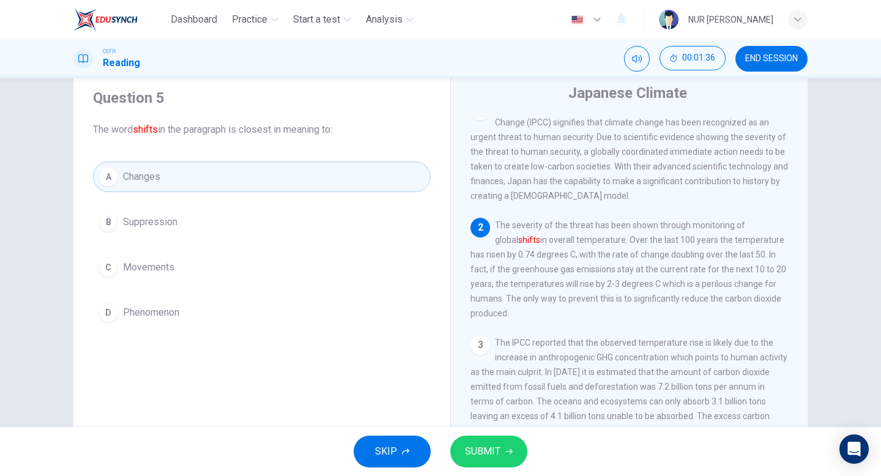
click at [494, 453] on span "SUBMIT" at bounding box center [482, 451] width 35 height 17
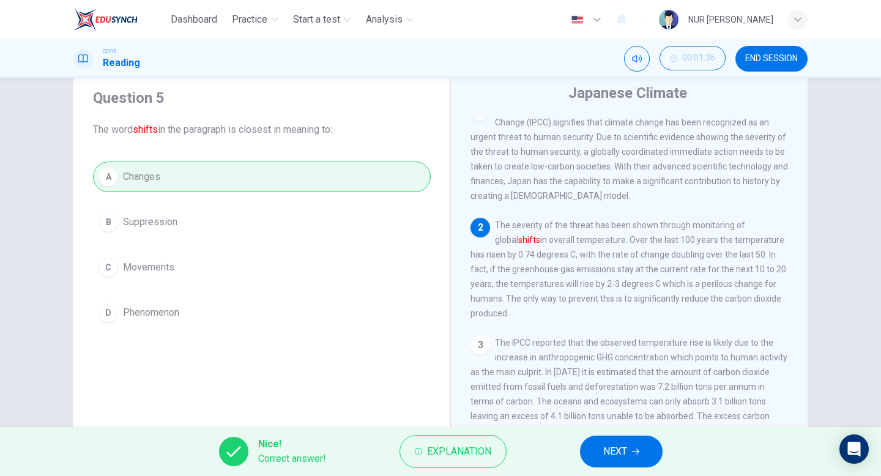
click at [623, 453] on span "NEXT" at bounding box center [615, 451] width 24 height 17
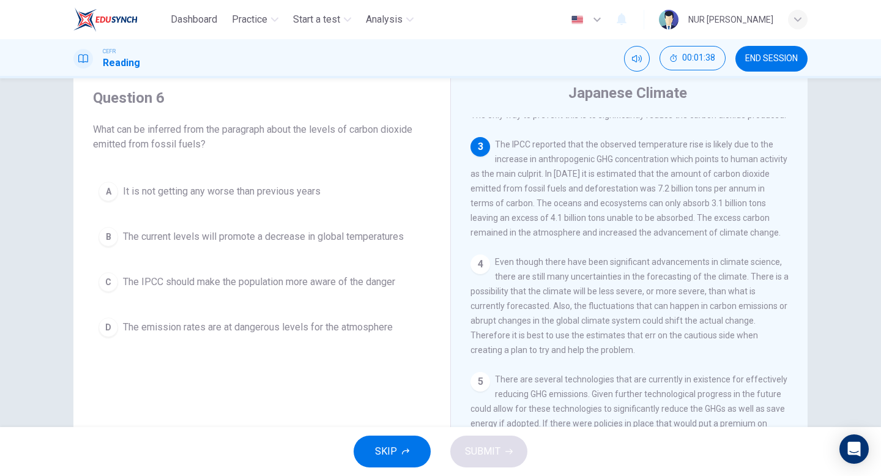
scroll to position [202, 0]
click at [370, 335] on button "D The emission rates are at dangerous levels for the atmosphere" at bounding box center [262, 327] width 338 height 31
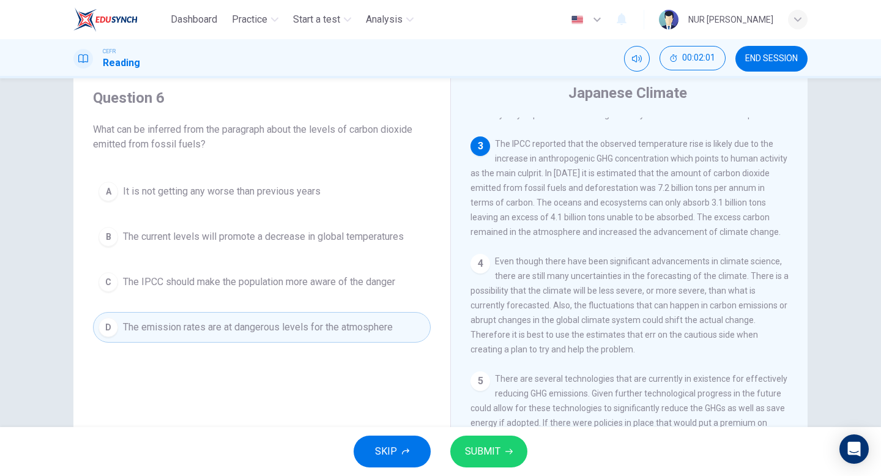
click at [513, 451] on button "SUBMIT" at bounding box center [488, 452] width 77 height 32
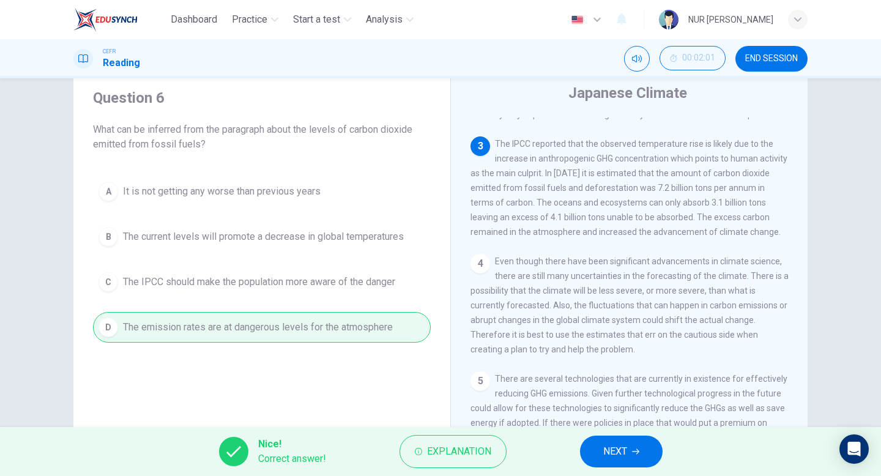
click at [641, 450] on button "NEXT" at bounding box center [621, 452] width 83 height 32
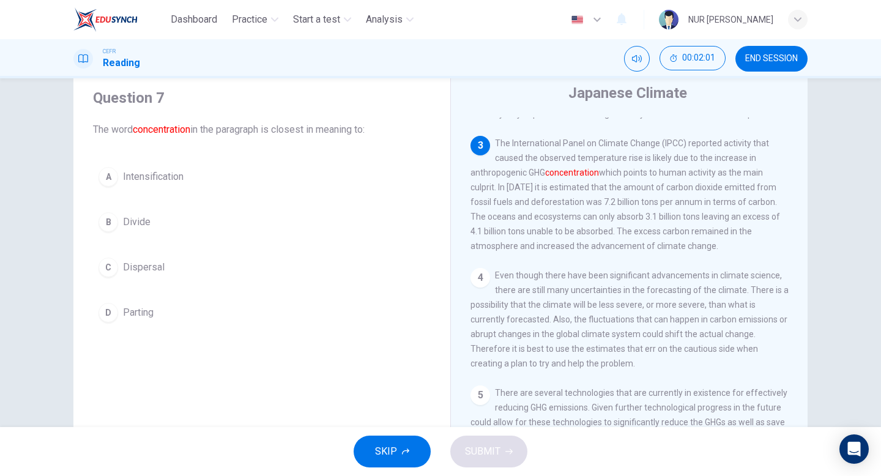
scroll to position [210, 0]
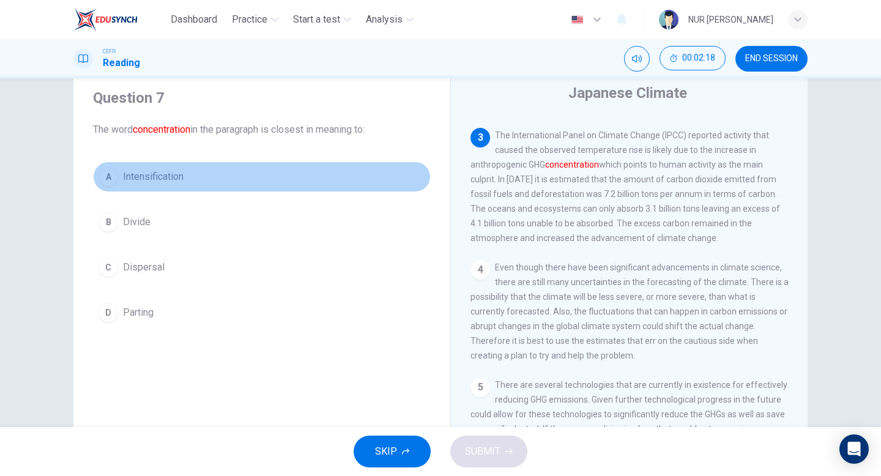
click at [333, 177] on button "A Intensification" at bounding box center [262, 177] width 338 height 31
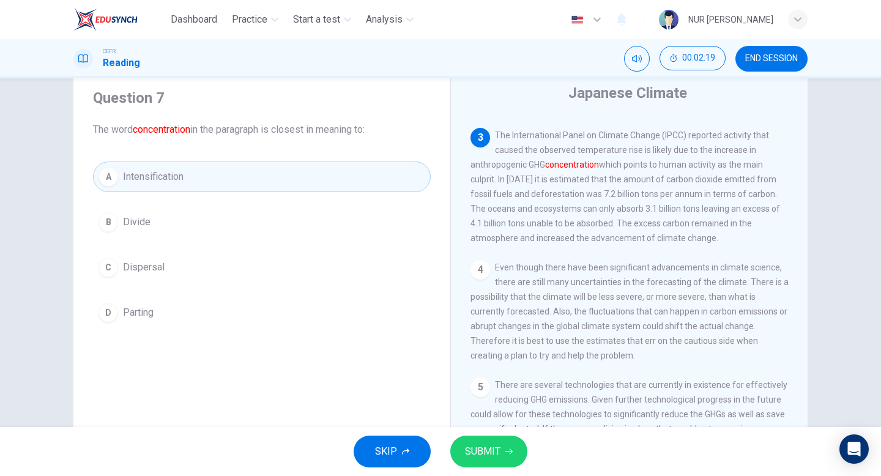
click at [506, 457] on button "SUBMIT" at bounding box center [488, 452] width 77 height 32
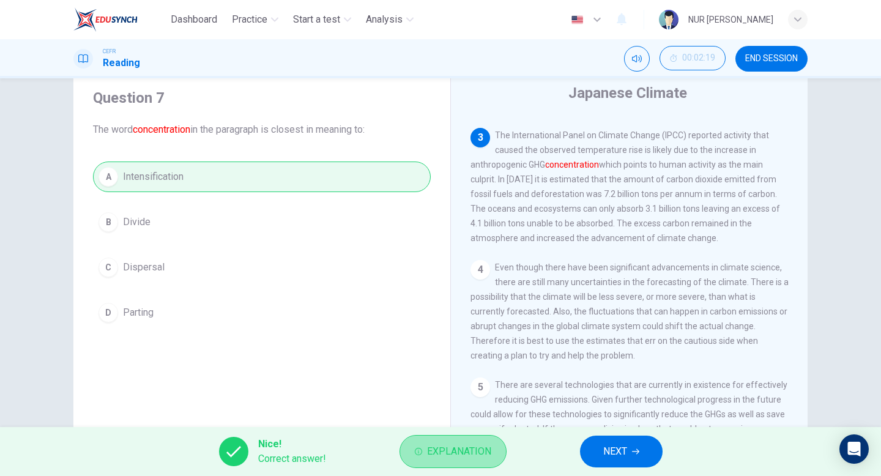
click at [466, 437] on button "Explanation" at bounding box center [453, 451] width 107 height 33
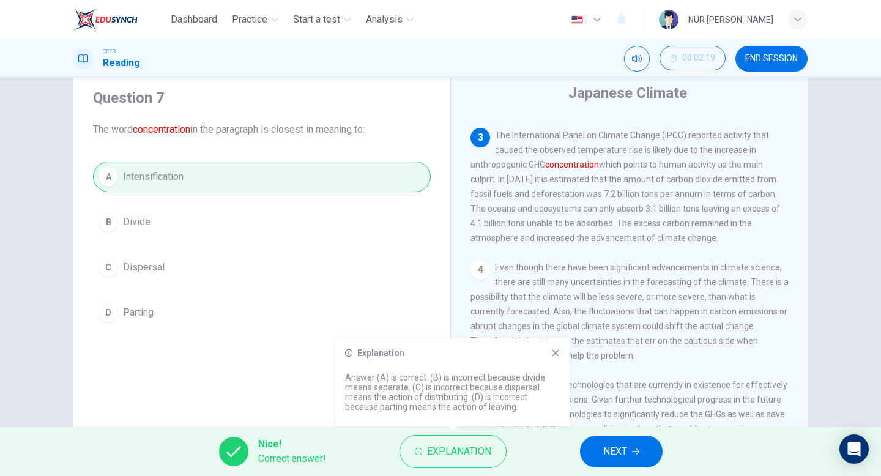
click at [604, 453] on span "NEXT" at bounding box center [615, 451] width 24 height 17
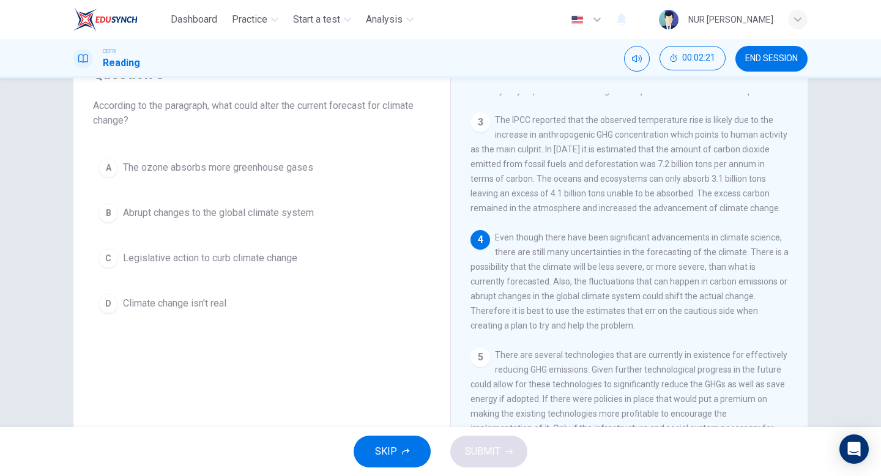
scroll to position [64, 0]
click at [314, 217] on span "Abrupt changes to the global climate system" at bounding box center [218, 212] width 191 height 15
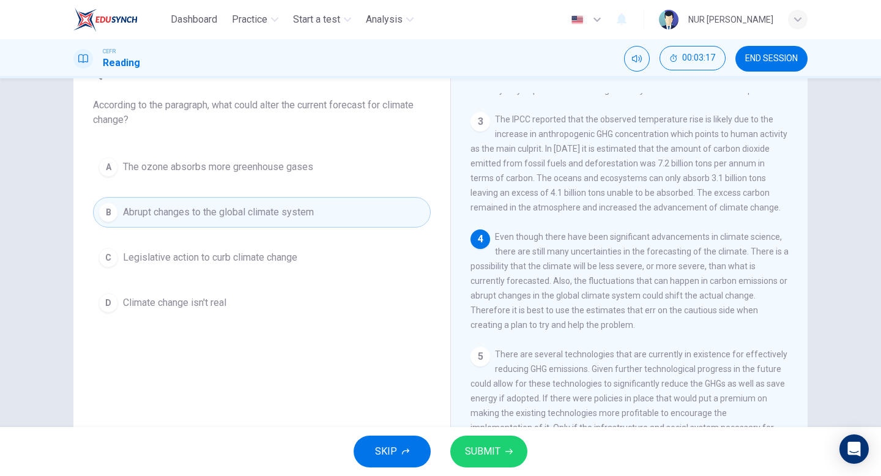
click at [493, 454] on span "SUBMIT" at bounding box center [482, 451] width 35 height 17
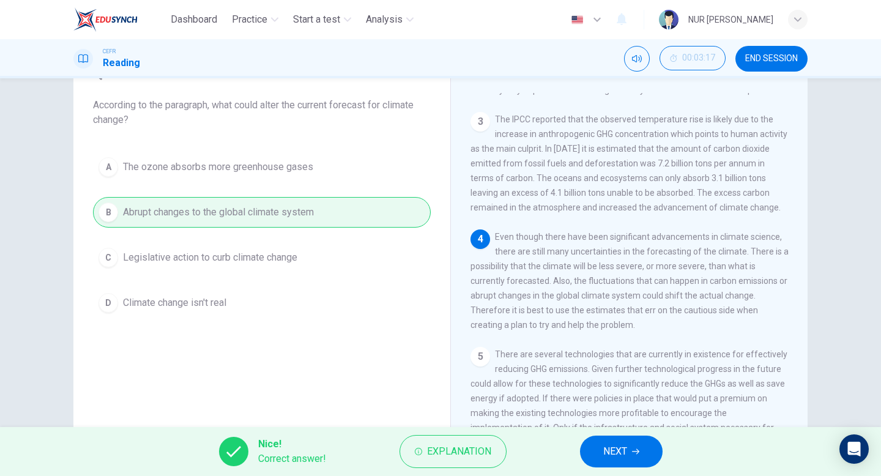
click at [603, 461] on button "NEXT" at bounding box center [621, 452] width 83 height 32
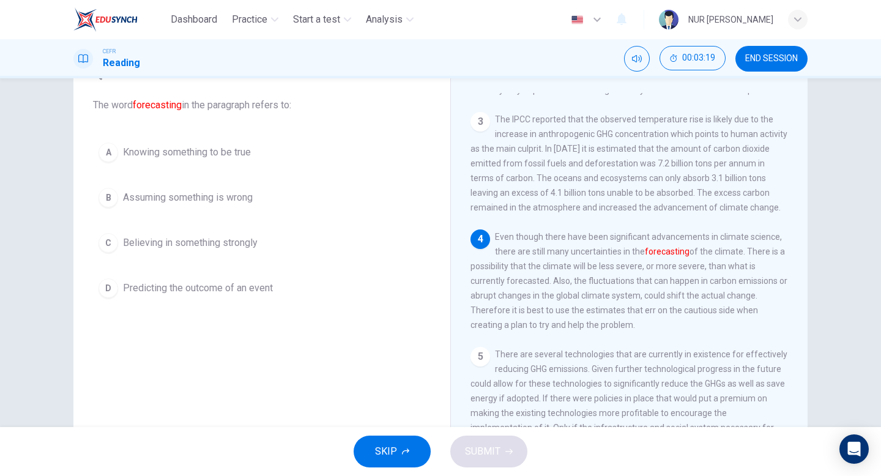
click at [283, 214] on div "A Knowing something to be true B Assuming something is wrong C Believing in som…" at bounding box center [262, 220] width 338 height 166
click at [292, 286] on button "D Predicting the outcome of an event" at bounding box center [262, 288] width 338 height 31
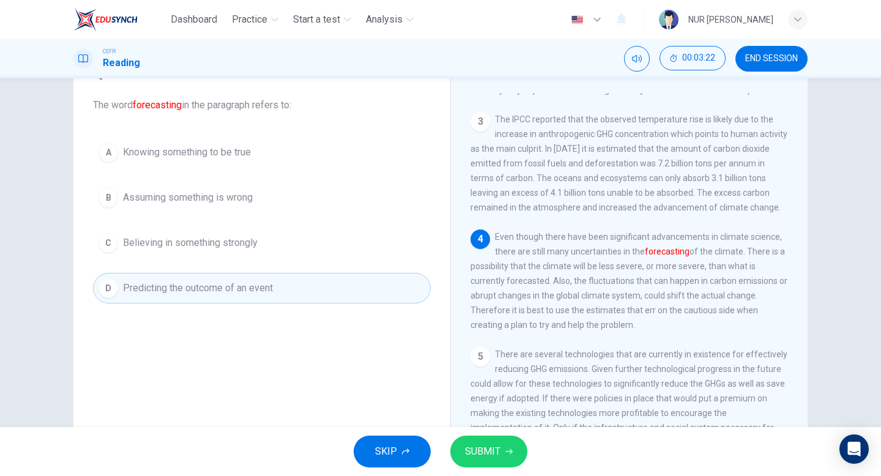
click at [491, 452] on span "SUBMIT" at bounding box center [482, 451] width 35 height 17
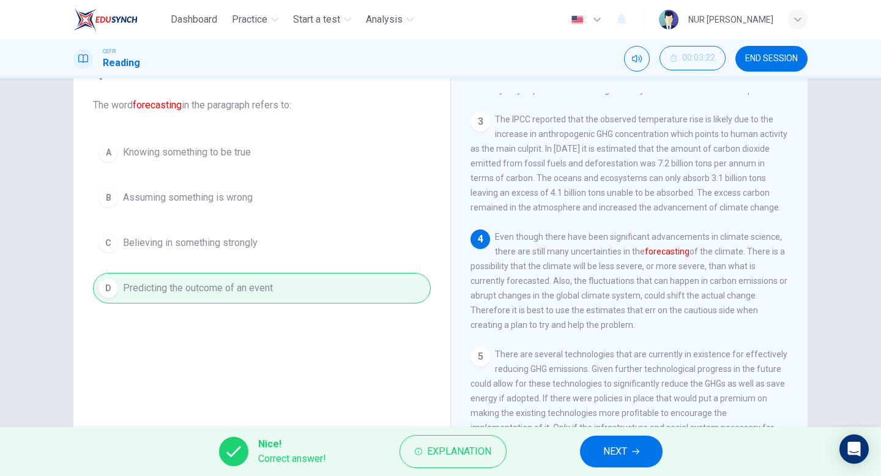
click at [585, 457] on button "NEXT" at bounding box center [621, 452] width 83 height 32
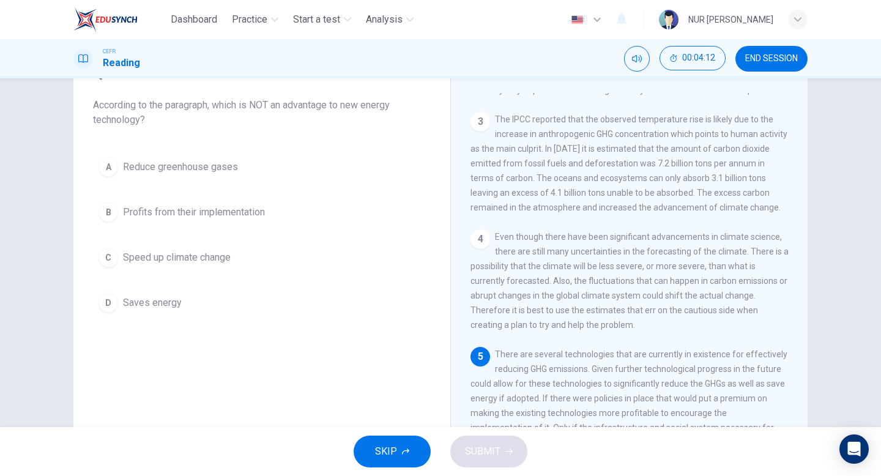
click at [359, 256] on button "C Speed up climate change" at bounding box center [262, 257] width 338 height 31
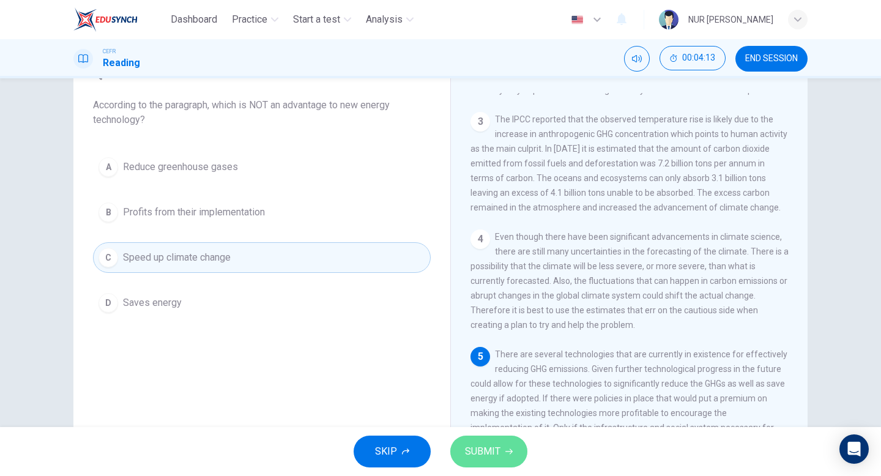
click at [485, 448] on span "SUBMIT" at bounding box center [482, 451] width 35 height 17
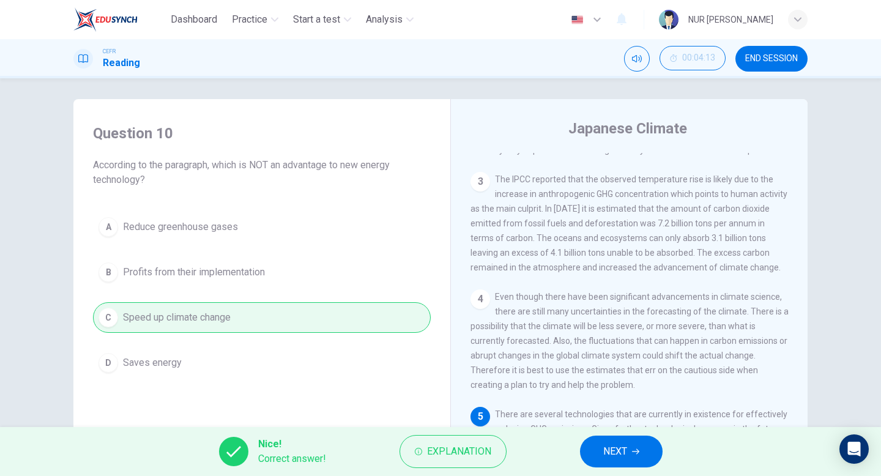
scroll to position [0, 0]
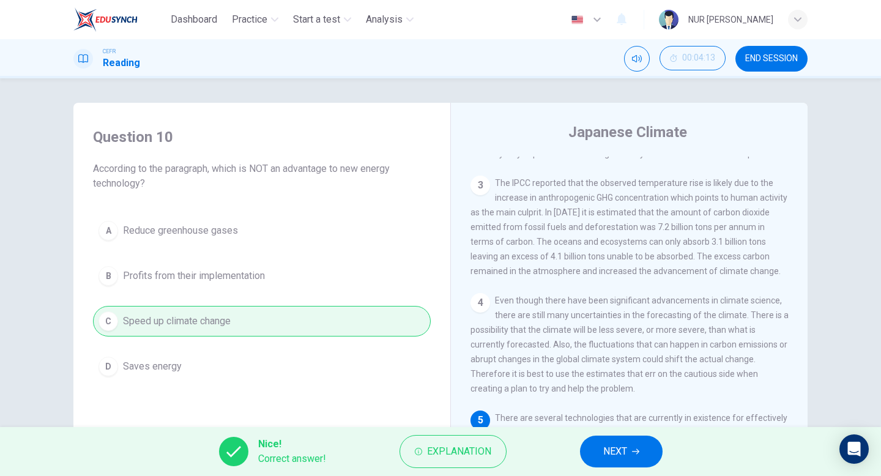
click at [602, 439] on button "NEXT" at bounding box center [621, 452] width 83 height 32
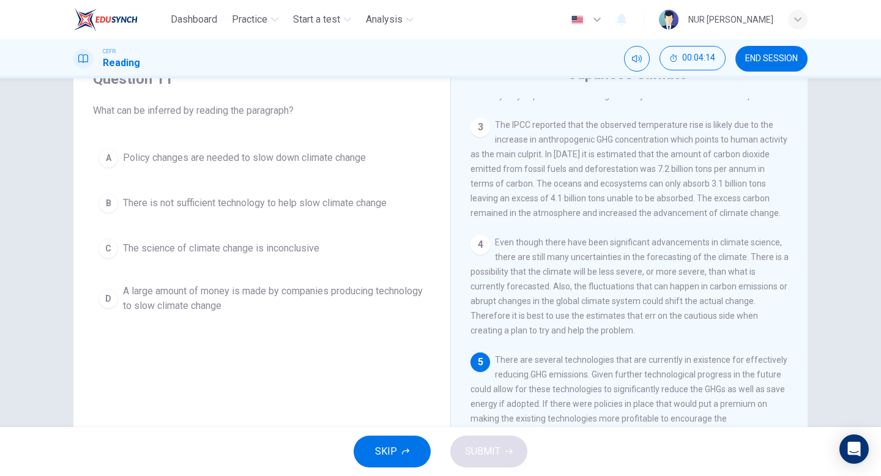
scroll to position [54, 0]
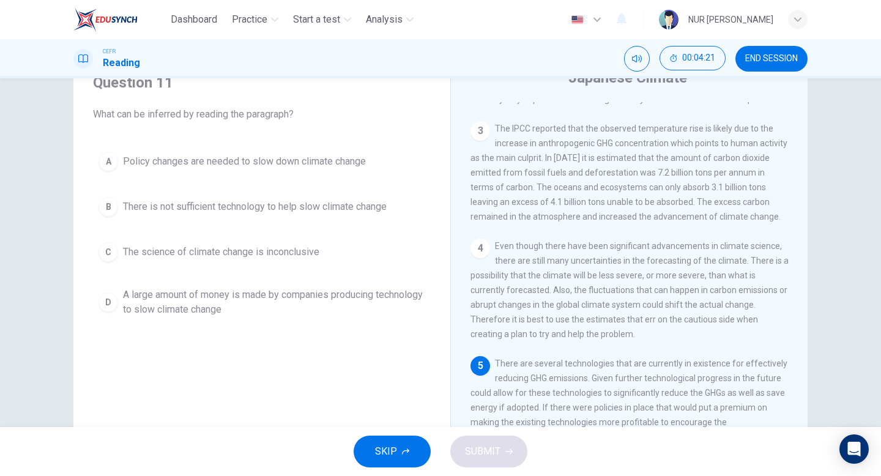
click at [239, 164] on span "Policy changes are needed to slow down climate change" at bounding box center [244, 161] width 243 height 15
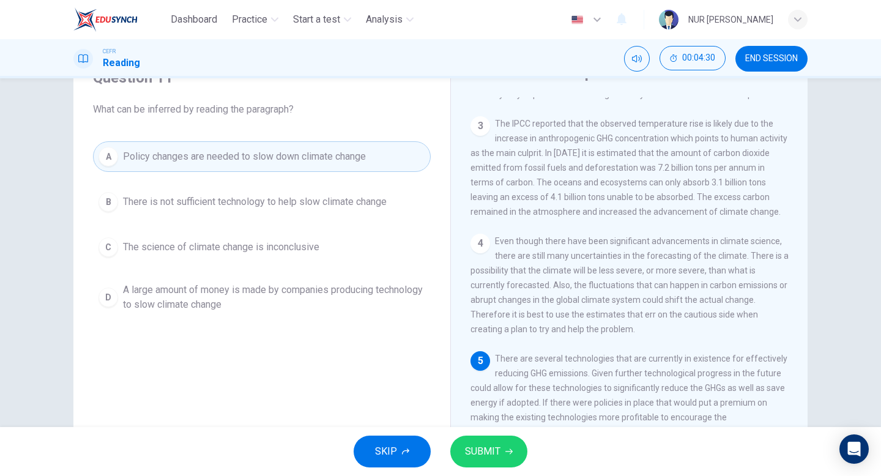
scroll to position [125, 0]
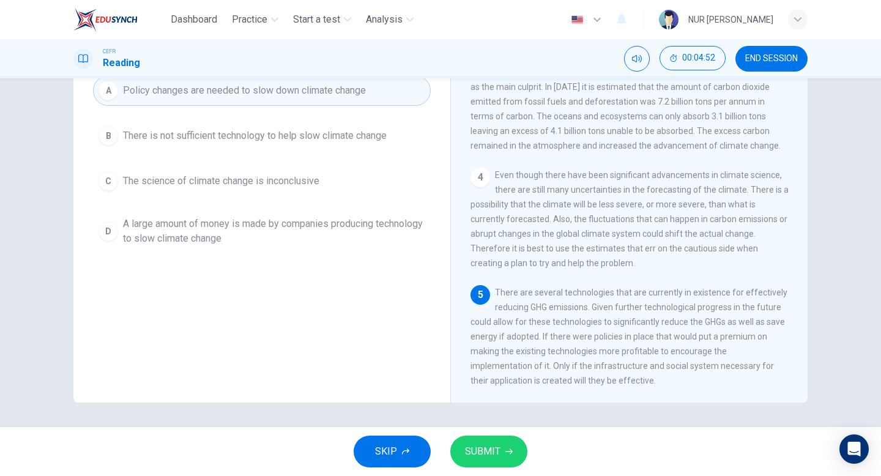
click at [510, 447] on button "SUBMIT" at bounding box center [488, 452] width 77 height 32
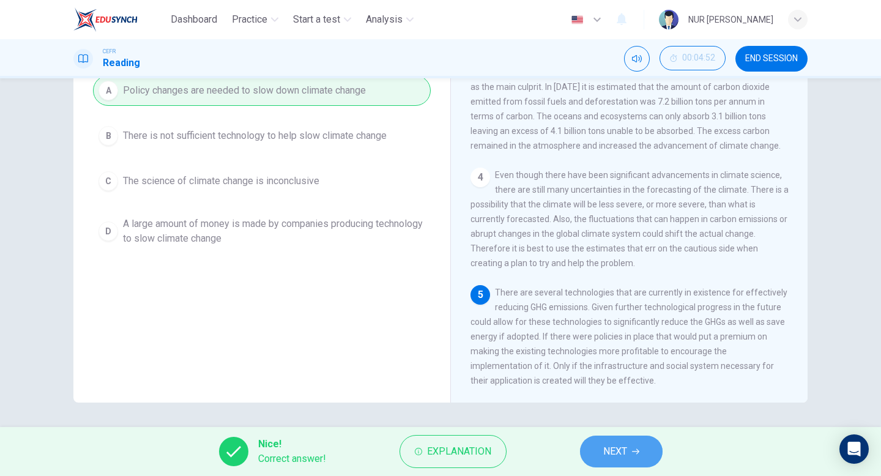
click at [659, 455] on button "NEXT" at bounding box center [621, 452] width 83 height 32
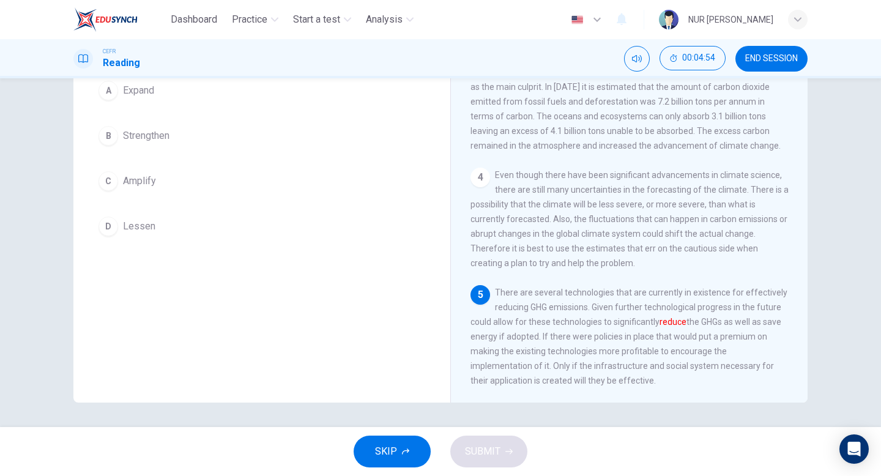
scroll to position [80, 0]
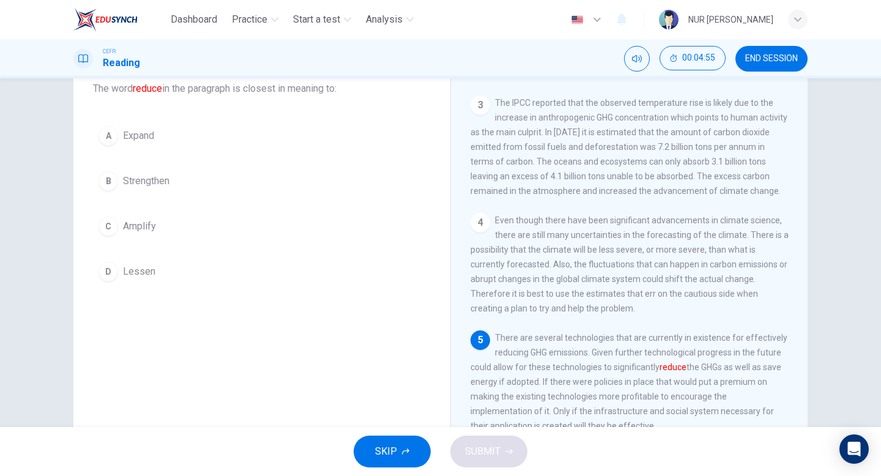
click at [235, 272] on button "D Lessen" at bounding box center [262, 271] width 338 height 31
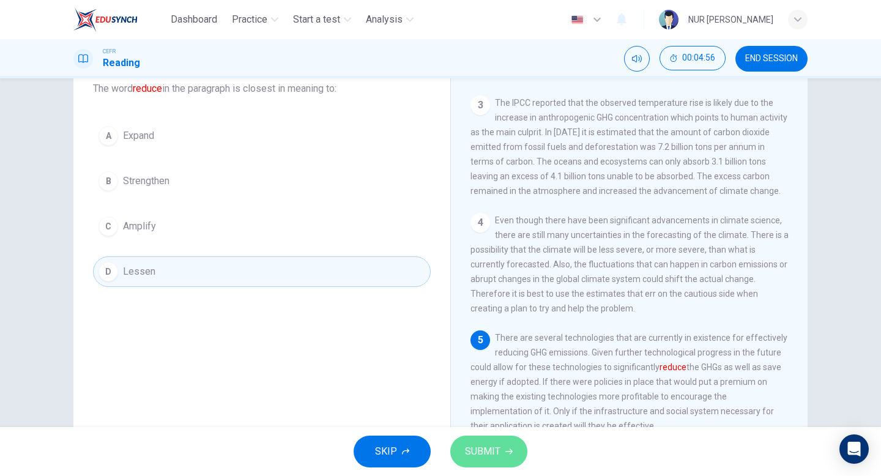
click at [492, 443] on span "SUBMIT" at bounding box center [482, 451] width 35 height 17
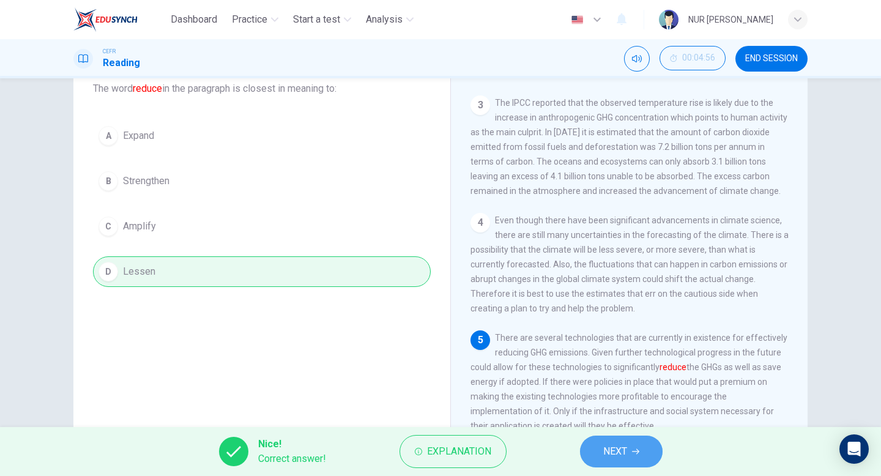
click at [608, 454] on span "NEXT" at bounding box center [615, 451] width 24 height 17
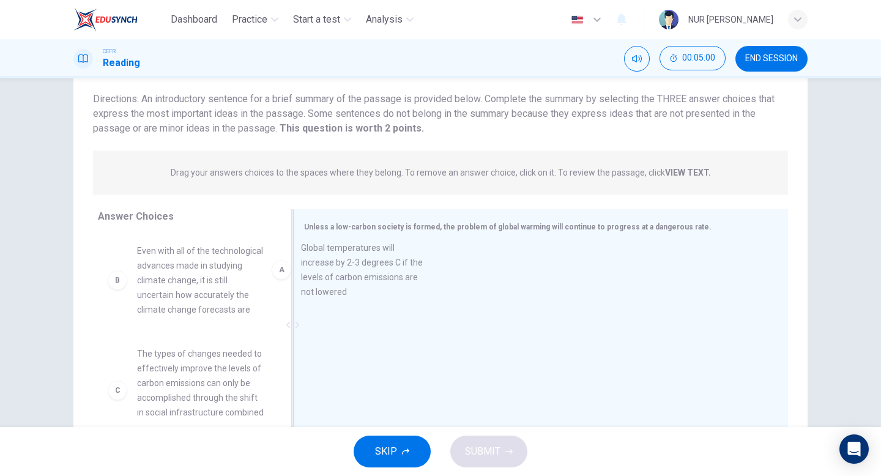
drag, startPoint x: 240, startPoint y: 282, endPoint x: 407, endPoint y: 279, distance: 167.7
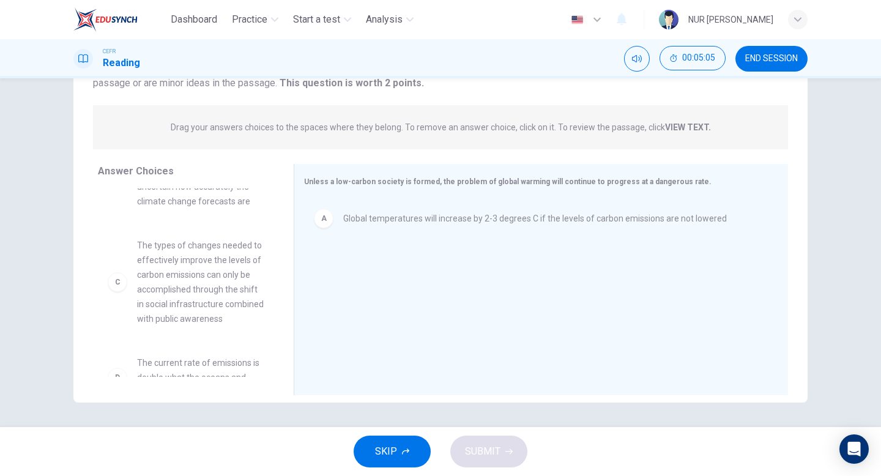
scroll to position [86, 0]
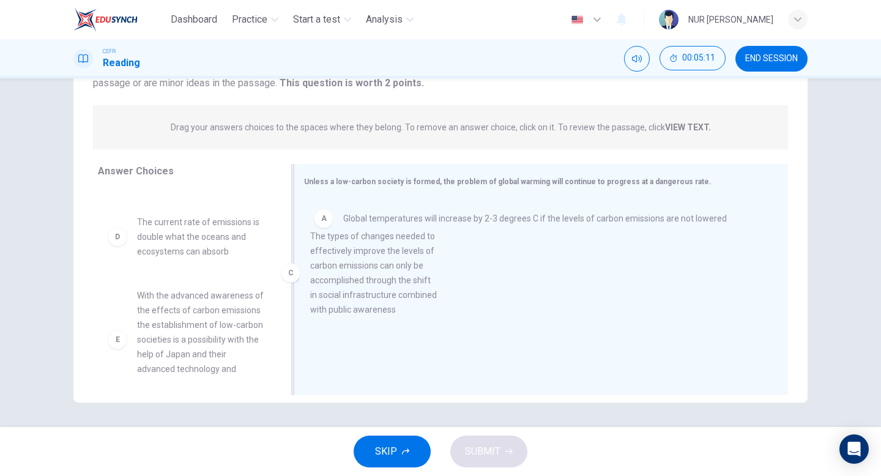
drag, startPoint x: 199, startPoint y: 291, endPoint x: 387, endPoint y: 303, distance: 188.8
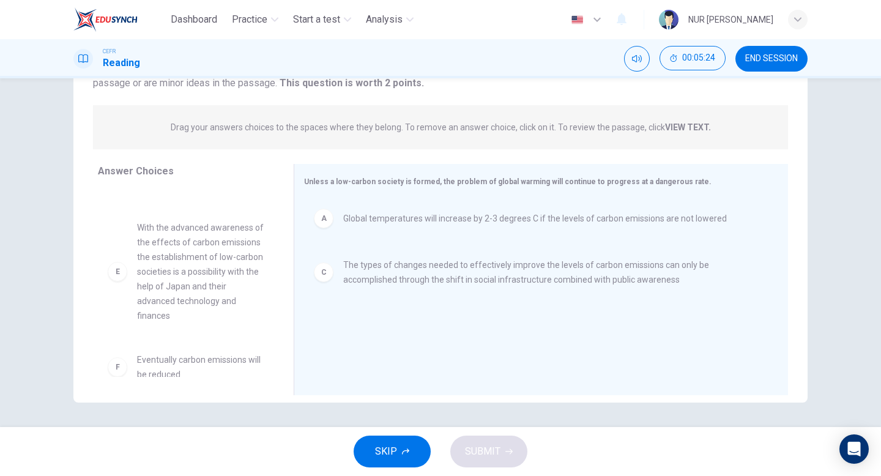
scroll to position [0, 0]
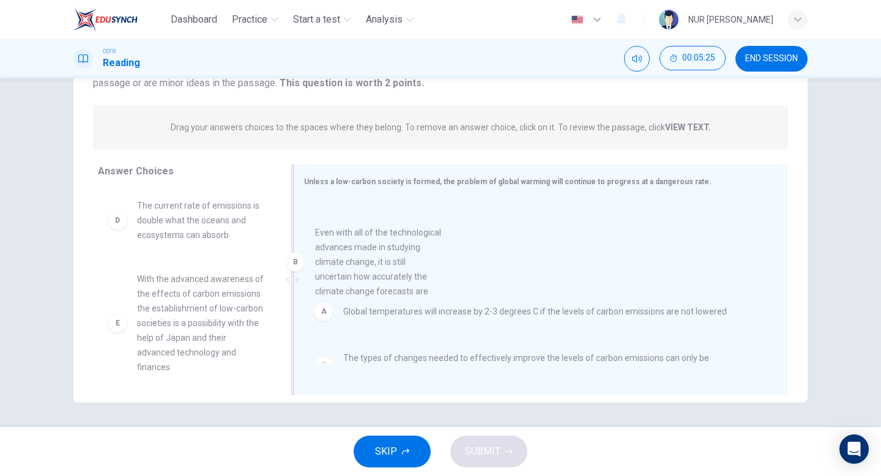
drag, startPoint x: 229, startPoint y: 272, endPoint x: 417, endPoint y: 297, distance: 189.4
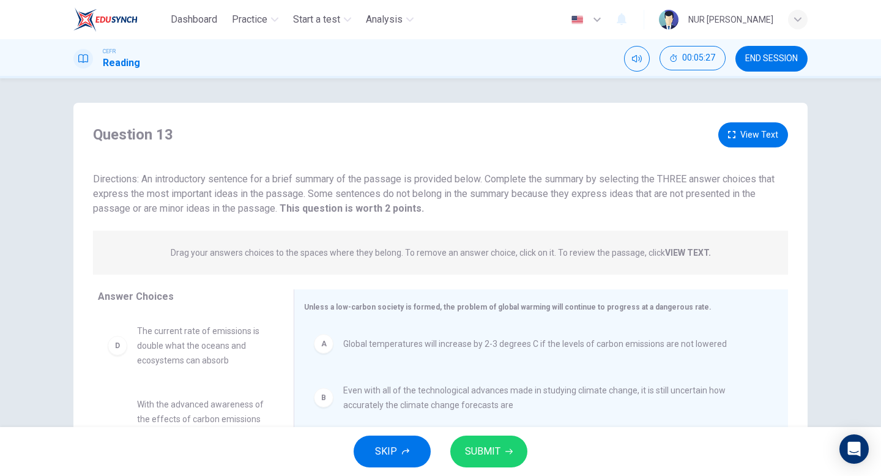
click at [742, 130] on button "View Text" at bounding box center [753, 134] width 70 height 25
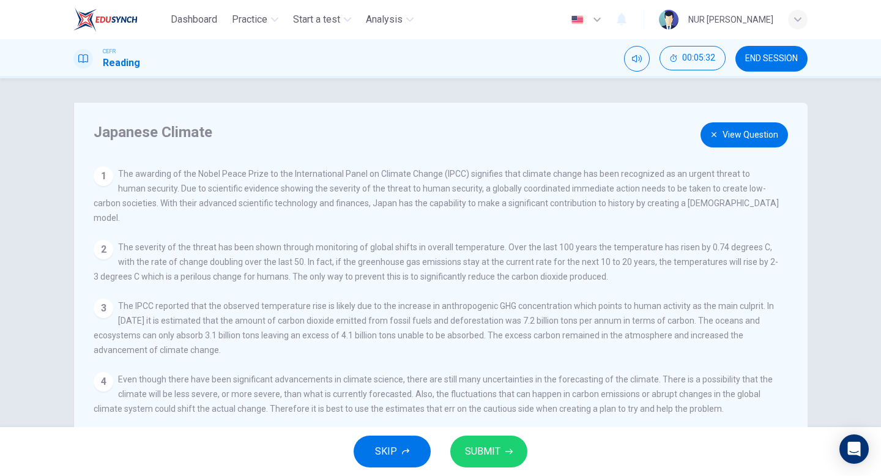
click at [704, 142] on div "Japanese Climate View Question 1 The awarding of the Nobel Peace Prize to the I…" at bounding box center [440, 315] width 734 height 425
click at [715, 138] on button "View Question" at bounding box center [744, 134] width 87 height 25
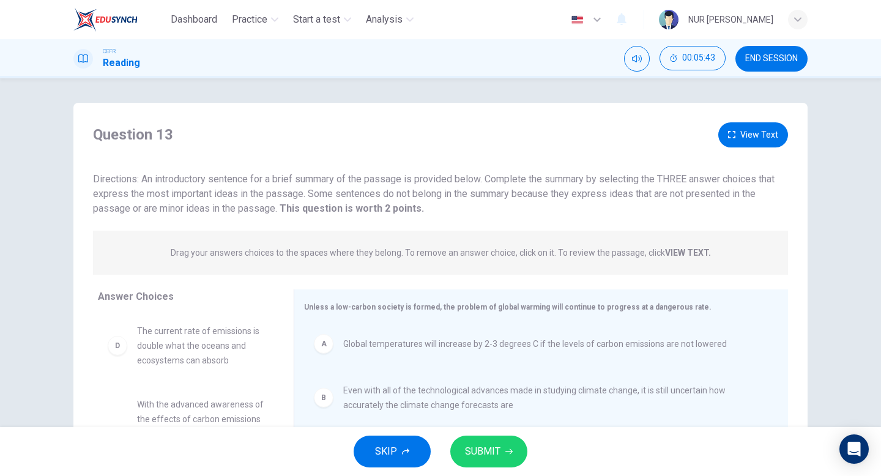
click at [767, 127] on button "View Text" at bounding box center [753, 134] width 70 height 25
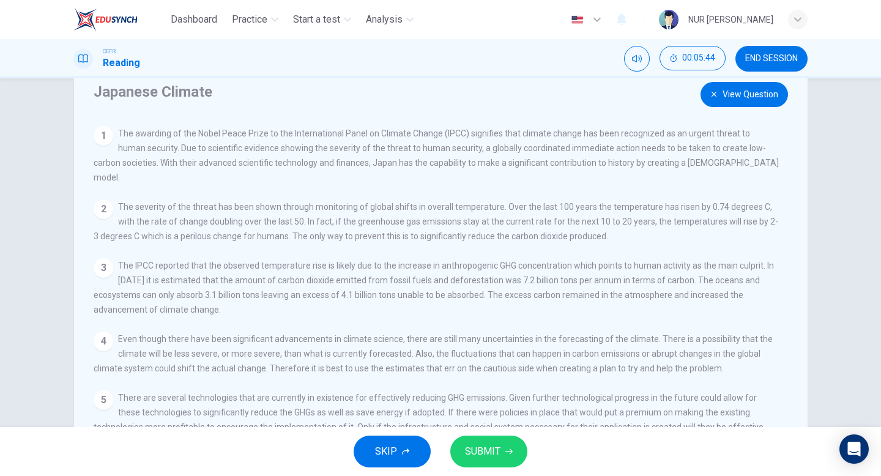
scroll to position [41, 0]
click at [707, 110] on div "Japanese Climate View Question 1 The awarding of the Nobel Peace Prize to the I…" at bounding box center [440, 274] width 734 height 425
click at [707, 93] on button "View Question" at bounding box center [744, 93] width 87 height 25
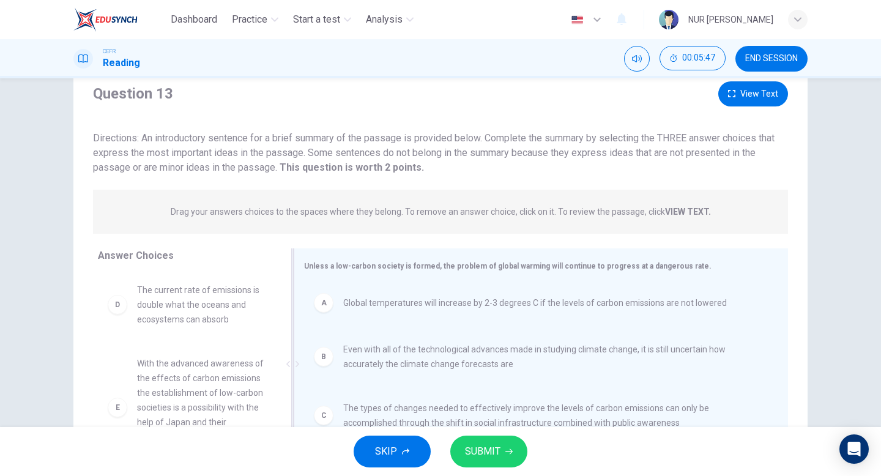
scroll to position [125, 0]
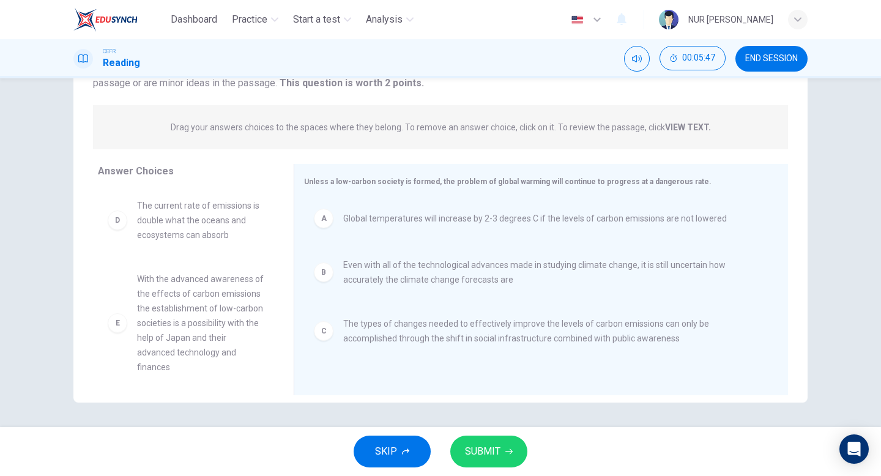
click at [469, 448] on span "SUBMIT" at bounding box center [482, 451] width 35 height 17
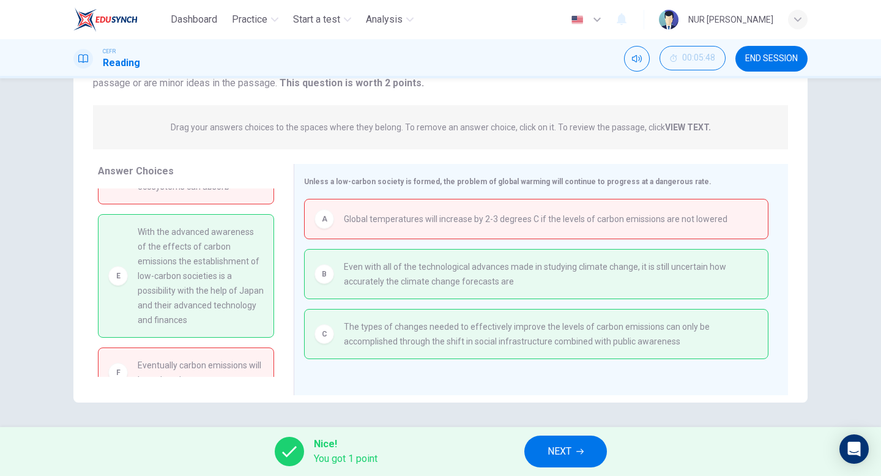
scroll to position [50, 0]
click at [549, 447] on span "NEXT" at bounding box center [560, 451] width 24 height 17
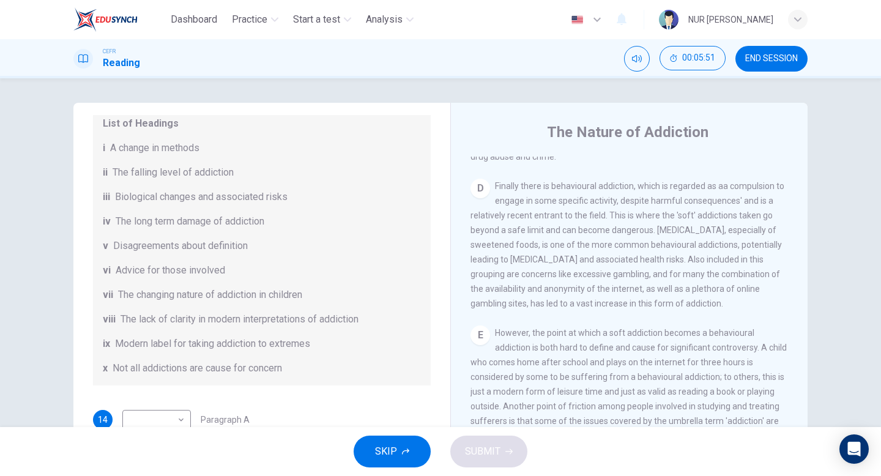
scroll to position [265, 0]
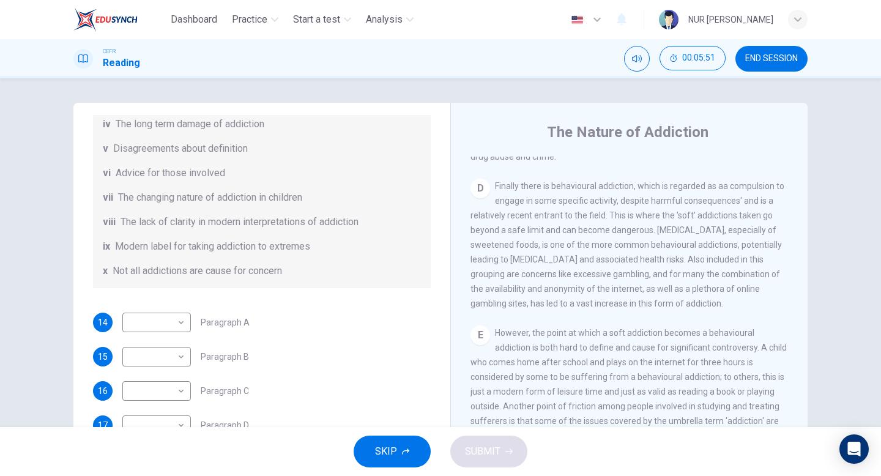
click at [784, 51] on button "END SESSION" at bounding box center [771, 59] width 72 height 26
